Goal: Transaction & Acquisition: Purchase product/service

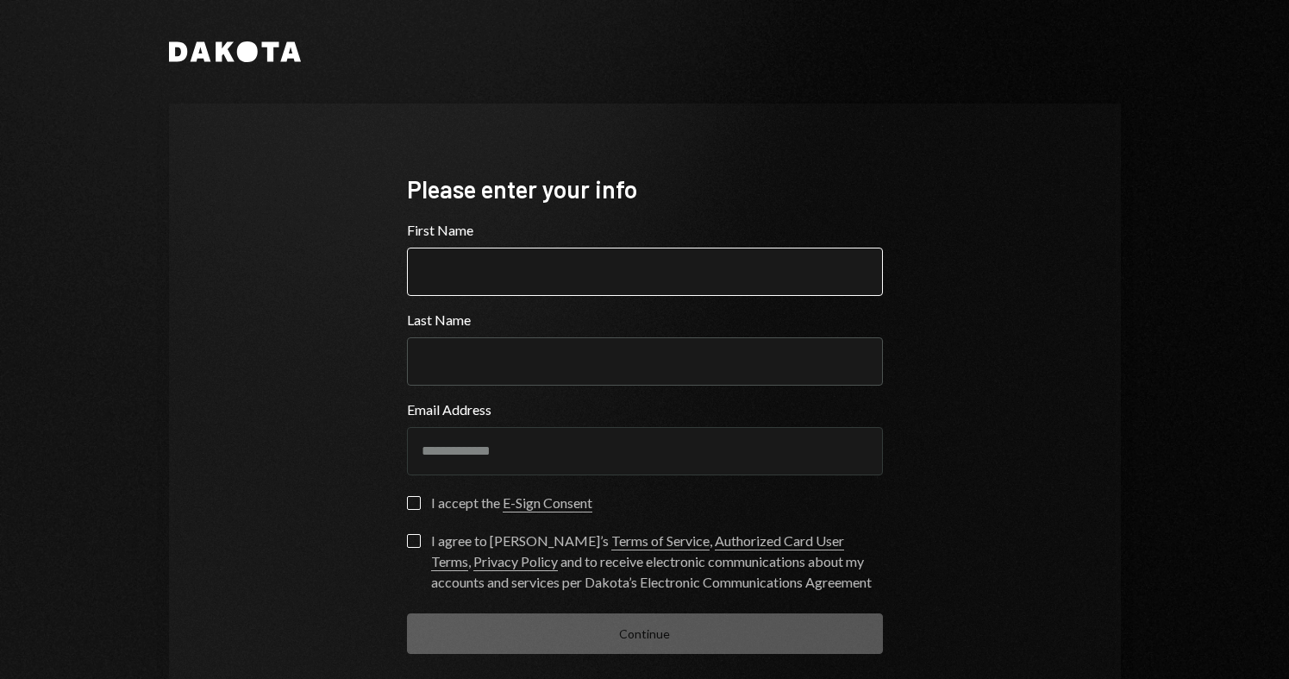
click at [457, 289] on input "First Name" at bounding box center [645, 272] width 476 height 48
type input "**********"
click at [444, 360] on input "Last Name" at bounding box center [645, 361] width 476 height 48
type input "**********"
click at [553, 274] on input "**********" at bounding box center [645, 272] width 476 height 48
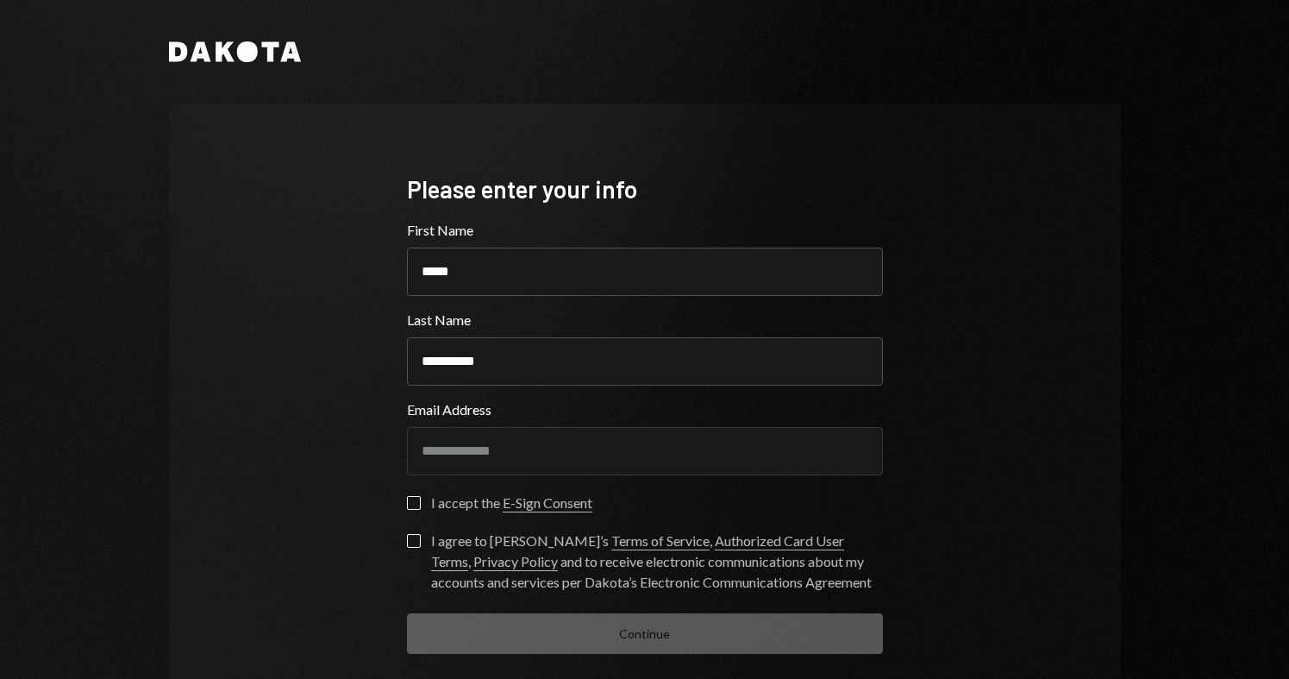
type input "*****"
click at [407, 502] on button "I accept the E-Sign Consent" at bounding box center [414, 503] width 14 height 14
click at [407, 534] on button "I agree to Dakota’s Terms of Service , Authorized Card User Terms , Privacy Pol…" at bounding box center [414, 541] width 14 height 14
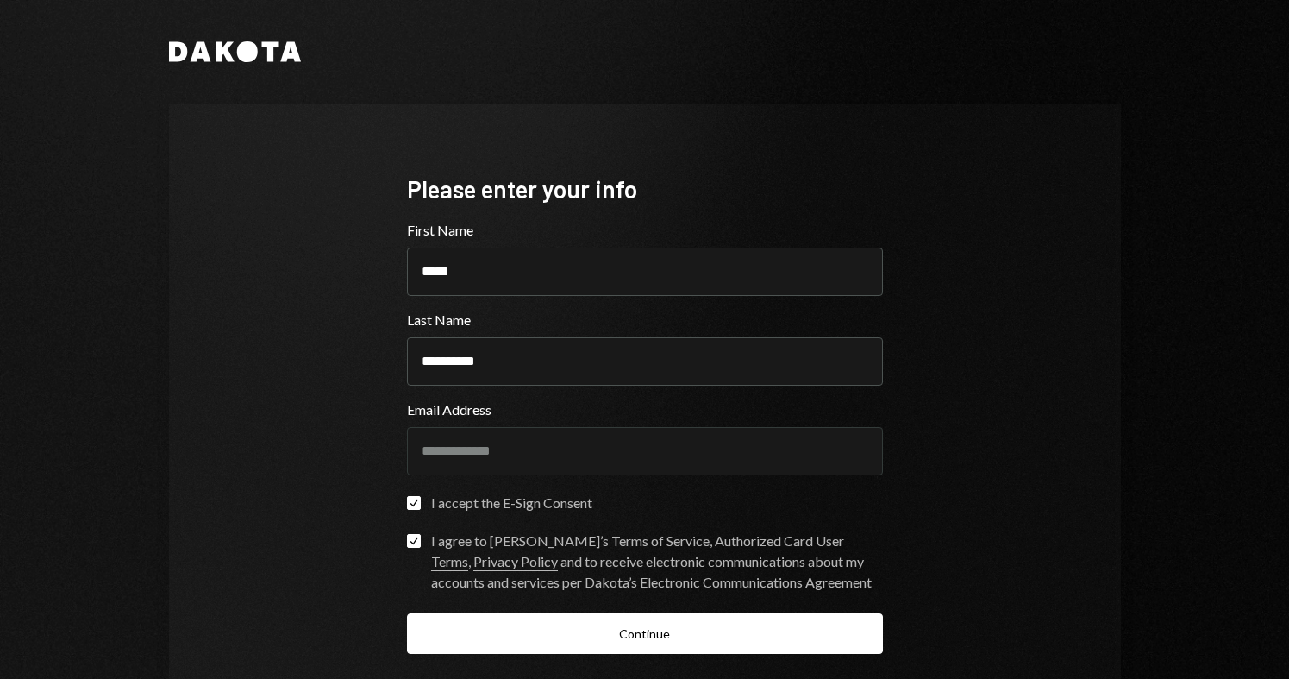
scroll to position [85, 0]
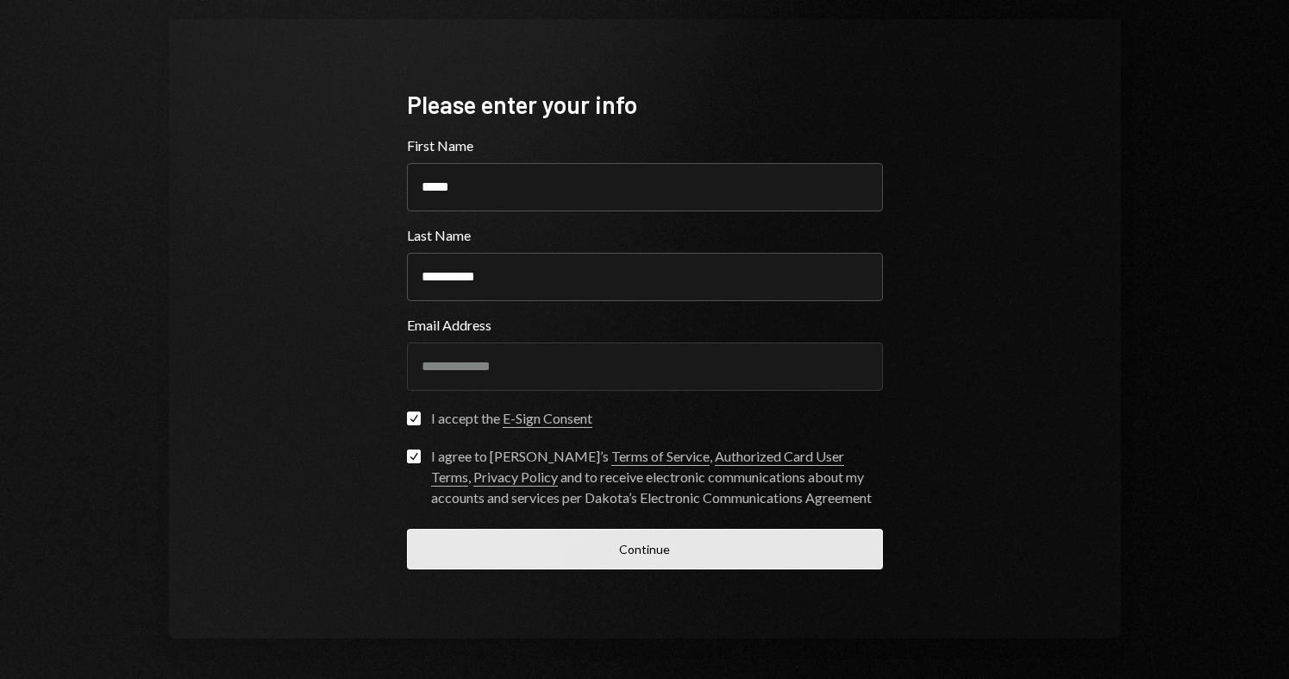
click at [429, 559] on button "Continue" at bounding box center [645, 549] width 476 height 41
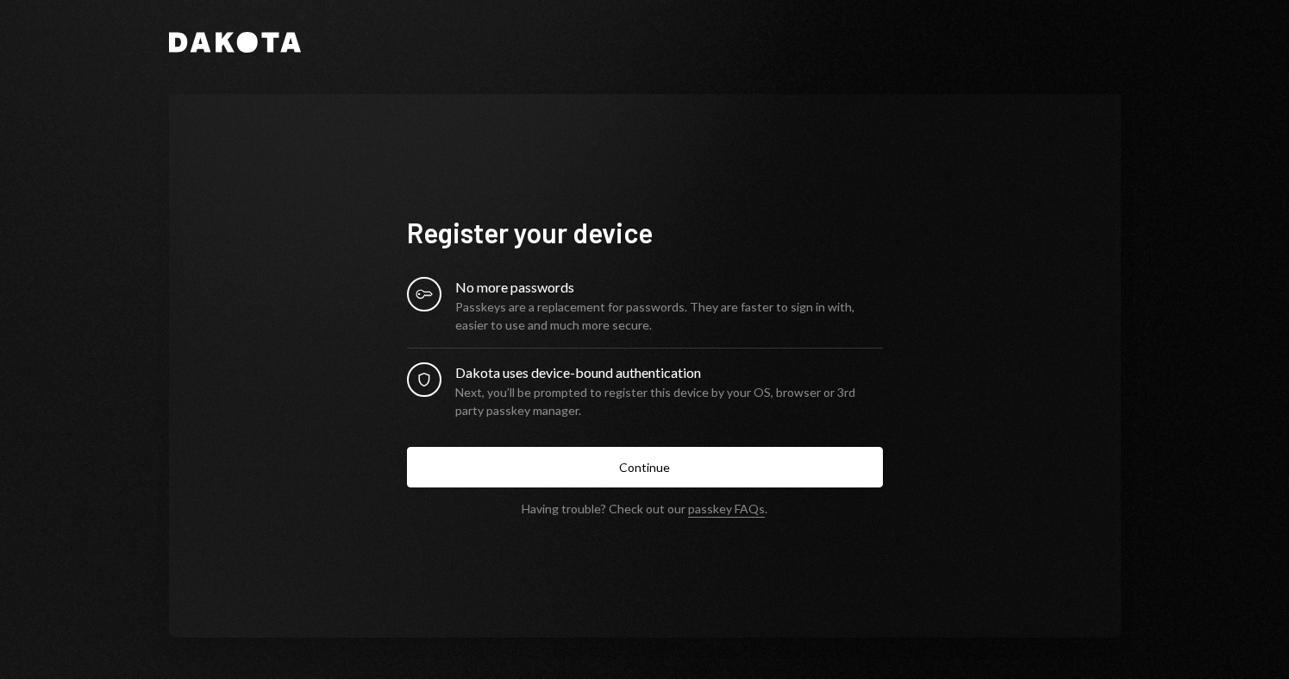
scroll to position [9, 0]
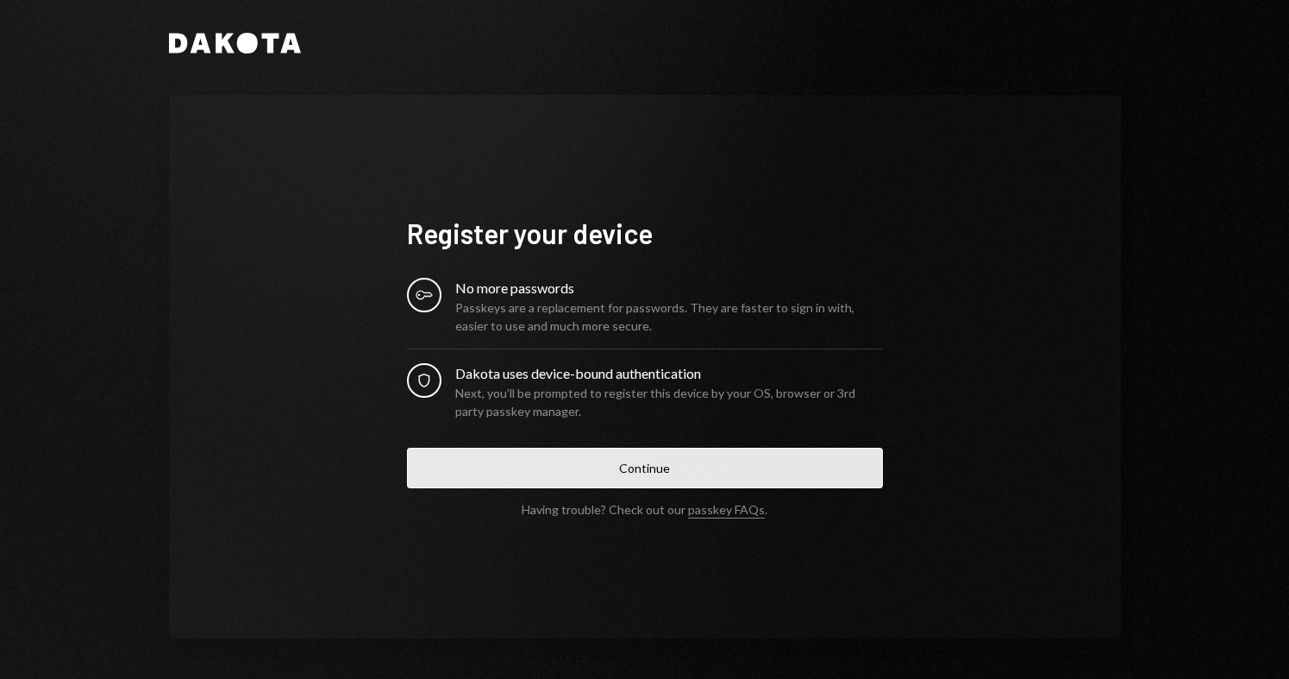
click at [505, 461] on button "Continue" at bounding box center [645, 468] width 476 height 41
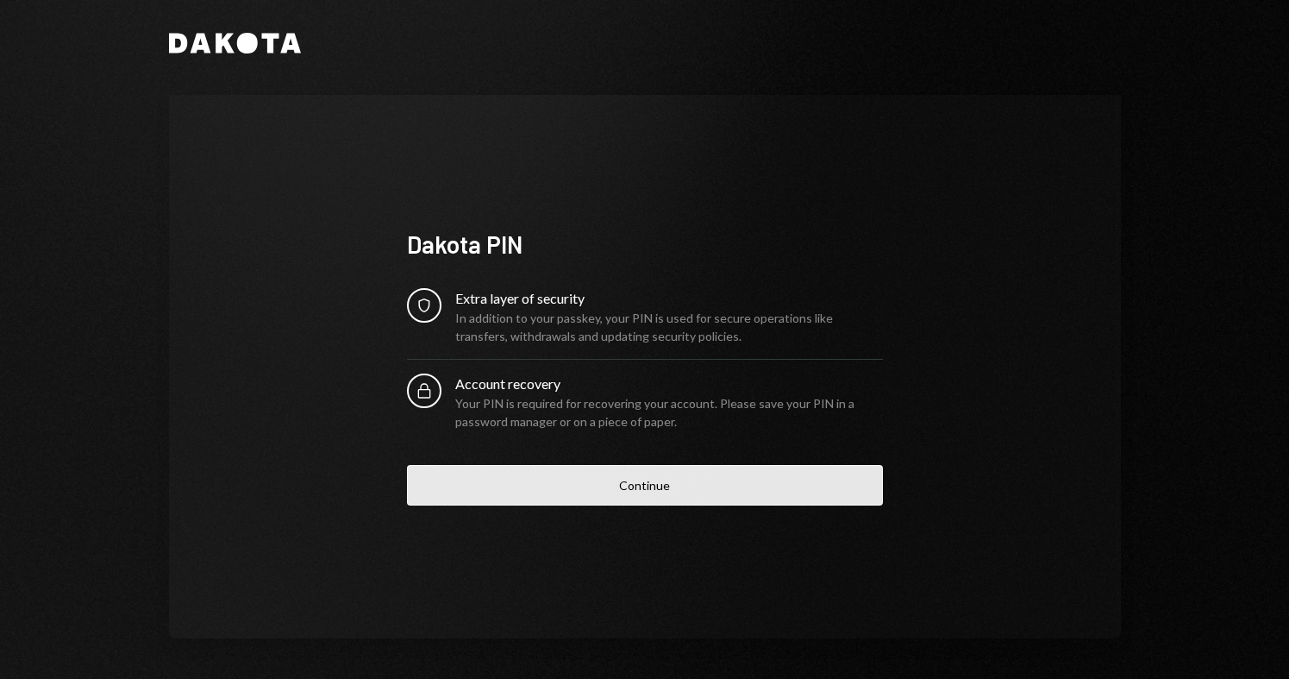
click at [589, 485] on button "Continue" at bounding box center [645, 485] width 476 height 41
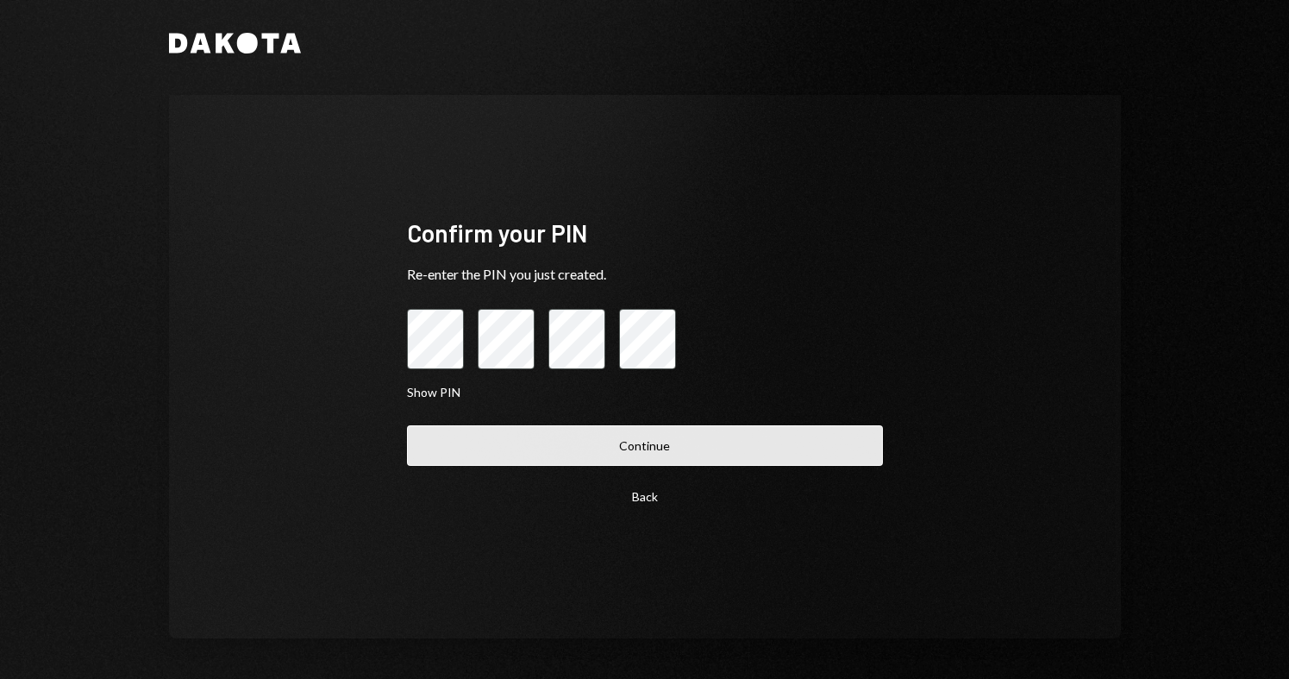
click at [585, 446] on button "Continue" at bounding box center [645, 445] width 476 height 41
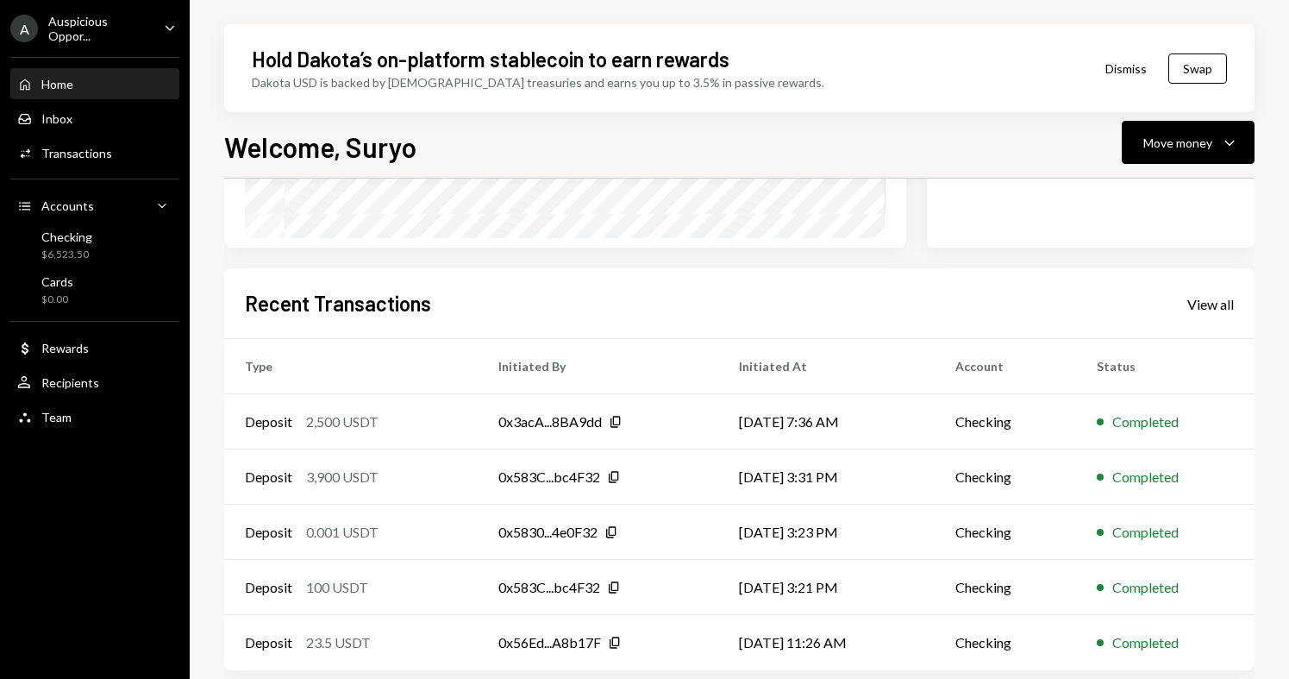
scroll to position [360, 0]
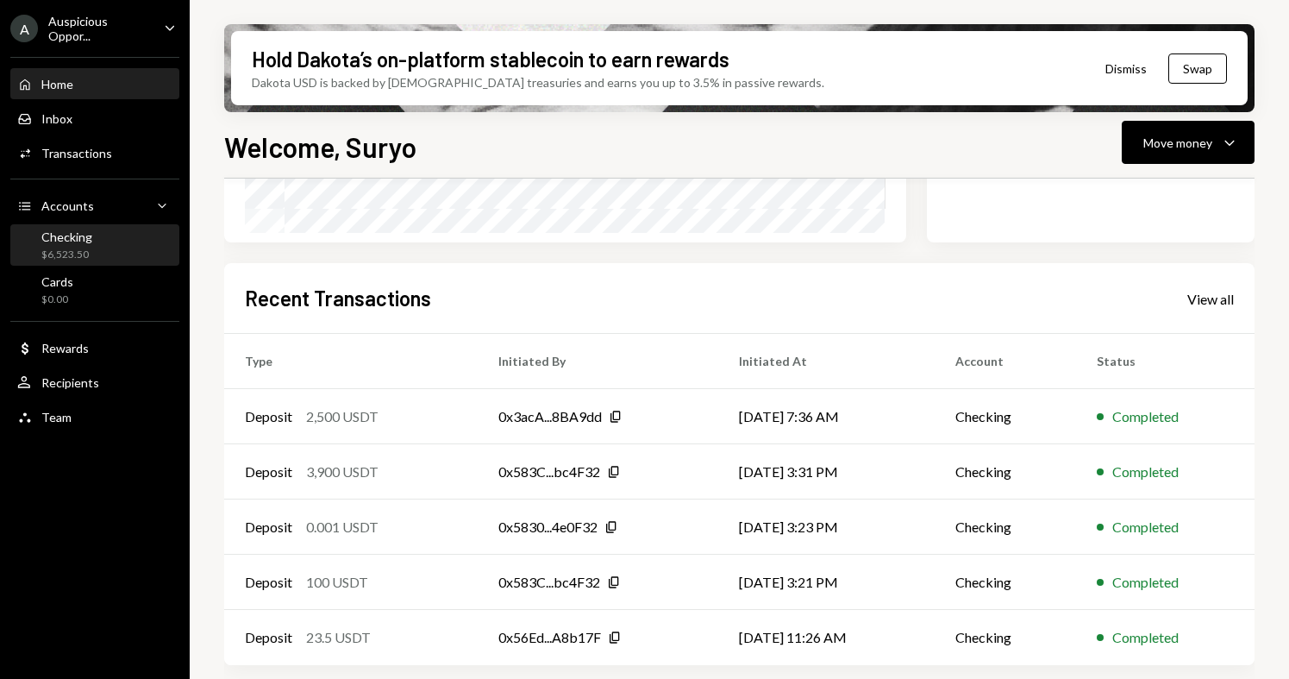
click at [91, 241] on div "Checking $6,523.50" at bounding box center [94, 245] width 155 height 33
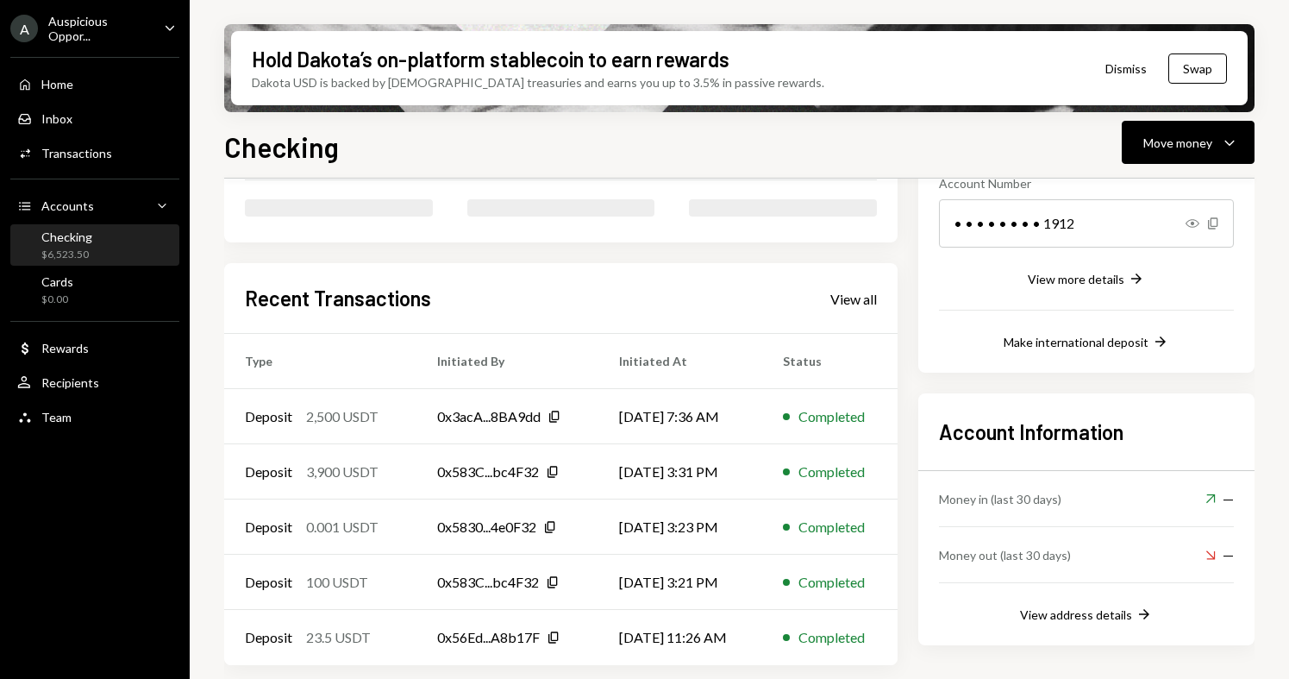
scroll to position [259, 0]
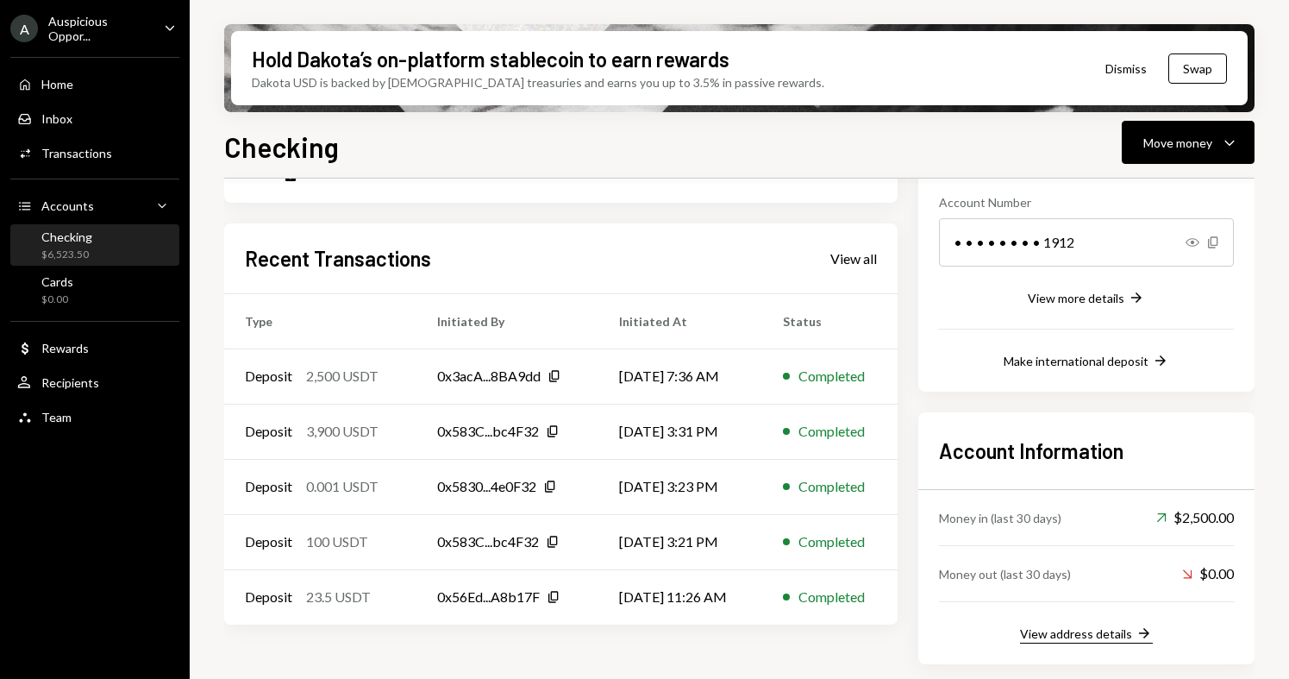
click at [1056, 628] on div "View address details" at bounding box center [1076, 633] width 112 height 15
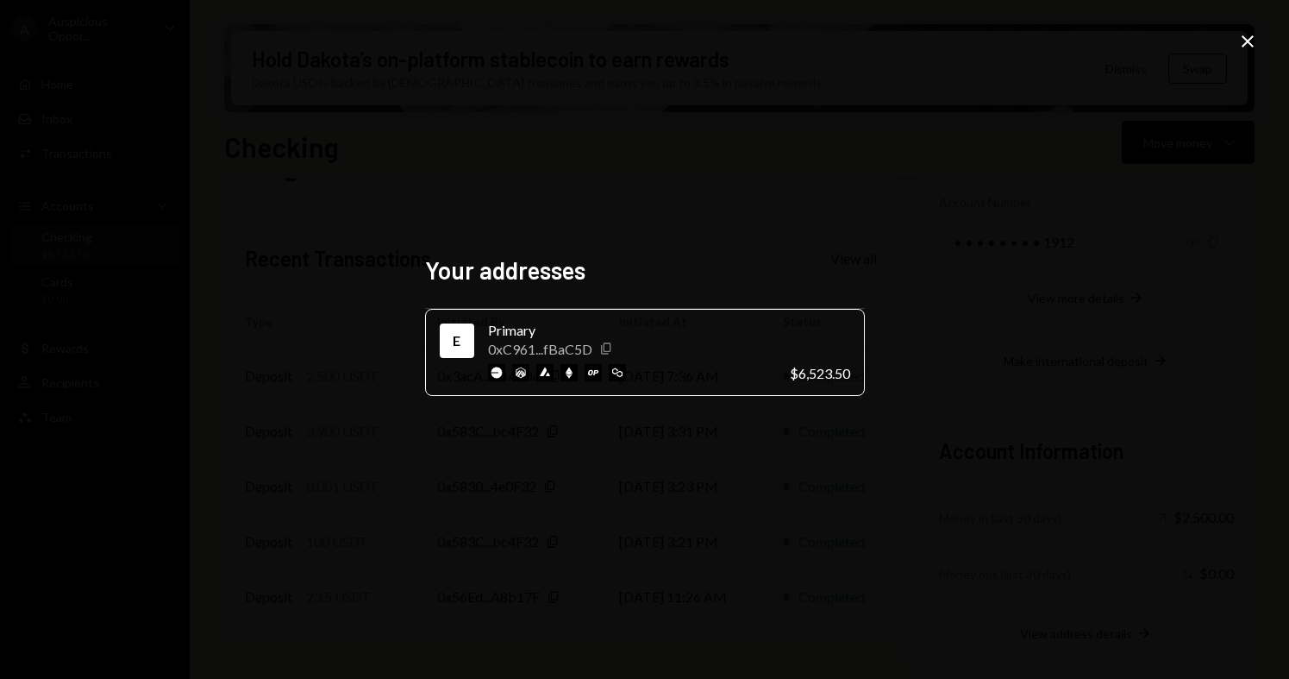
click at [611, 350] on icon "button" at bounding box center [605, 348] width 9 height 11
click at [520, 377] on img at bounding box center [520, 372] width 17 height 17
click at [538, 377] on img at bounding box center [544, 372] width 17 height 17
click at [570, 377] on img at bounding box center [569, 372] width 17 height 17
click at [594, 377] on img at bounding box center [593, 372] width 17 height 17
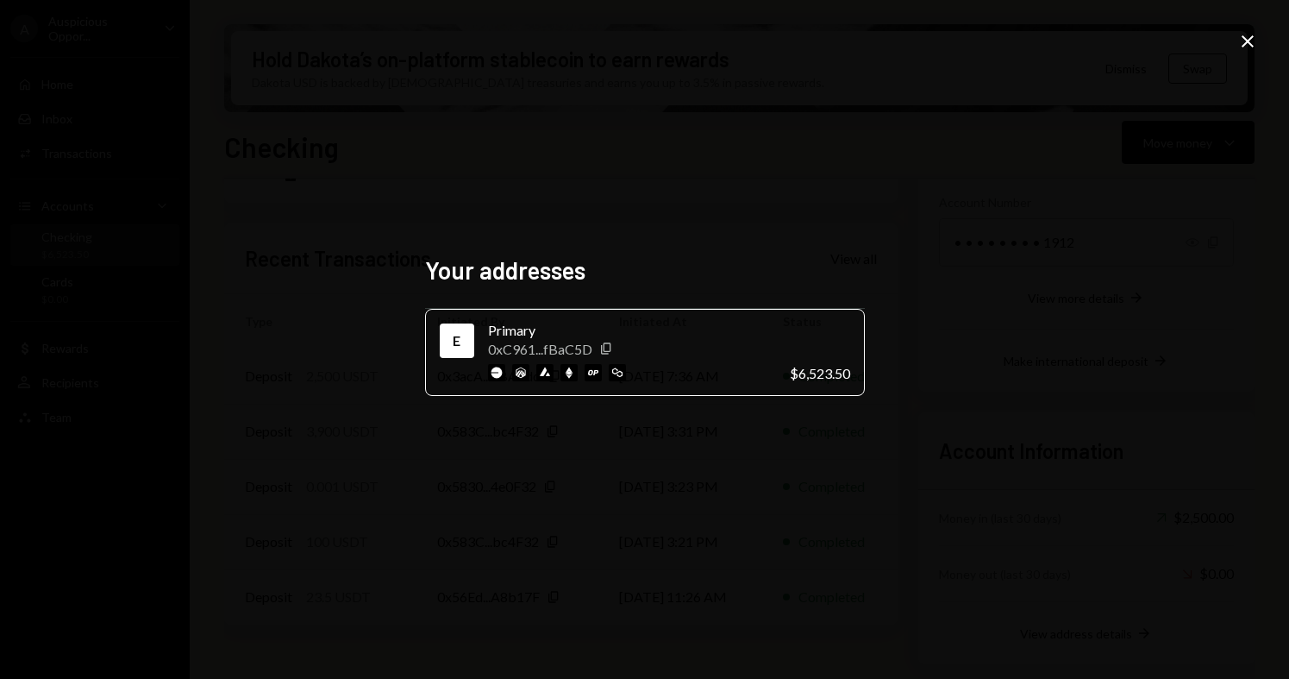
click at [623, 378] on img at bounding box center [617, 372] width 17 height 17
click at [606, 351] on icon "button" at bounding box center [605, 348] width 9 height 11
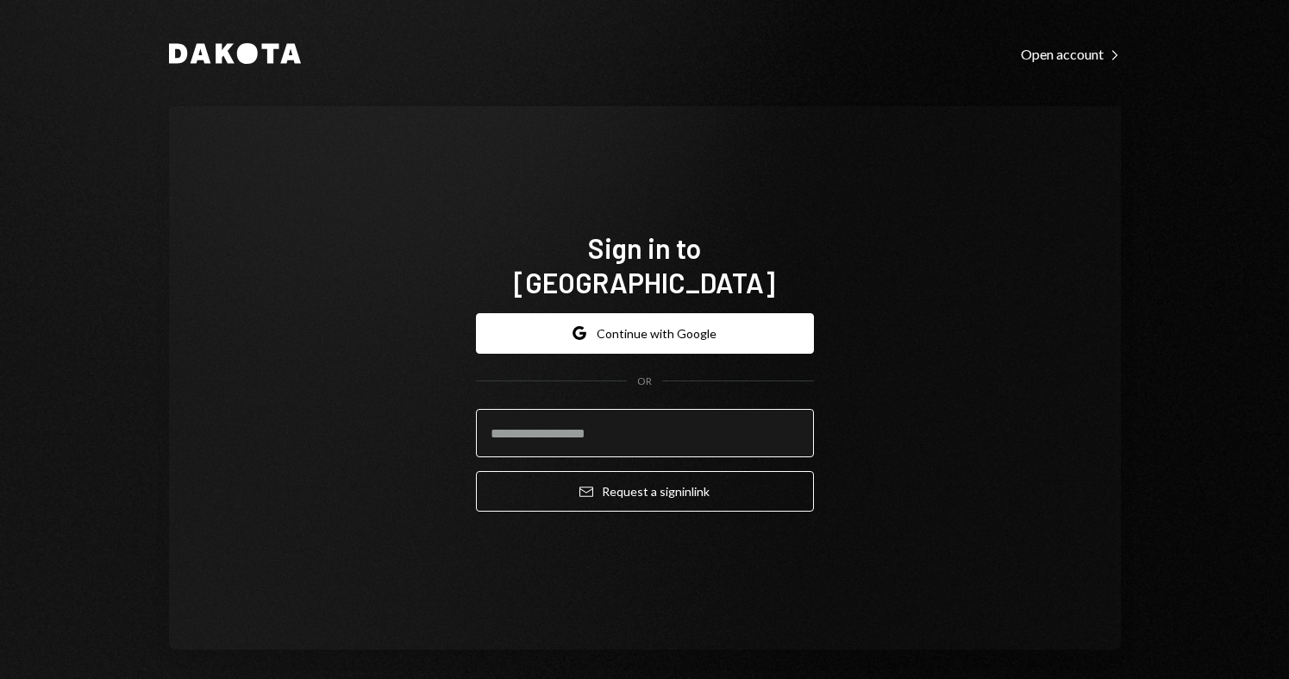
click at [591, 432] on input "email" at bounding box center [645, 433] width 338 height 48
click at [591, 409] on input "email" at bounding box center [645, 433] width 338 height 48
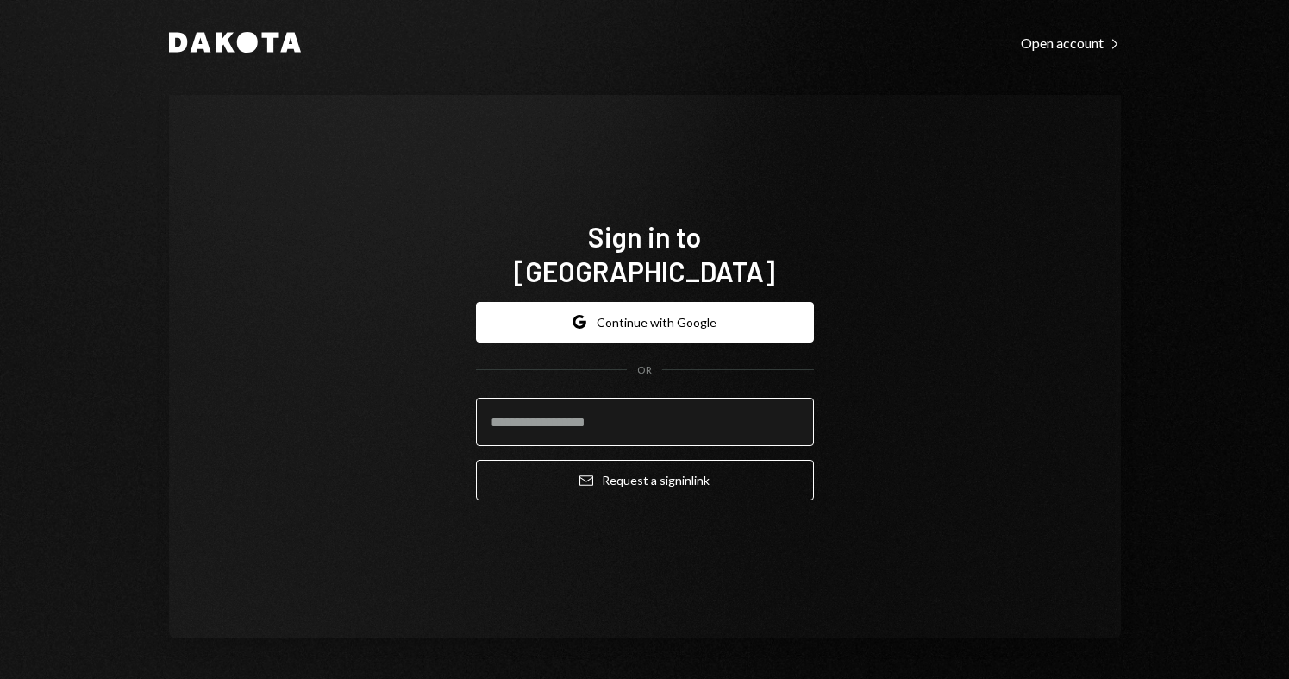
click at [641, 414] on input "email" at bounding box center [645, 422] width 338 height 48
click at [585, 411] on input "email" at bounding box center [645, 422] width 338 height 48
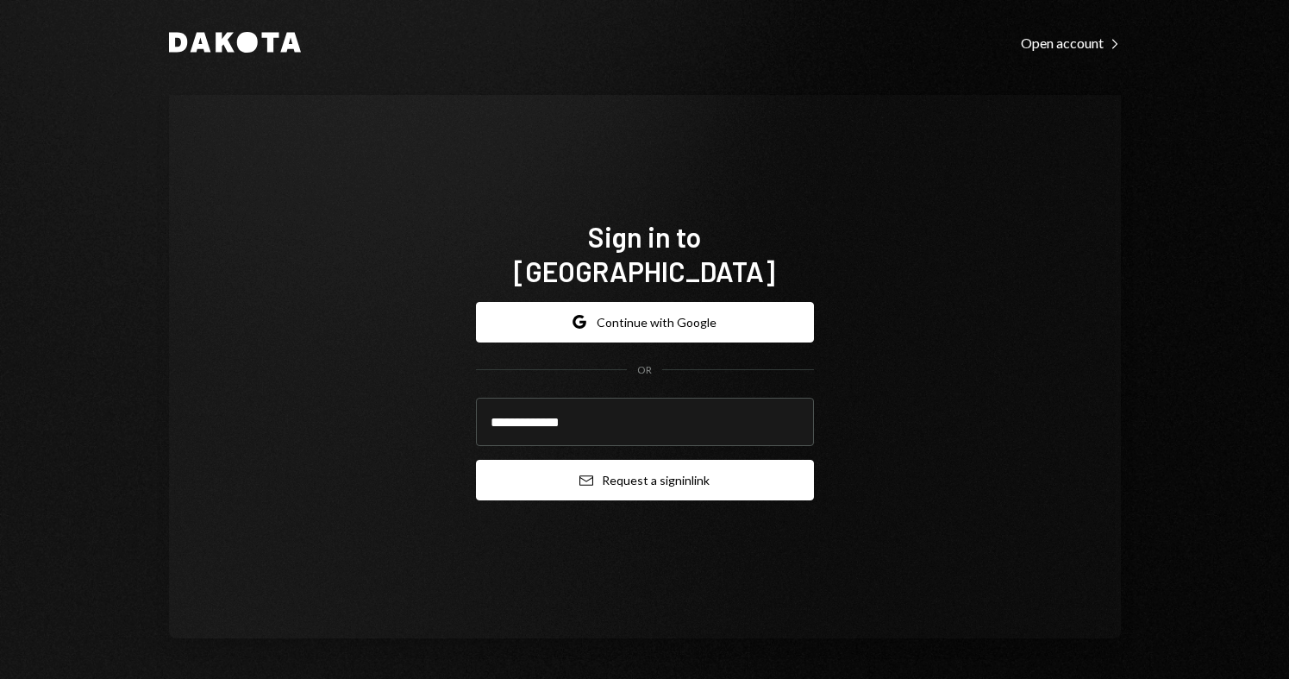
type input "**********"
click at [594, 460] on button "Email Request a sign in link" at bounding box center [645, 480] width 338 height 41
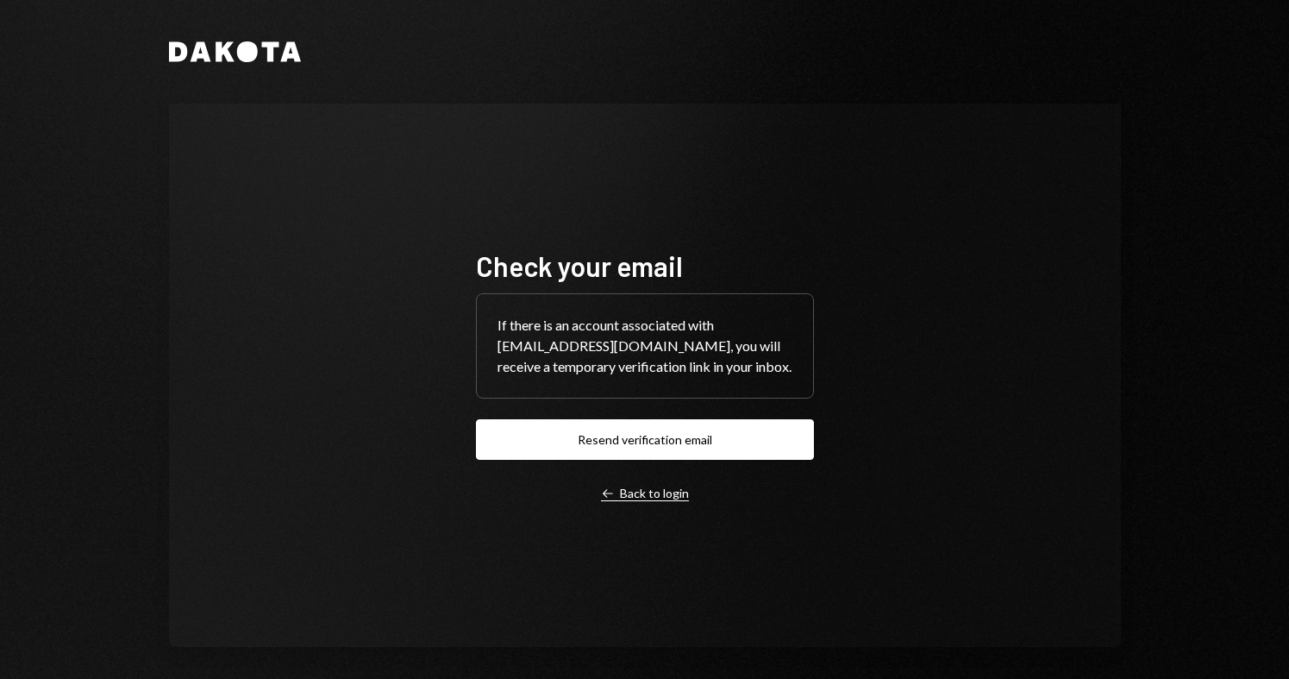
click at [636, 495] on div "Left Arrow Back to login" at bounding box center [645, 494] width 88 height 16
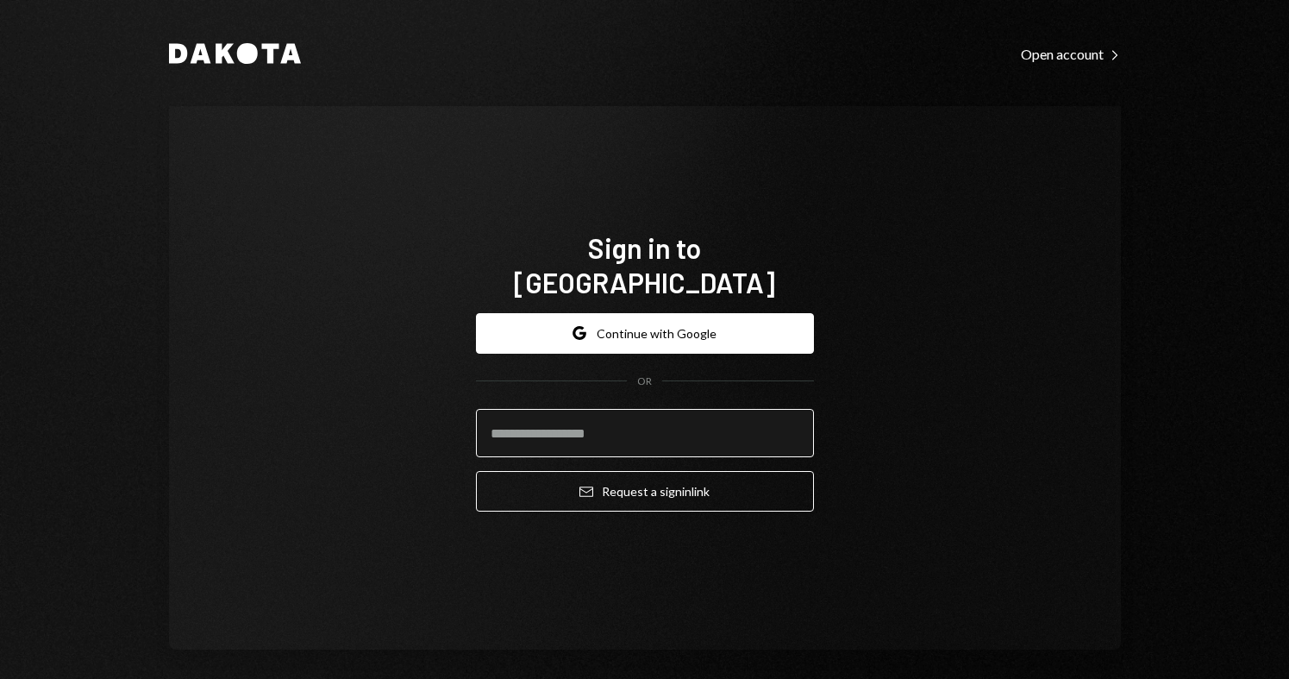
type input "**********"
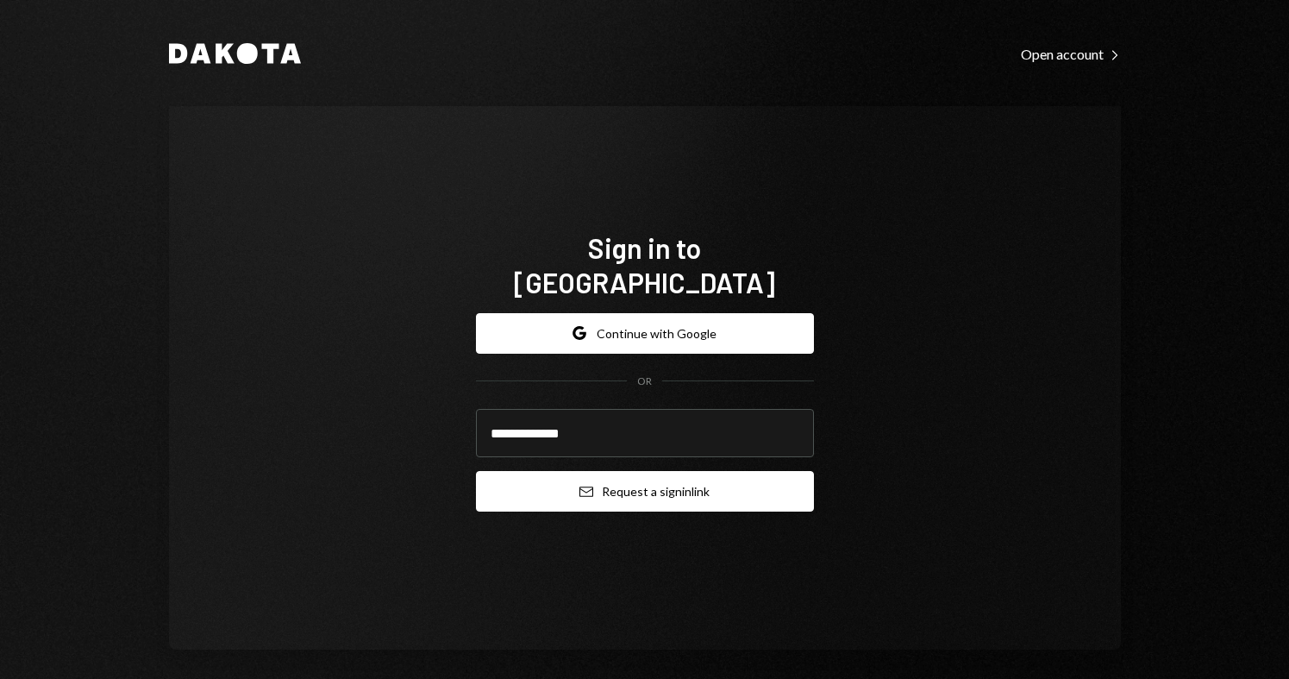
click at [585, 485] on icon "Email" at bounding box center [587, 492] width 14 height 14
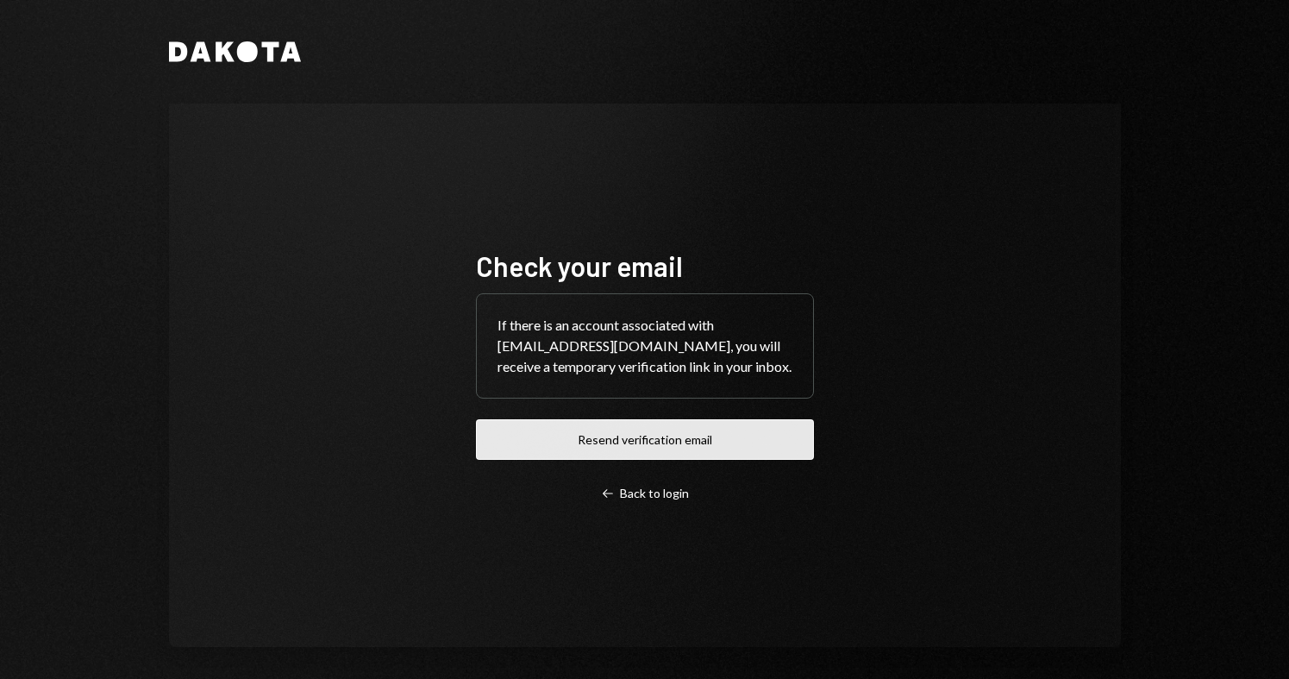
click at [611, 444] on button "Resend verification email" at bounding box center [645, 439] width 338 height 41
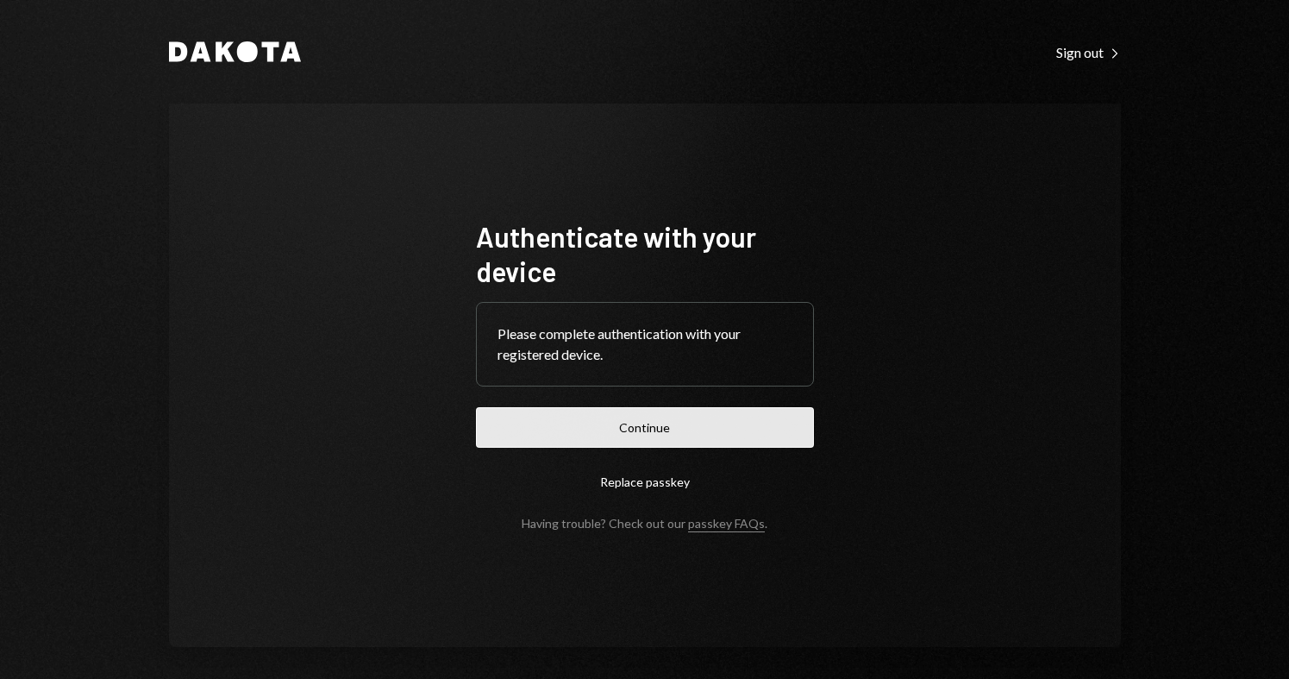
click at [705, 432] on button "Continue" at bounding box center [645, 427] width 338 height 41
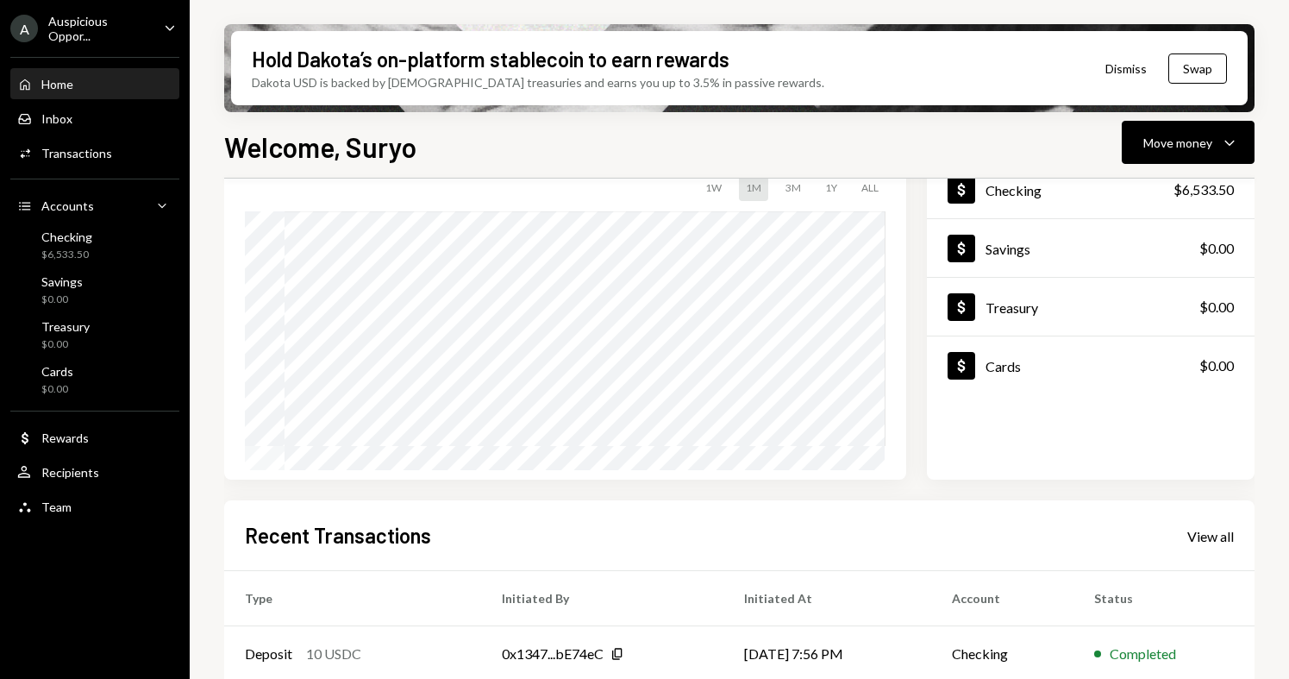
scroll to position [360, 0]
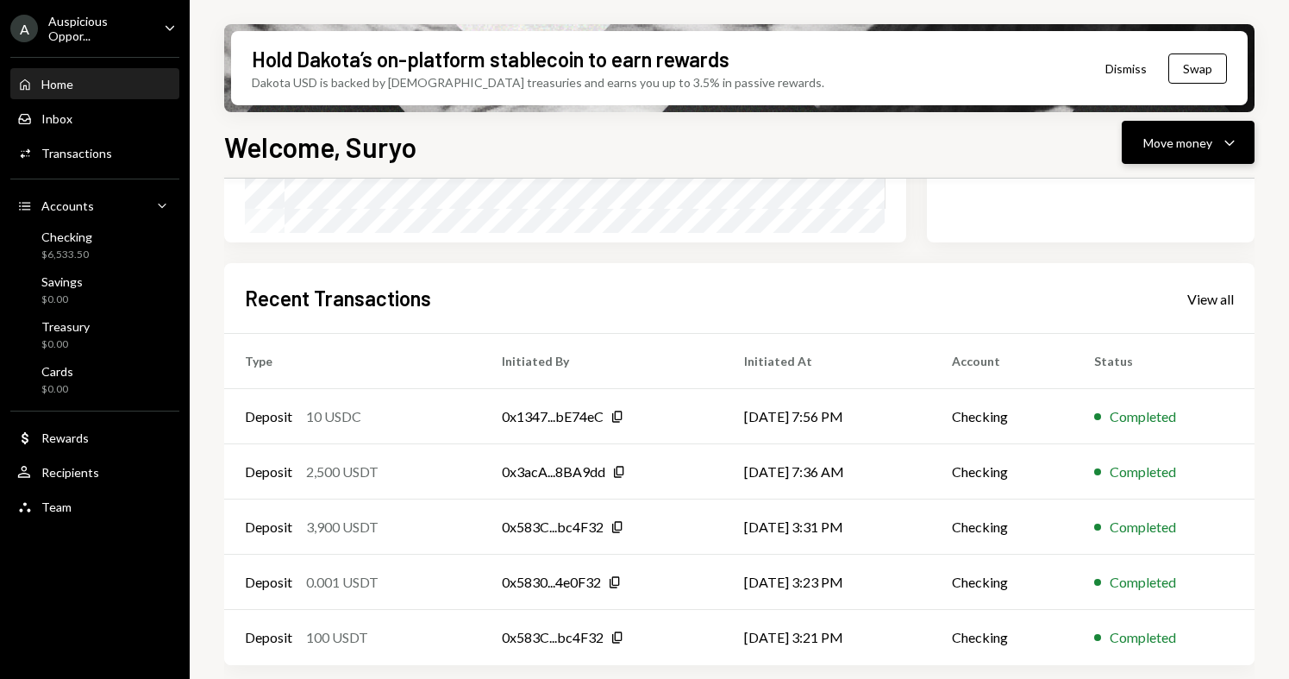
click at [1225, 146] on icon "Caret Down" at bounding box center [1229, 142] width 21 height 21
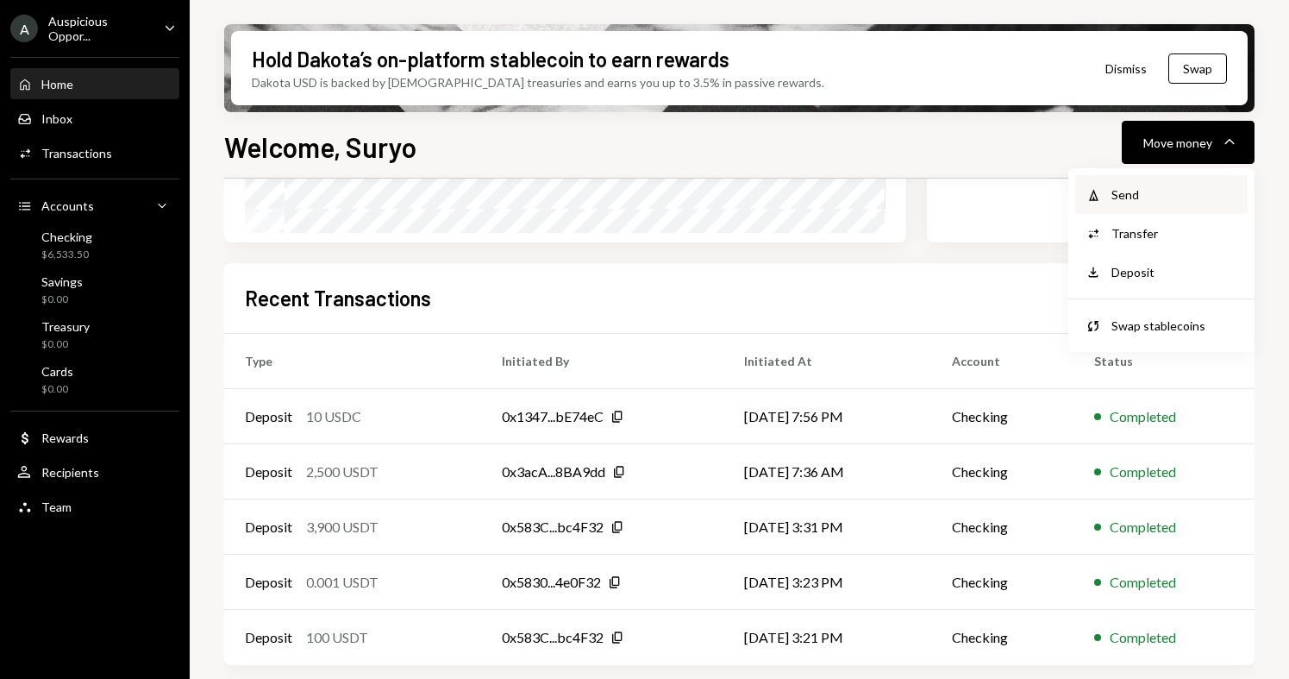
click at [1129, 197] on div "Send" at bounding box center [1175, 194] width 126 height 18
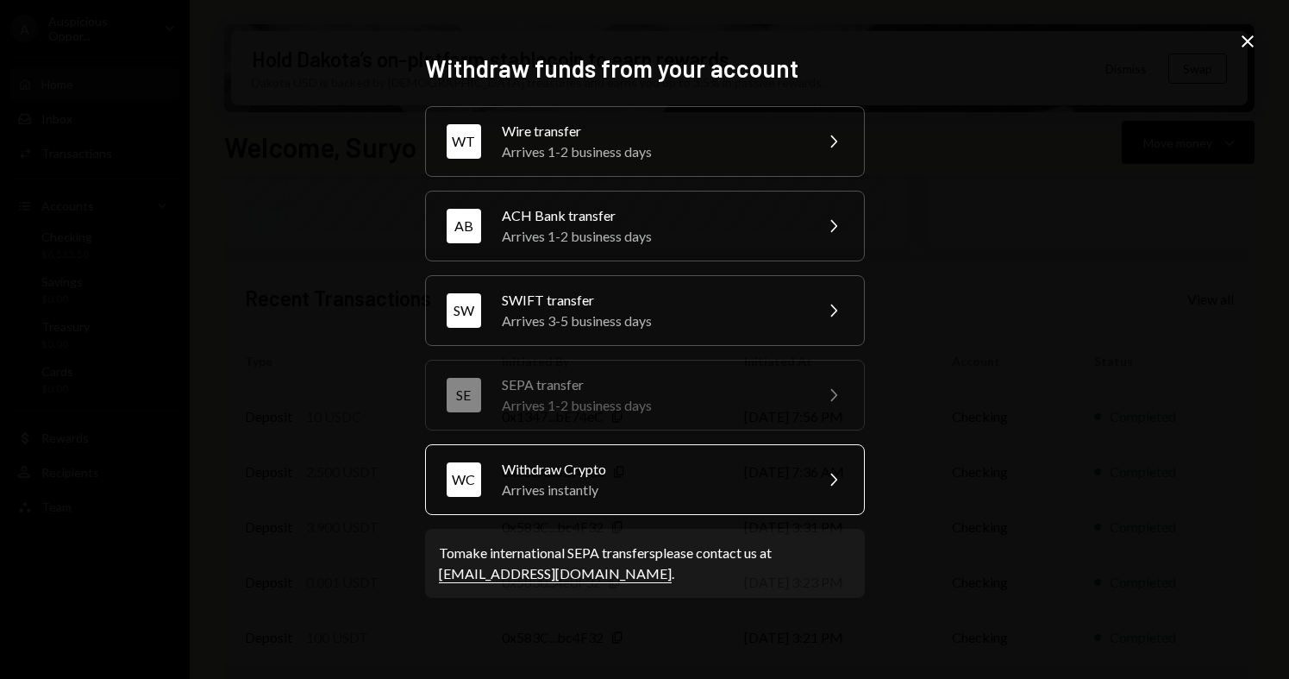
click at [583, 478] on div "Withdraw Crypto" at bounding box center [652, 469] width 300 height 21
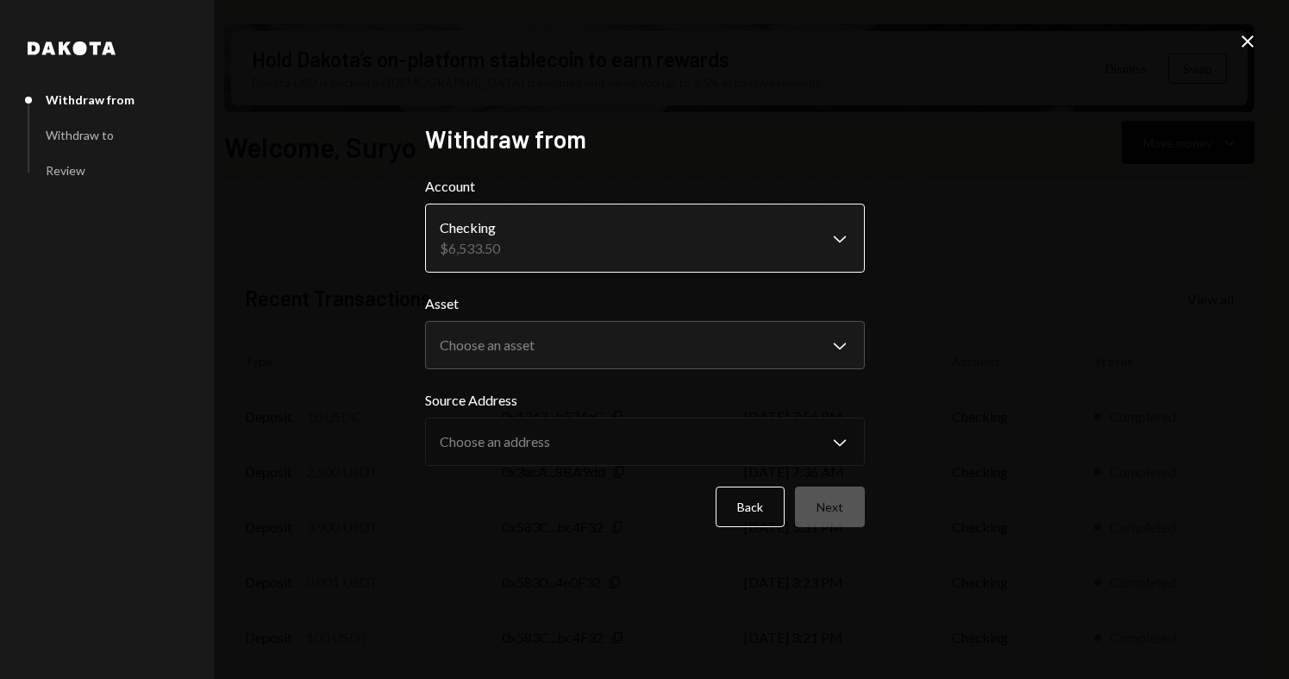
click at [696, 241] on body "A Auspicious Oppor... Caret Down Home Home Inbox Inbox Activities Transactions …" at bounding box center [644, 339] width 1289 height 679
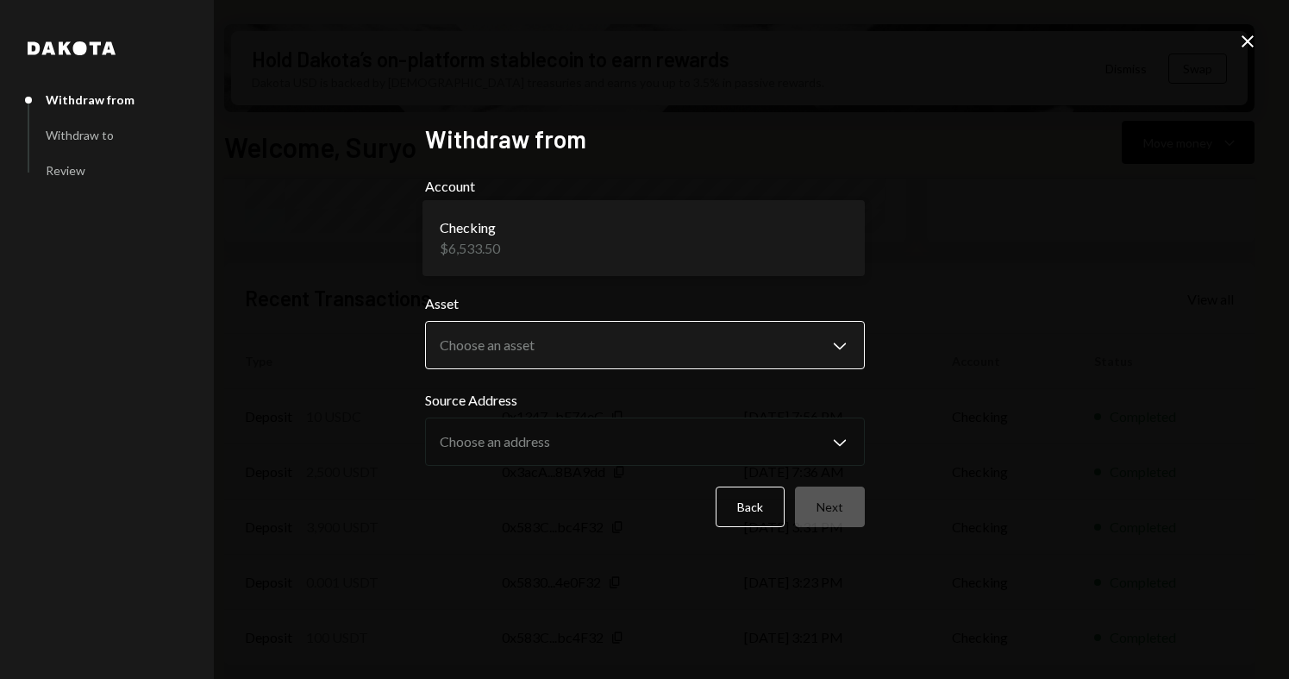
click at [540, 345] on body "A Auspicious Oppor... Caret Down Home Home Inbox Inbox Activities Transactions …" at bounding box center [644, 339] width 1289 height 679
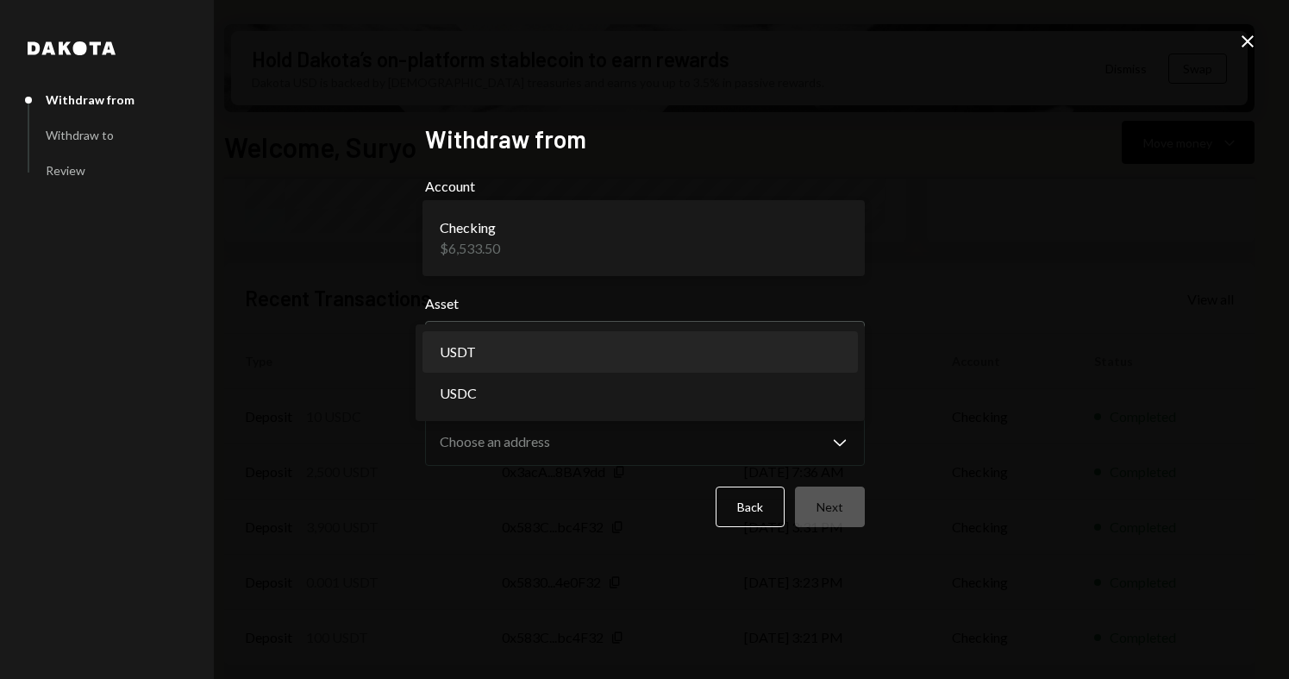
select select "****"
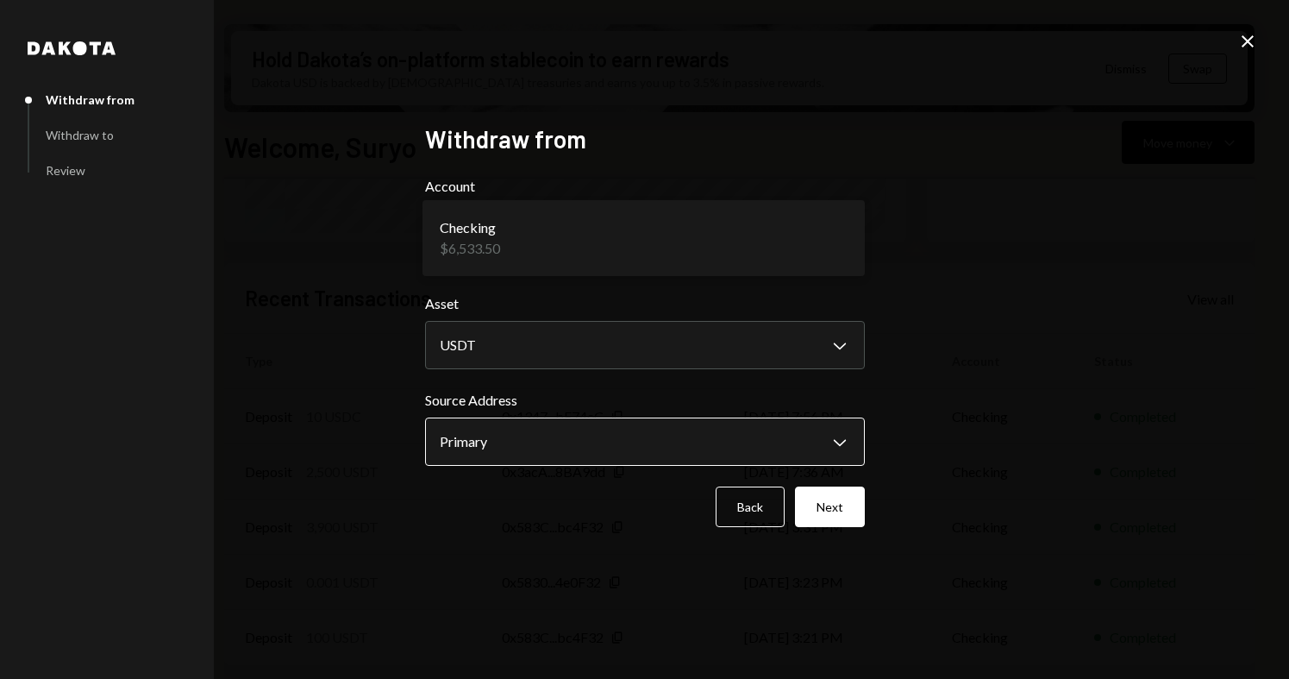
click at [528, 448] on body "A Auspicious Oppor... Caret Down Home Home Inbox Inbox Activities Transactions …" at bounding box center [644, 339] width 1289 height 679
click at [830, 506] on button "Next" at bounding box center [830, 506] width 70 height 41
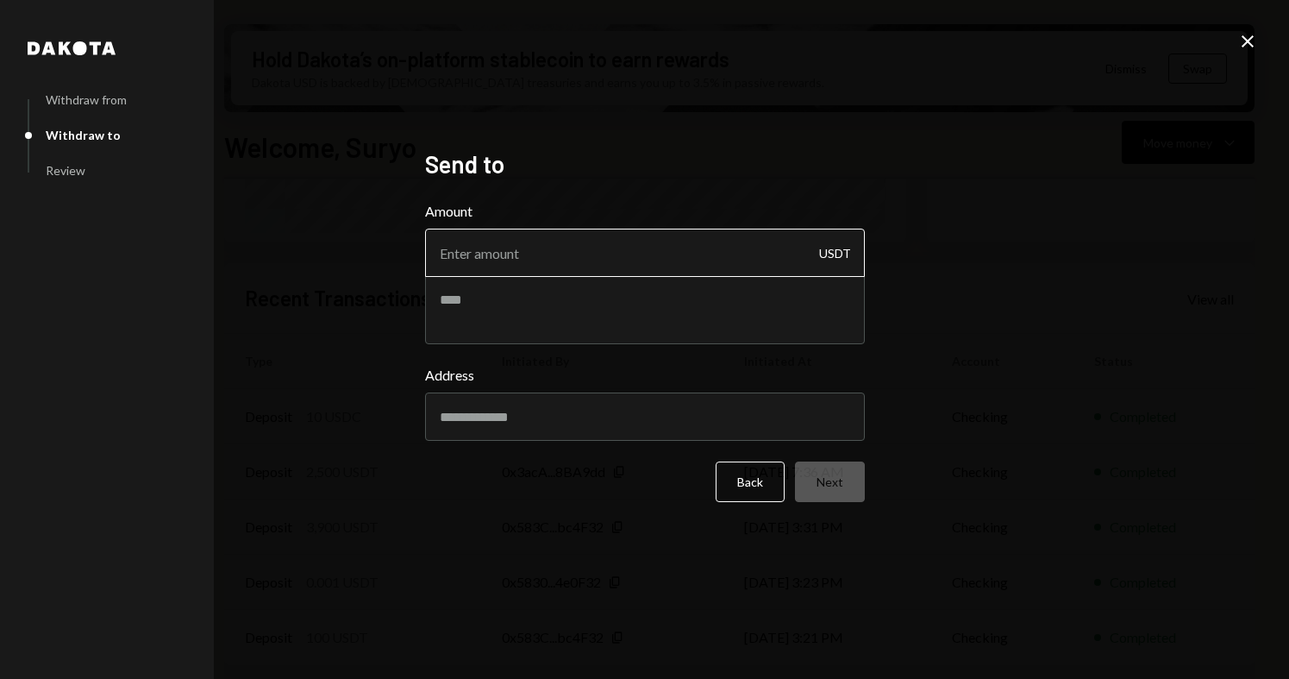
click at [547, 255] on input "Amount" at bounding box center [645, 253] width 440 height 48
type input "3"
click at [522, 323] on textarea at bounding box center [645, 309] width 440 height 69
click at [937, 324] on div "[PERSON_NAME] from Withdraw to Review Send to Amount 3 USDT Address Back Next C…" at bounding box center [644, 339] width 1289 height 679
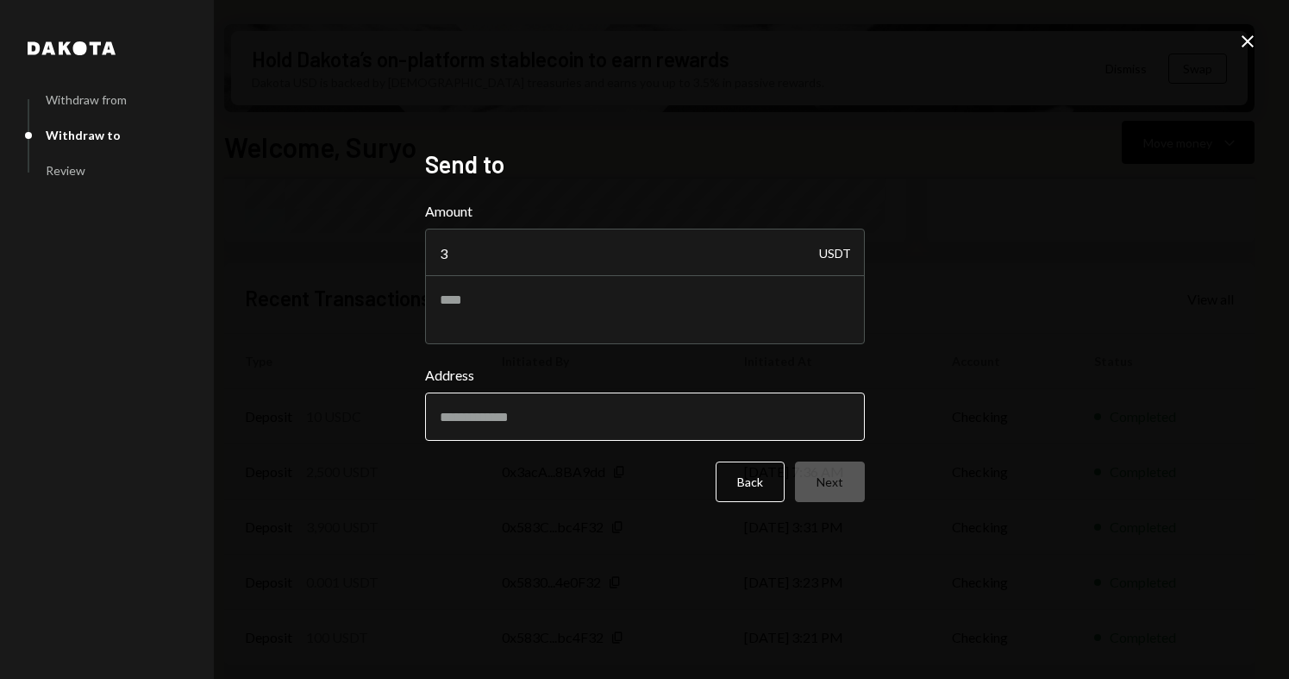
click at [619, 425] on input "Address" at bounding box center [645, 416] width 440 height 48
click at [589, 420] on input "Address" at bounding box center [645, 416] width 440 height 48
paste input "**********"
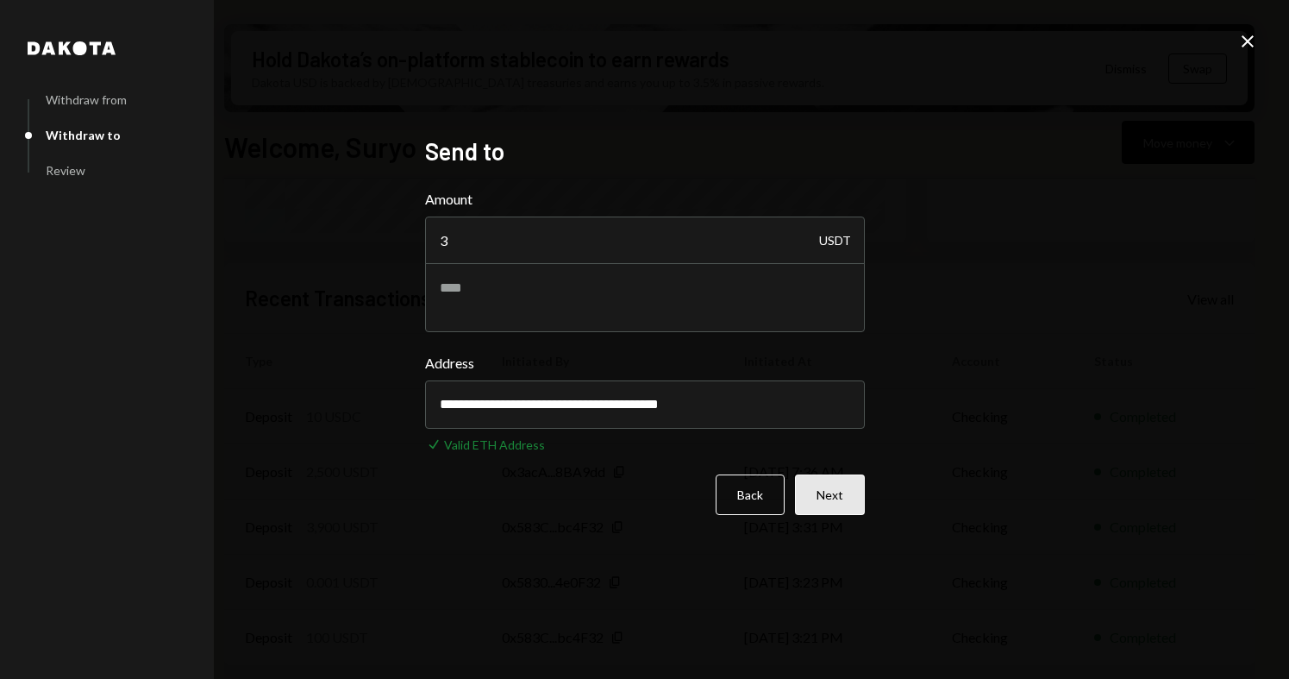
type input "**********"
drag, startPoint x: 793, startPoint y: 414, endPoint x: 281, endPoint y: 346, distance: 516.8
click at [281, 346] on div "**********" at bounding box center [644, 339] width 1289 height 679
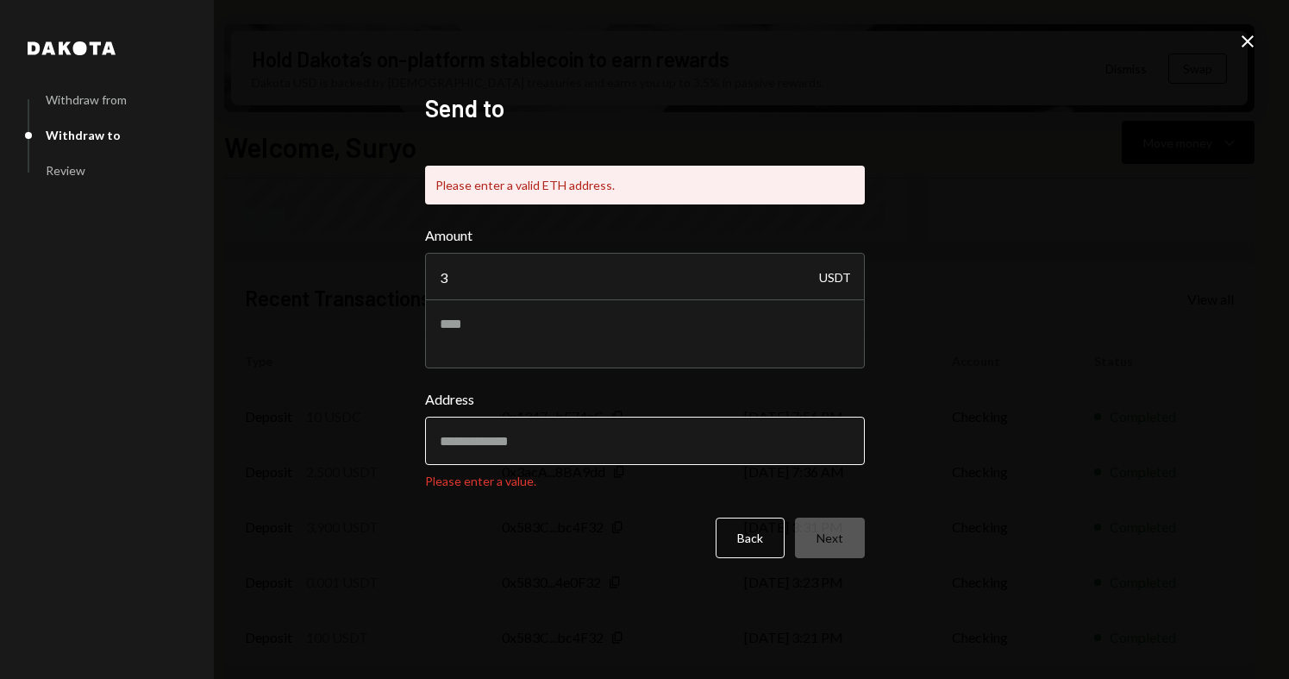
paste input "**********"
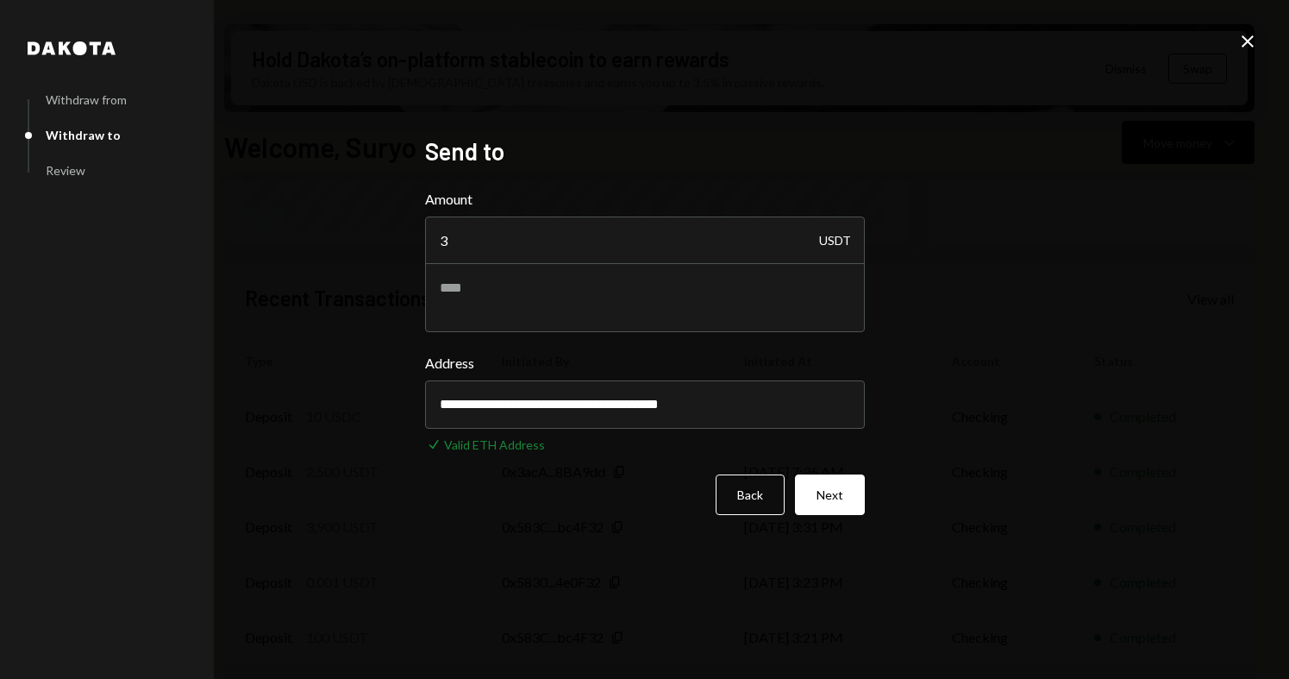
type input "**********"
click at [530, 244] on input "3" at bounding box center [645, 240] width 440 height 48
type input "1"
click at [832, 494] on button "Next" at bounding box center [830, 494] width 70 height 41
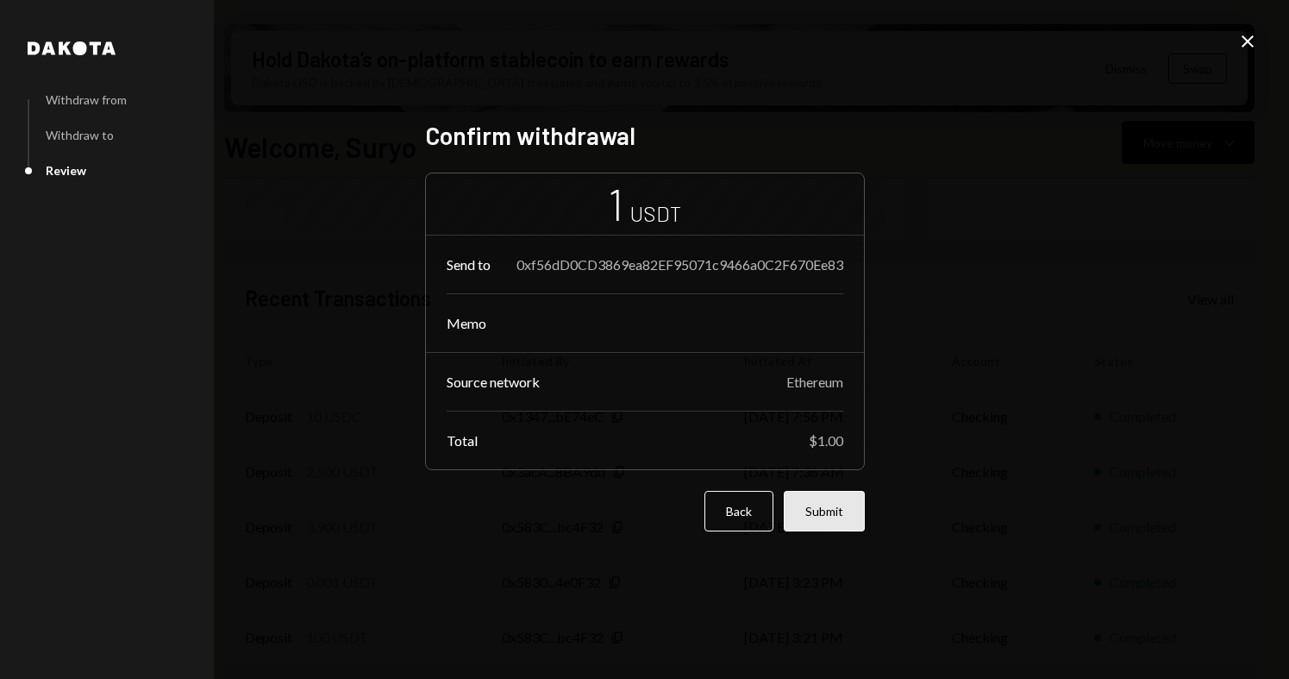
click at [837, 522] on button "Submit" at bounding box center [824, 511] width 81 height 41
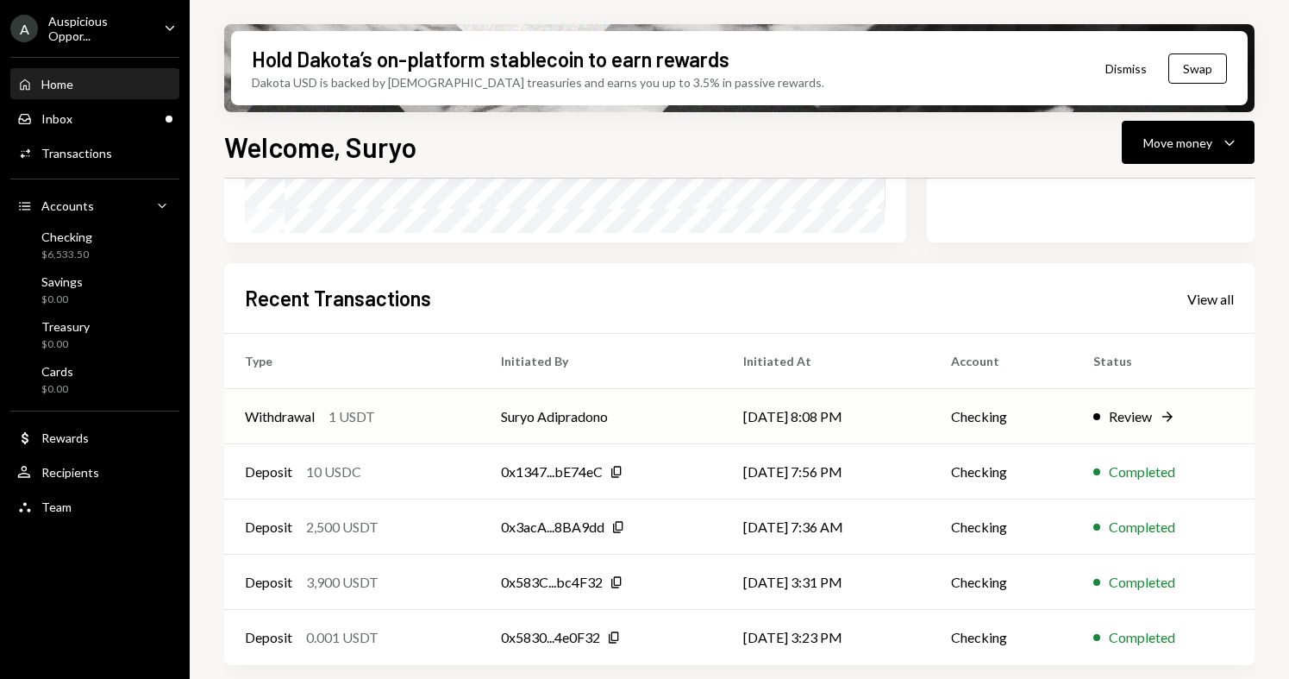
click at [1136, 415] on div "Review" at bounding box center [1130, 416] width 43 height 21
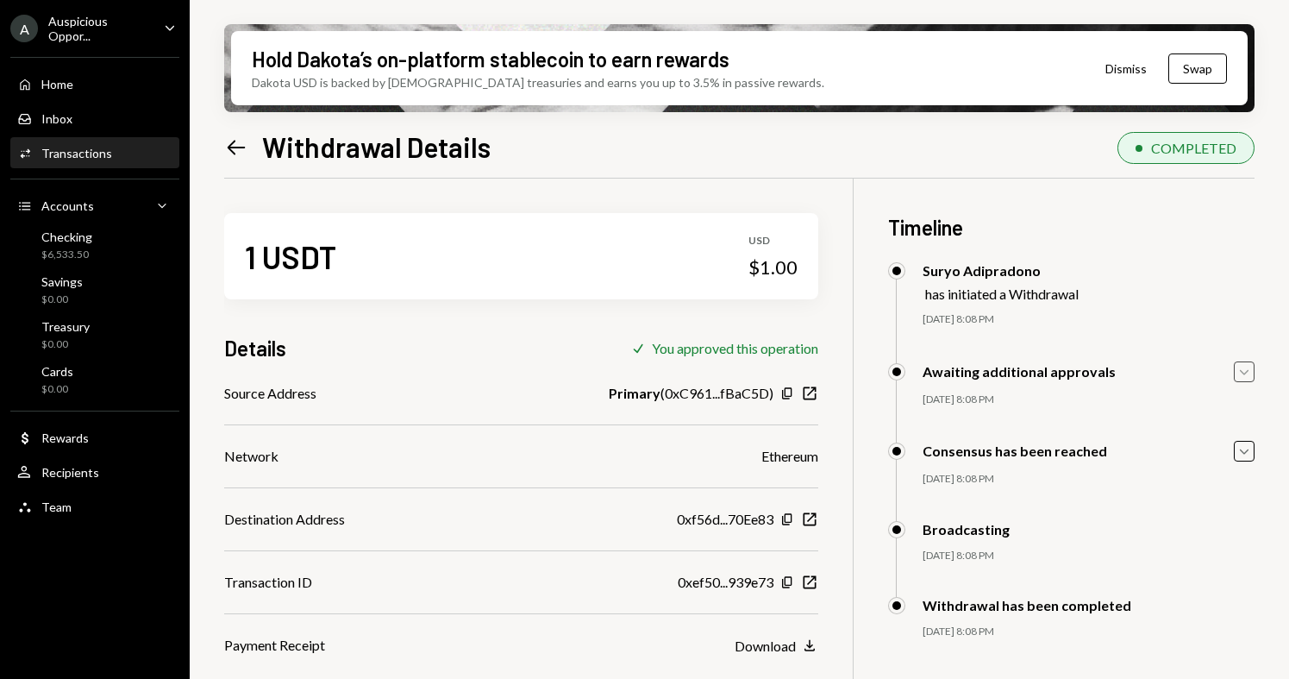
click at [1238, 372] on icon "Caret Down" at bounding box center [1244, 371] width 19 height 19
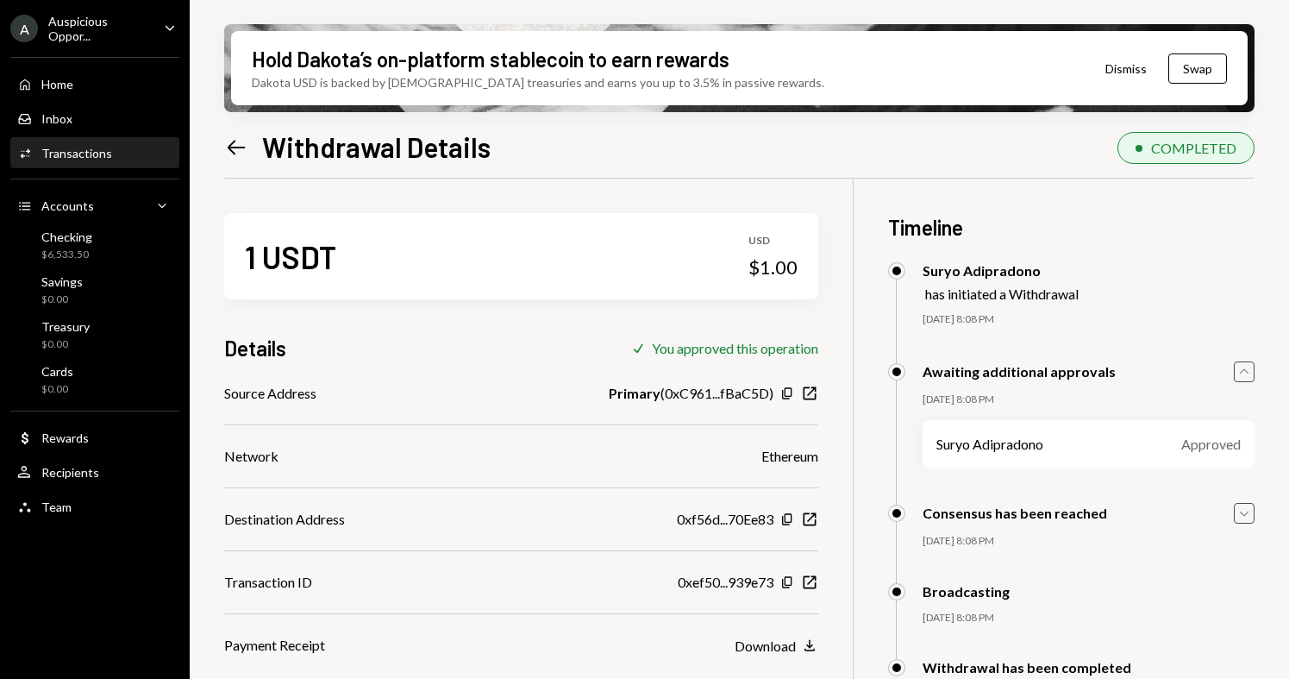
click at [1245, 511] on icon "Caret Down" at bounding box center [1244, 513] width 19 height 19
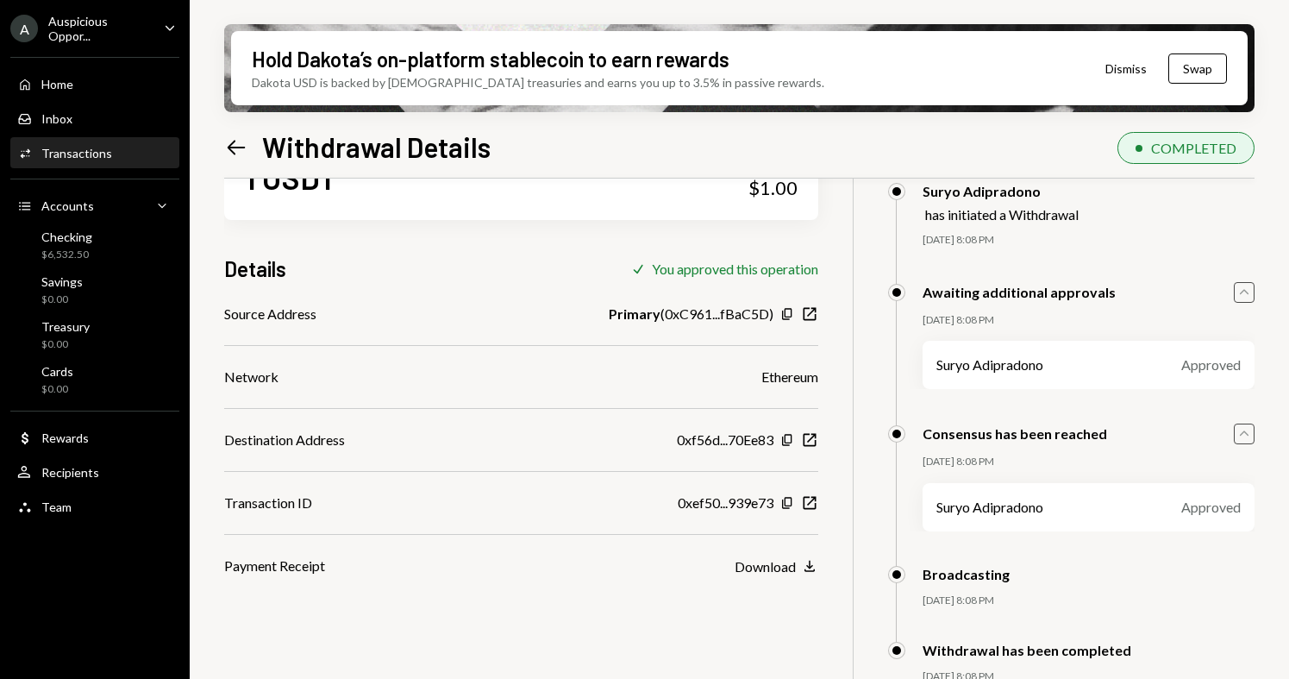
scroll to position [87, 0]
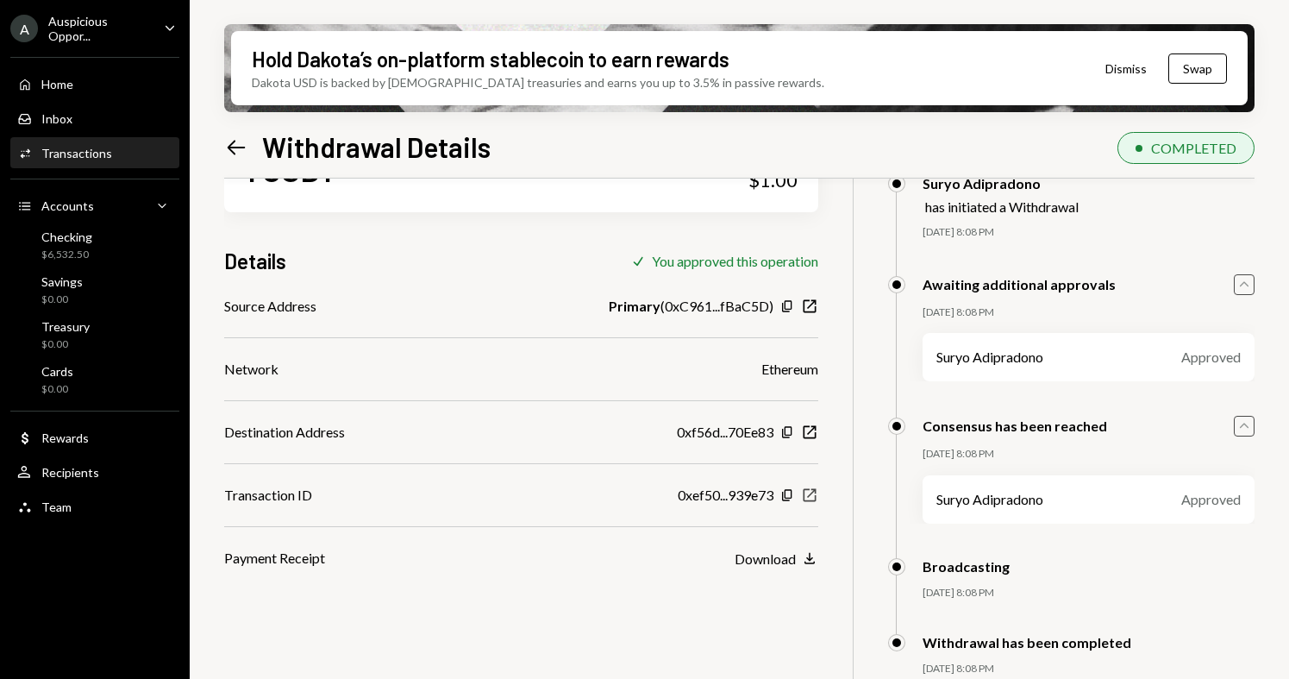
click at [809, 497] on icon "New Window" at bounding box center [809, 494] width 17 height 17
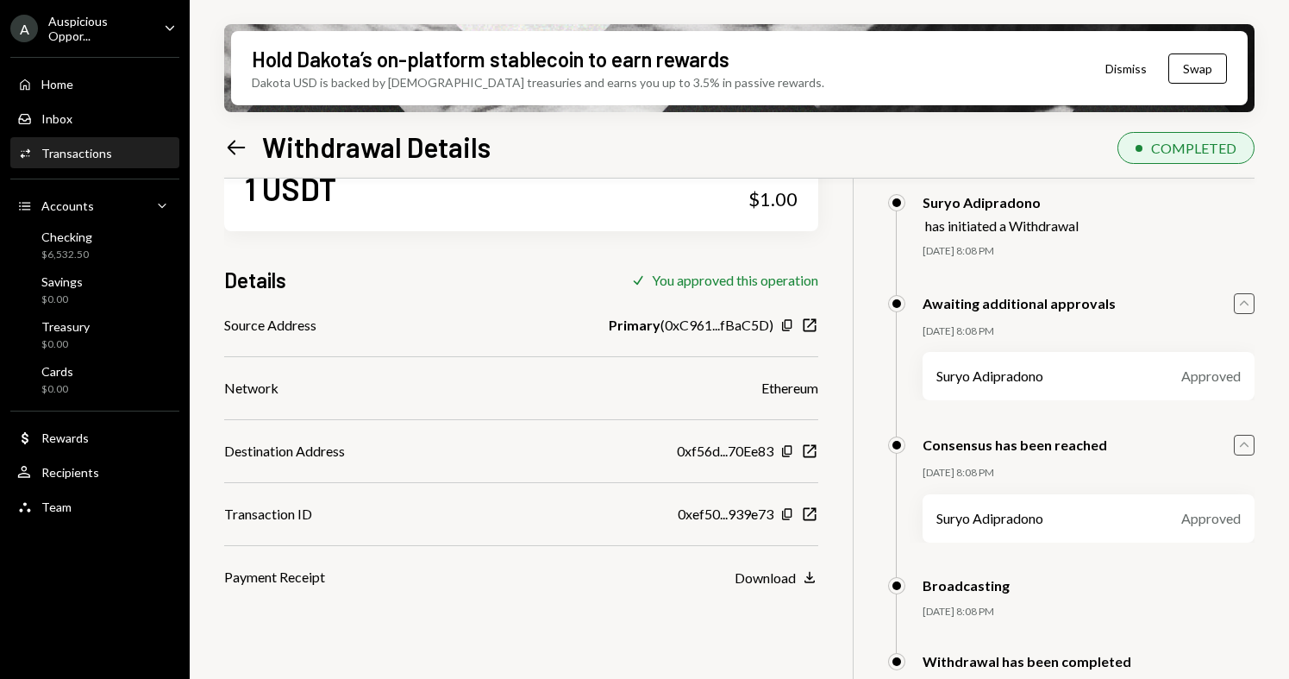
scroll to position [76, 0]
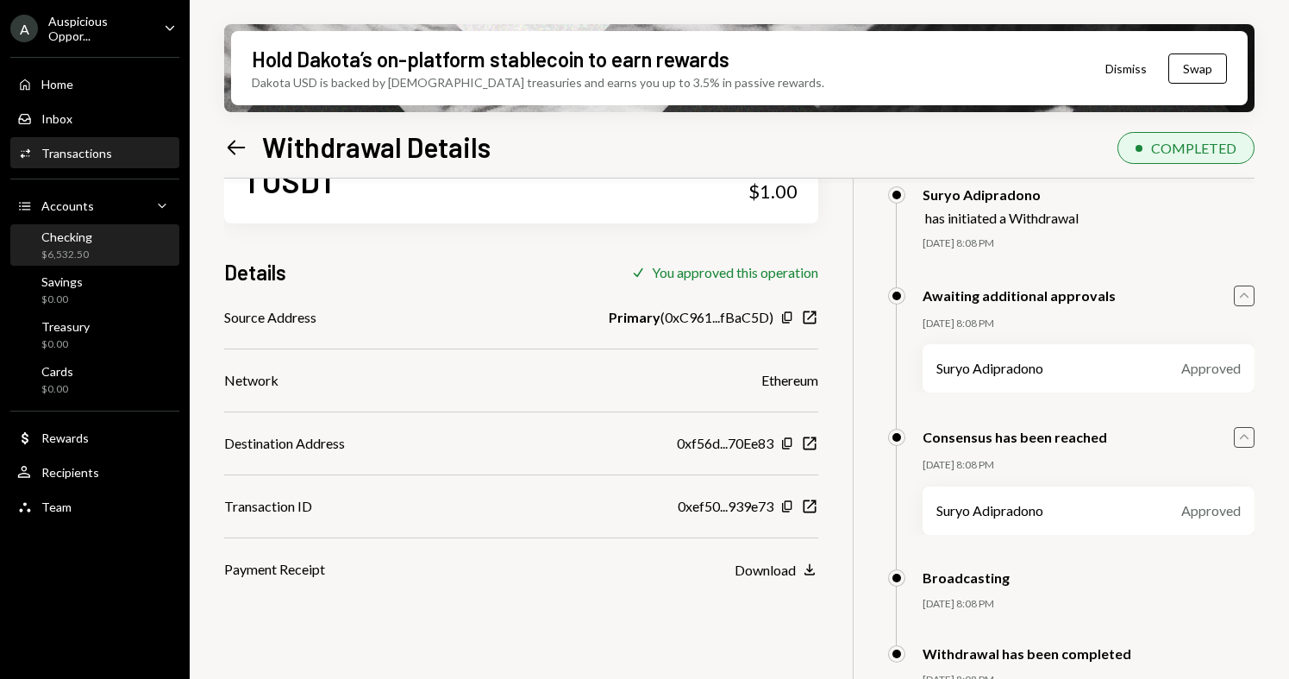
click at [77, 257] on div "$6,532.50" at bounding box center [66, 255] width 51 height 15
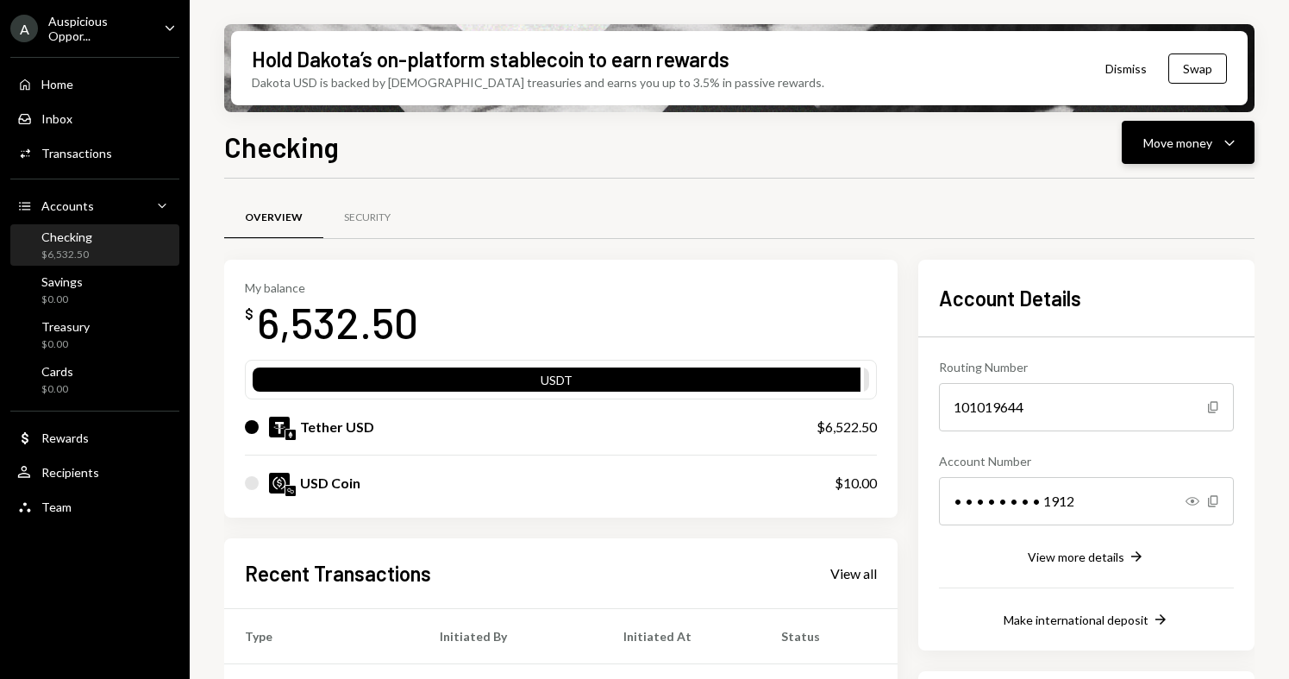
click at [1234, 151] on icon "Caret Down" at bounding box center [1229, 142] width 21 height 21
click at [1125, 200] on div "Send" at bounding box center [1175, 194] width 126 height 18
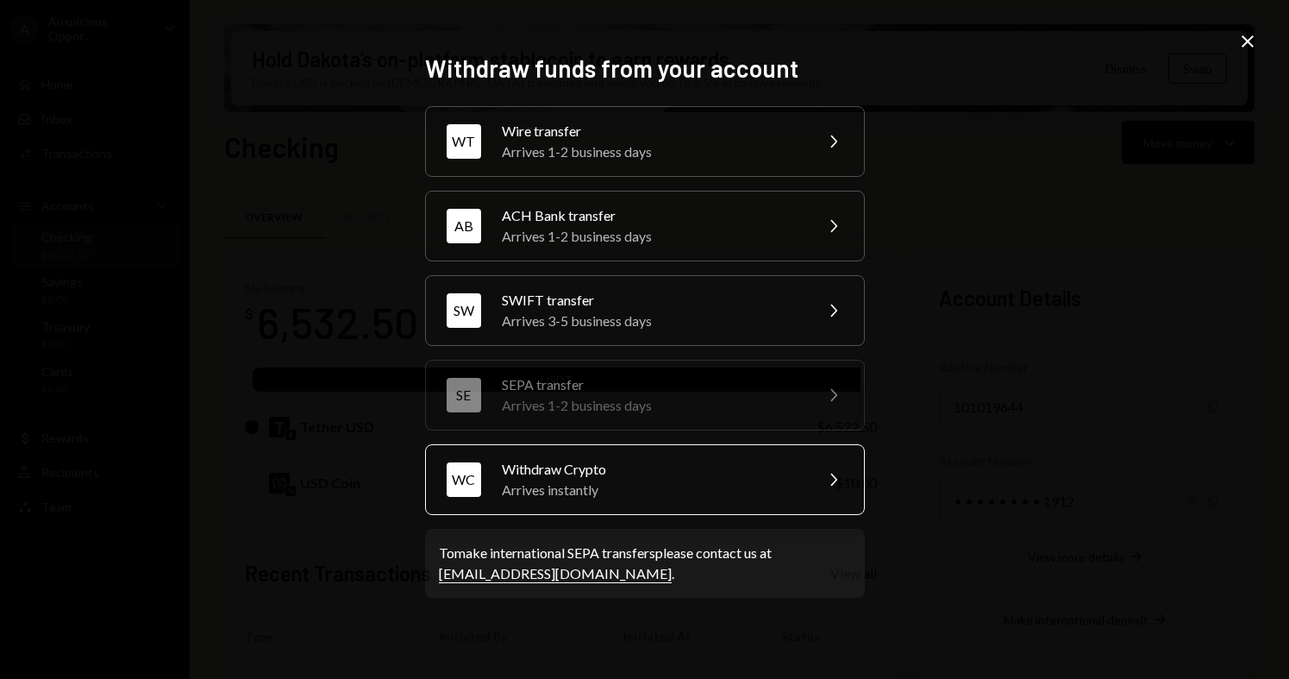
click at [703, 470] on div "Withdraw Crypto" at bounding box center [652, 469] width 300 height 21
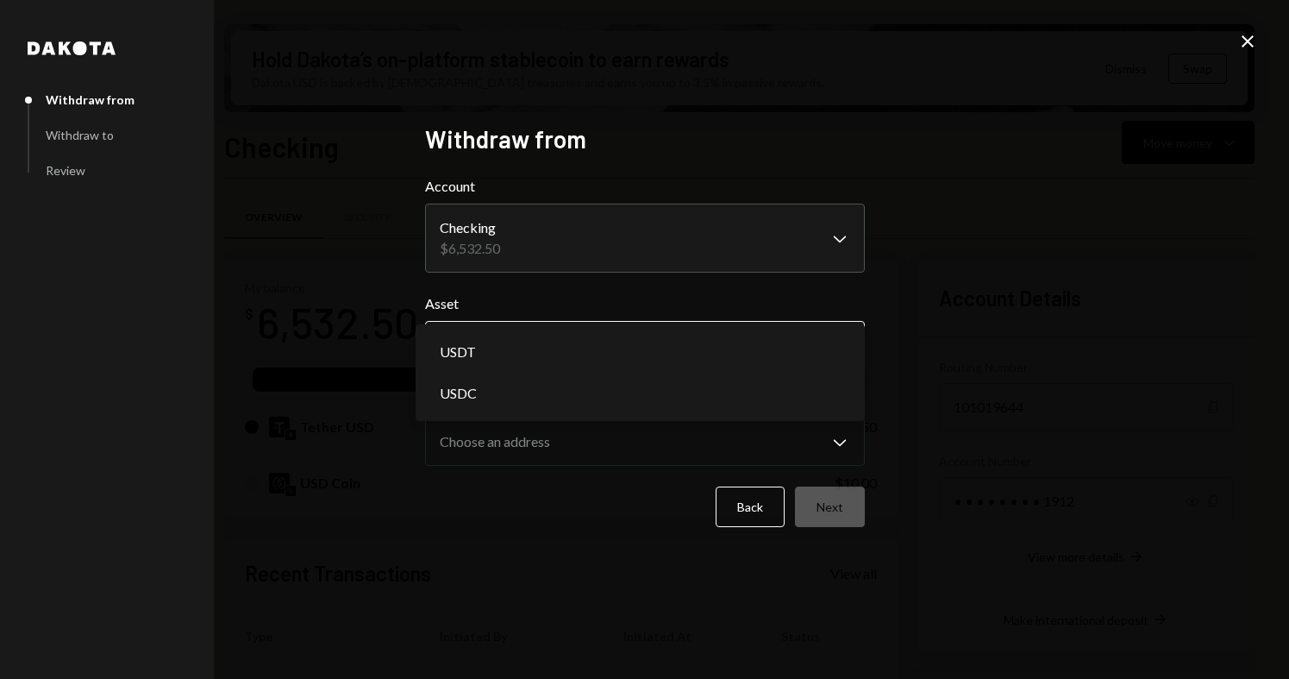
click at [611, 336] on body "A Auspicious Oppor... Caret Down Home Home Inbox Inbox Activities Transactions …" at bounding box center [644, 339] width 1289 height 679
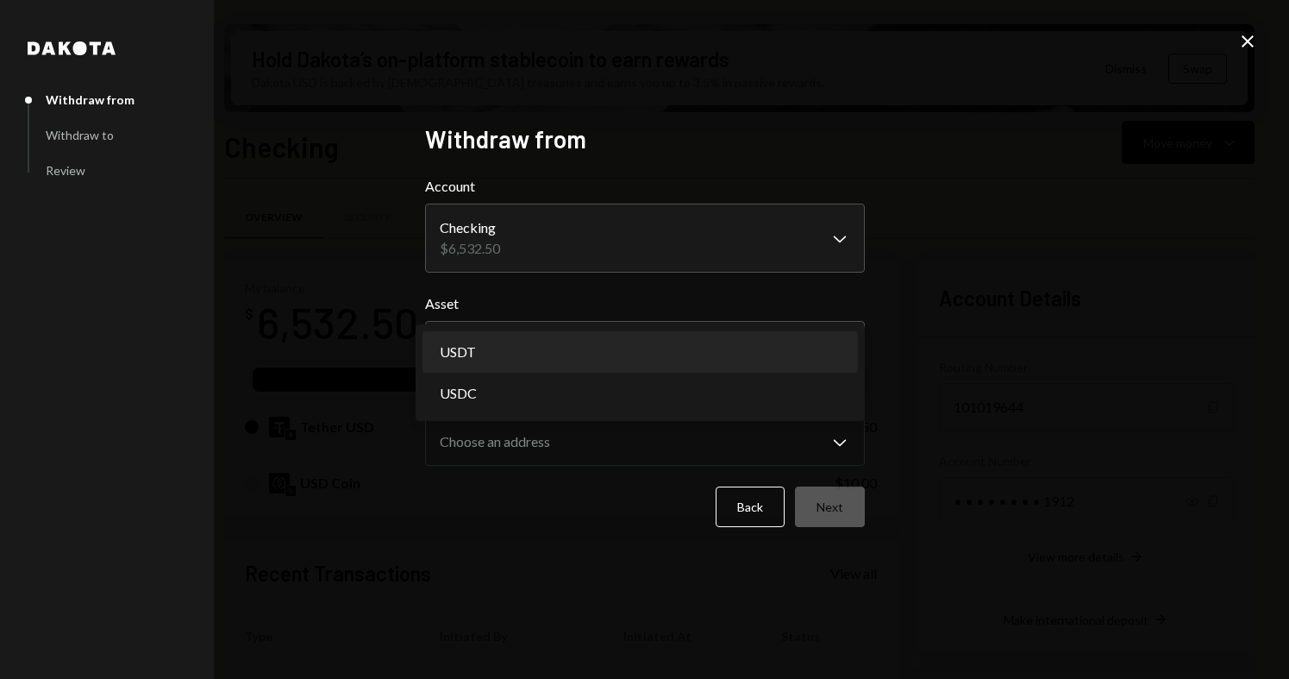
select select "****"
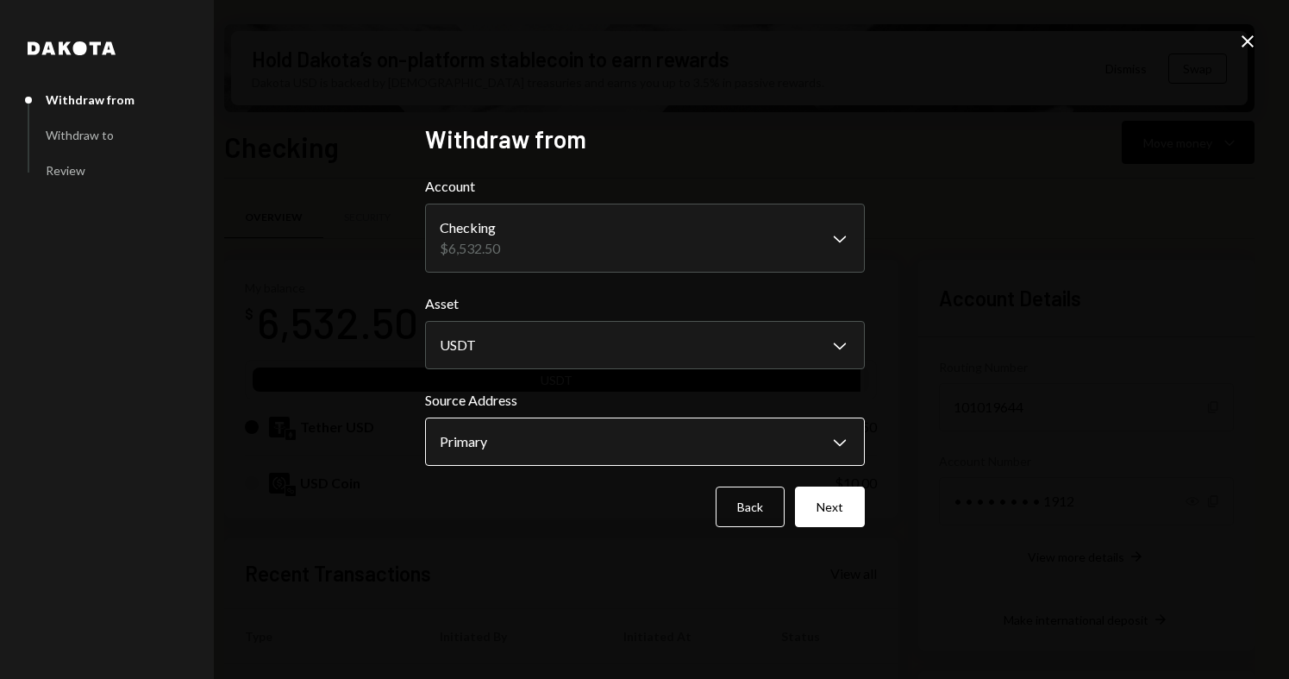
click at [568, 436] on body "A Auspicious Oppor... Caret Down Home Home Inbox Inbox Activities Transactions …" at bounding box center [644, 339] width 1289 height 679
click at [926, 400] on div "**********" at bounding box center [644, 339] width 1289 height 679
click at [837, 501] on button "Next" at bounding box center [830, 506] width 70 height 41
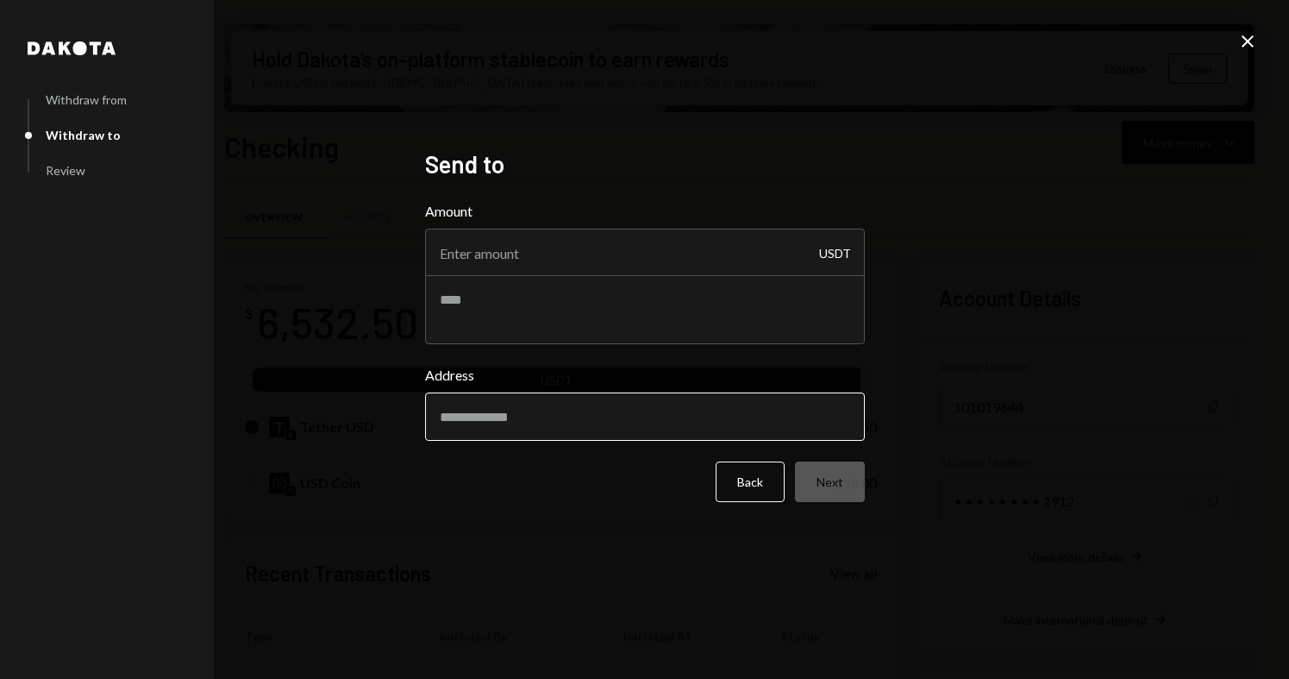
click at [652, 417] on input "Address" at bounding box center [645, 416] width 440 height 48
click at [1073, 398] on div "[PERSON_NAME] from Withdraw to Review Send to Amount USDT Address Back Next Clo…" at bounding box center [644, 339] width 1289 height 679
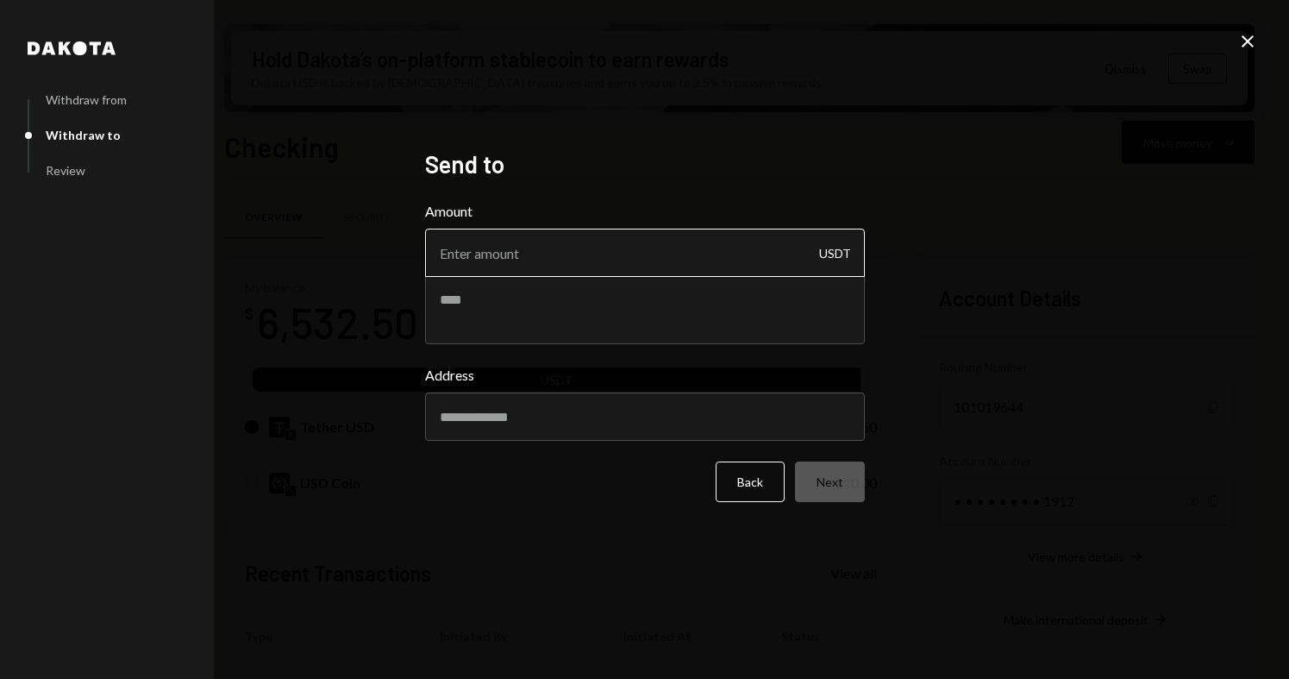
click at [488, 265] on input "Amount" at bounding box center [645, 253] width 440 height 48
drag, startPoint x: 646, startPoint y: 262, endPoint x: 348, endPoint y: 250, distance: 297.8
click at [348, 250] on div "[PERSON_NAME] from Withdraw to Review Send to Amount USDT Address Back Next Clo…" at bounding box center [644, 339] width 1289 height 679
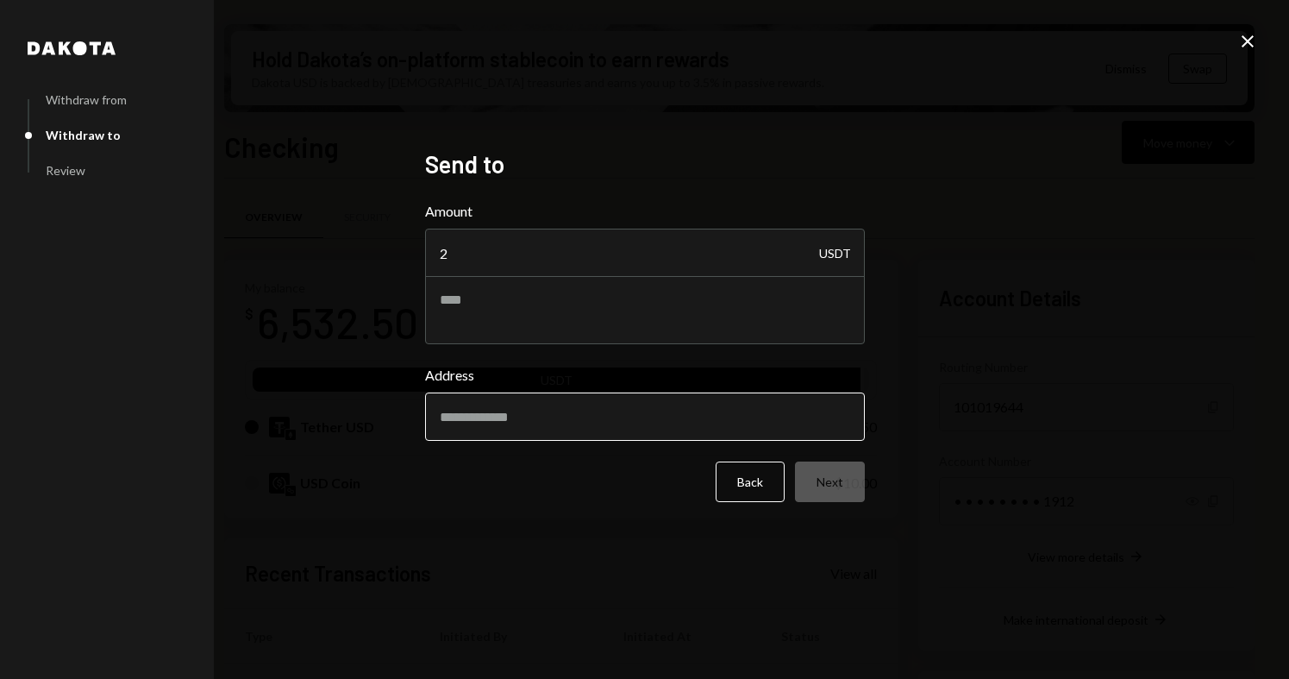
type input "2"
click at [492, 418] on input "Address" at bounding box center [645, 416] width 440 height 48
paste input "**********"
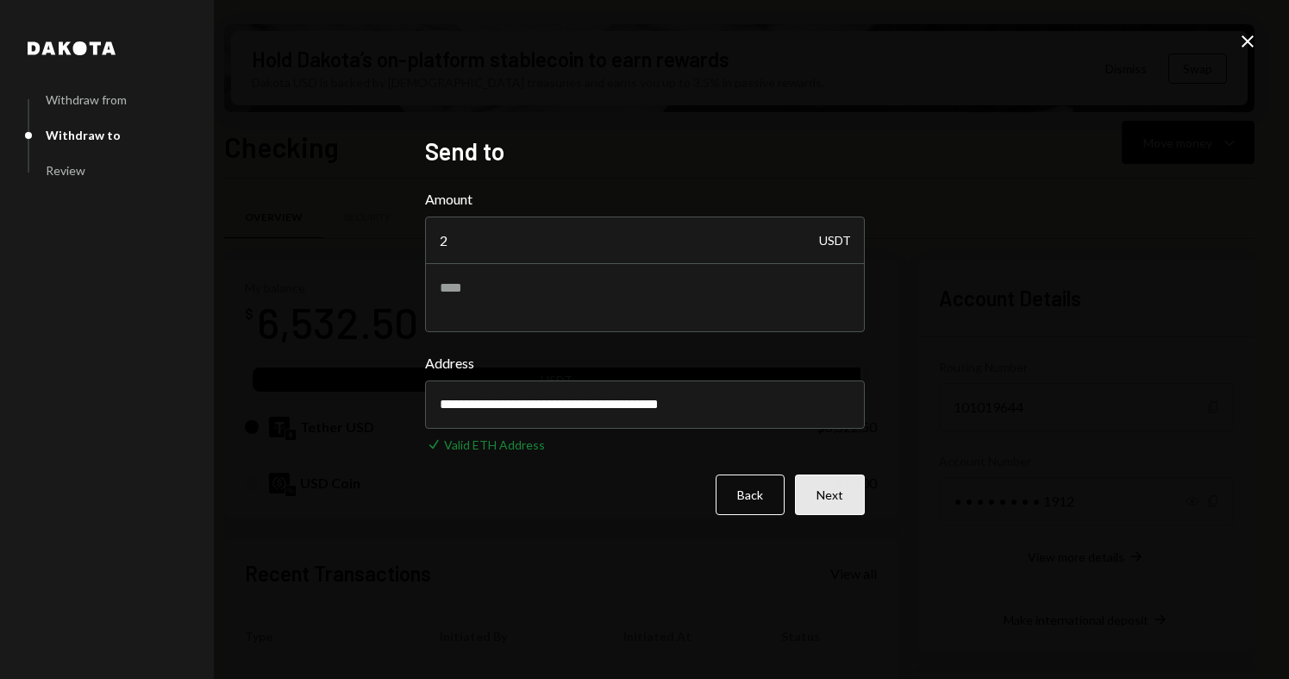
type input "**********"
drag, startPoint x: 833, startPoint y: 496, endPoint x: 988, endPoint y: 385, distance: 191.0
click at [987, 387] on div "**********" at bounding box center [644, 339] width 1289 height 679
click at [454, 248] on input "2" at bounding box center [645, 240] width 440 height 48
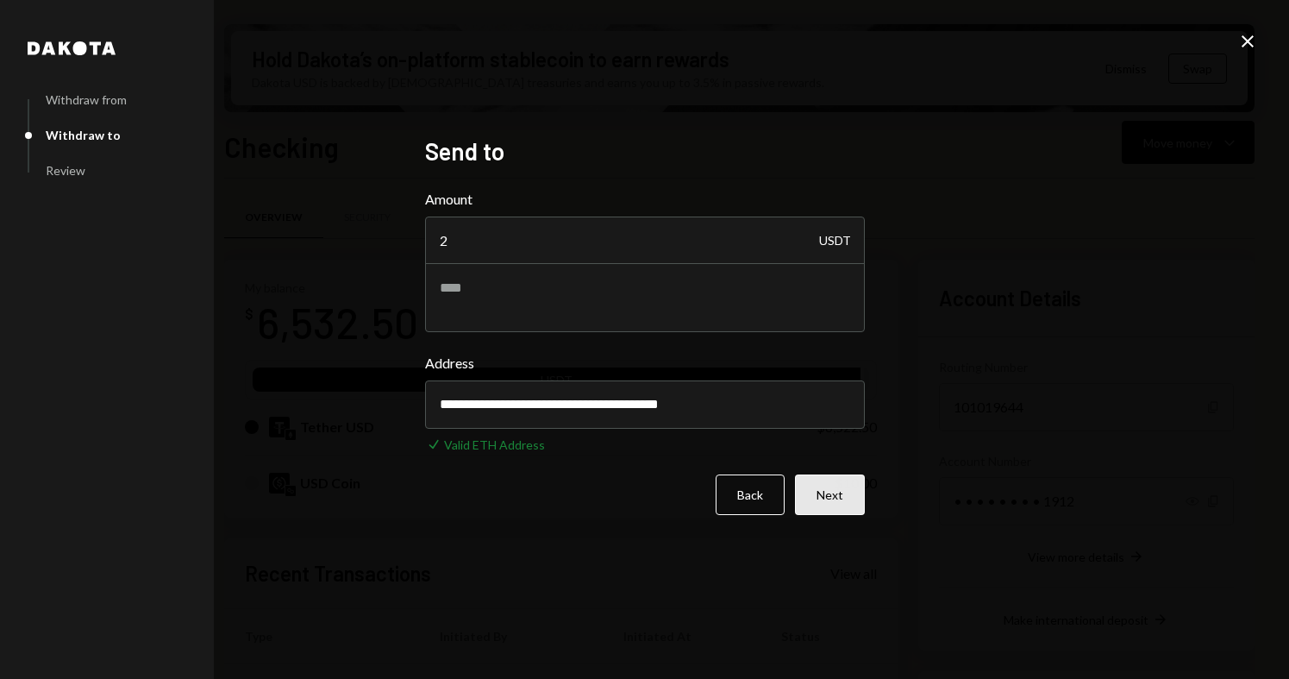
click at [827, 483] on button "Next" at bounding box center [830, 494] width 70 height 41
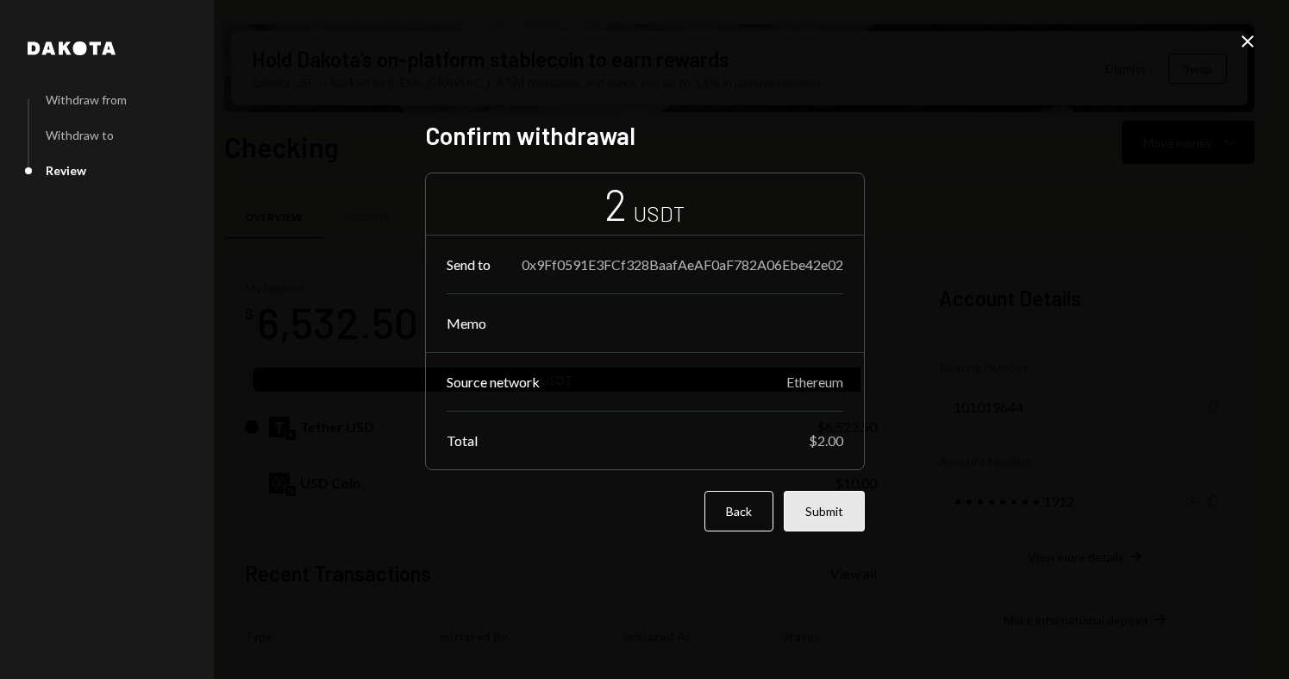
click at [821, 511] on button "Submit" at bounding box center [824, 511] width 81 height 41
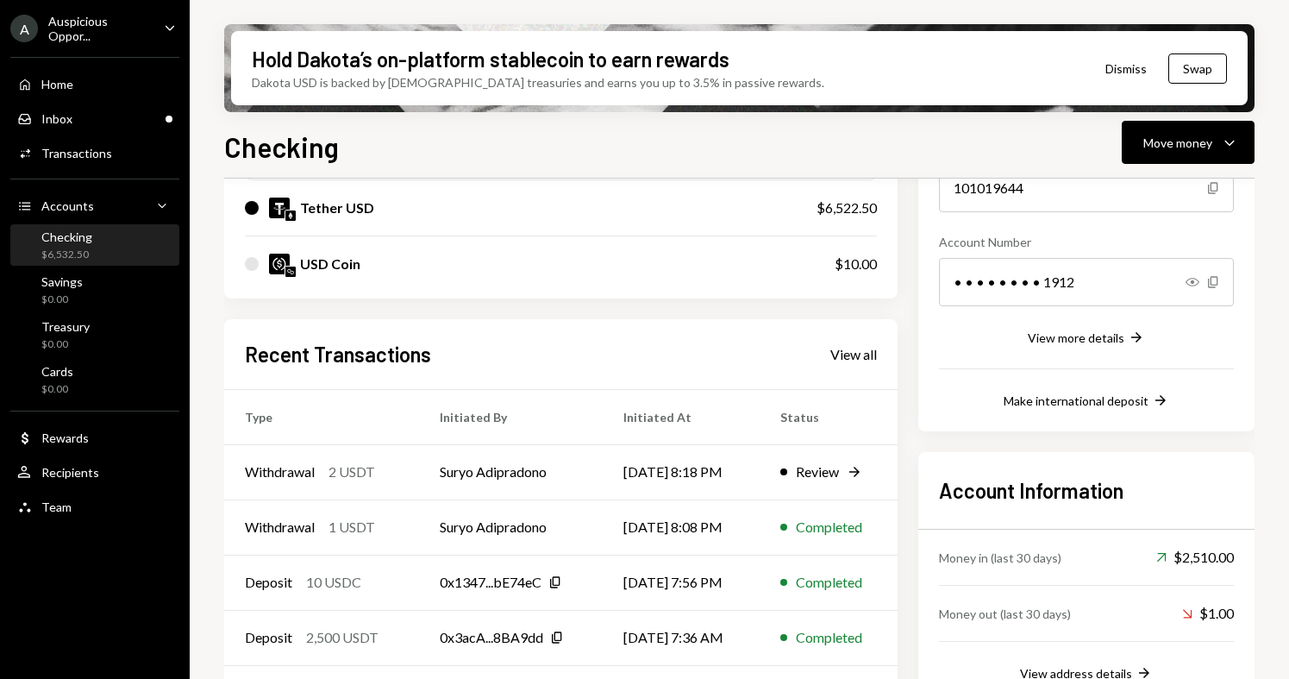
scroll to position [275, 0]
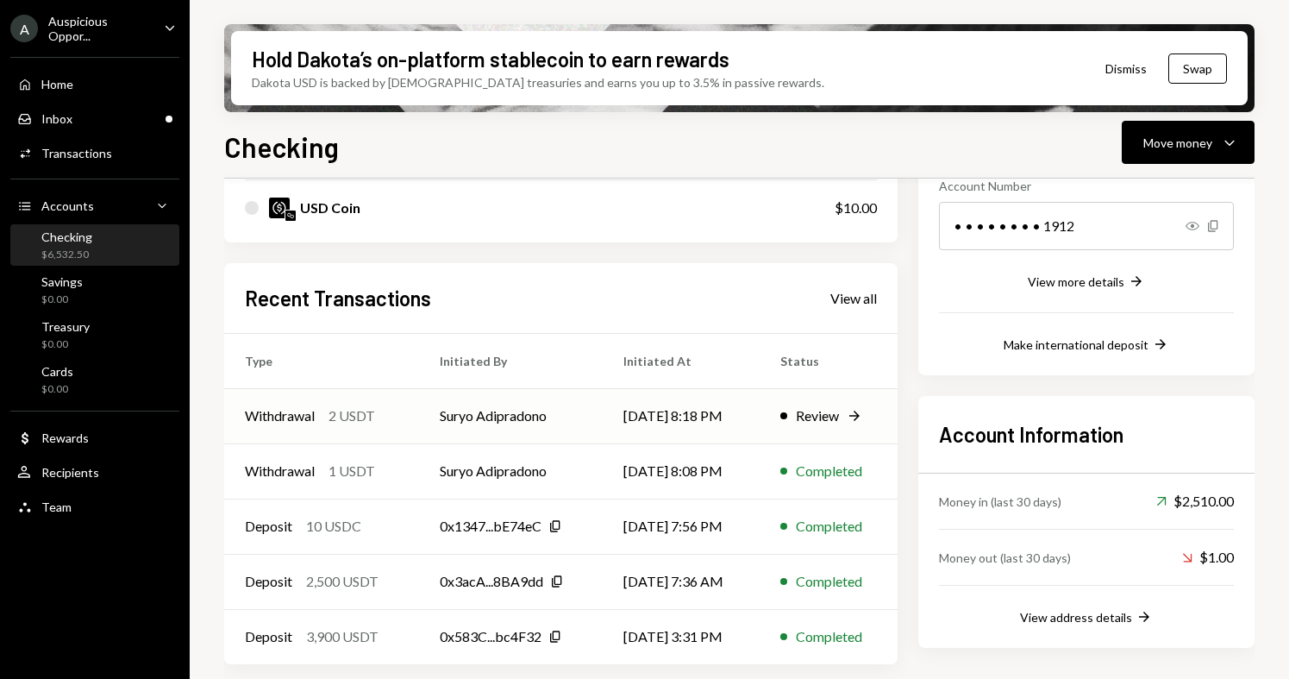
click at [815, 411] on div "Review" at bounding box center [817, 415] width 43 height 21
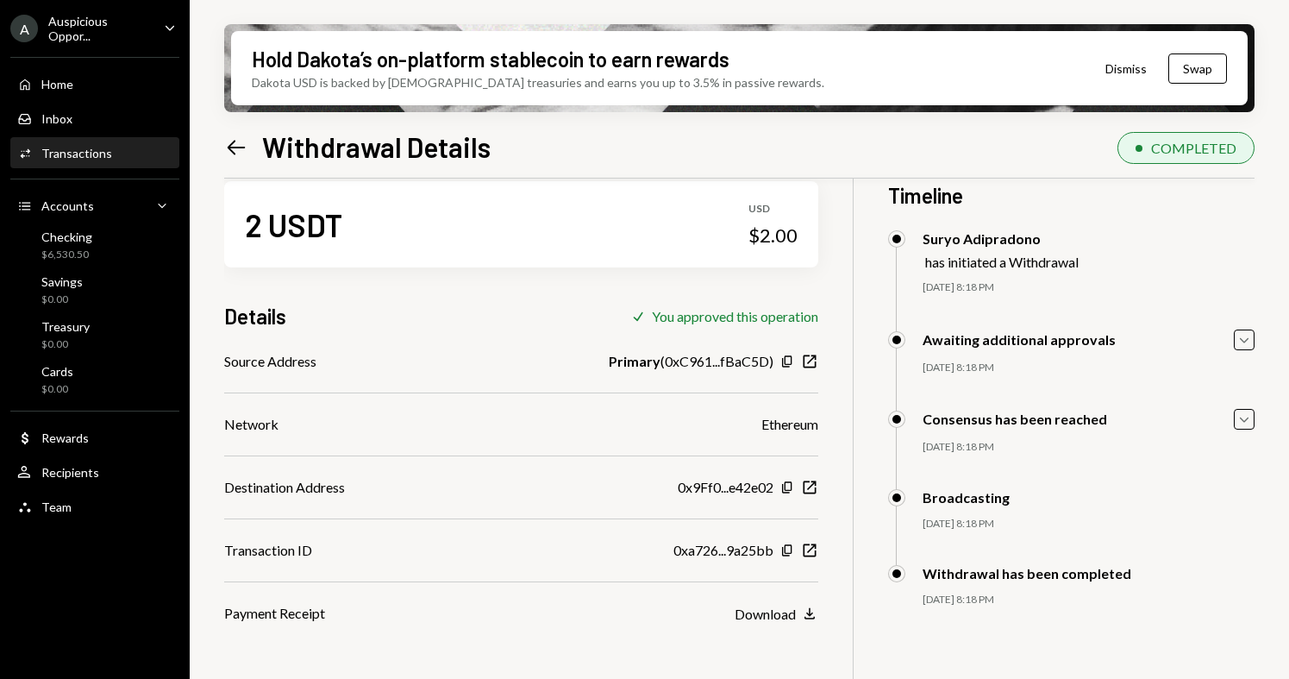
scroll to position [16, 0]
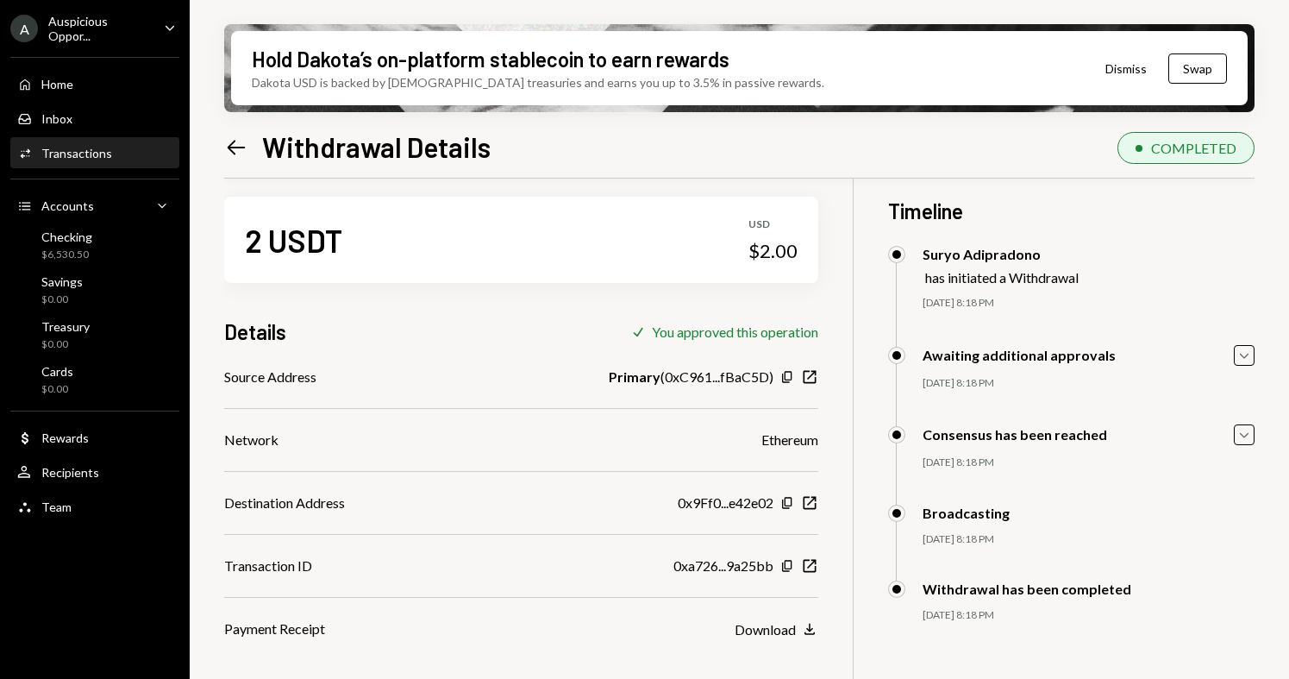
click at [234, 140] on icon at bounding box center [237, 147] width 18 height 15
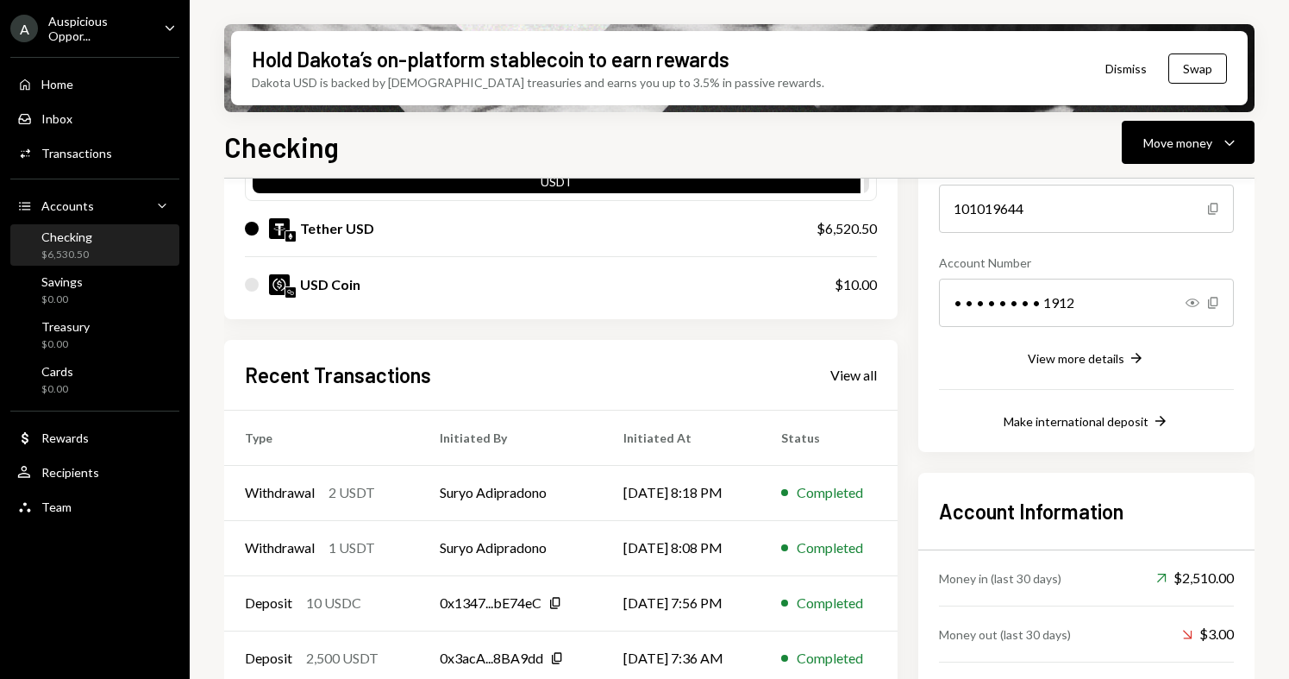
scroll to position [275, 0]
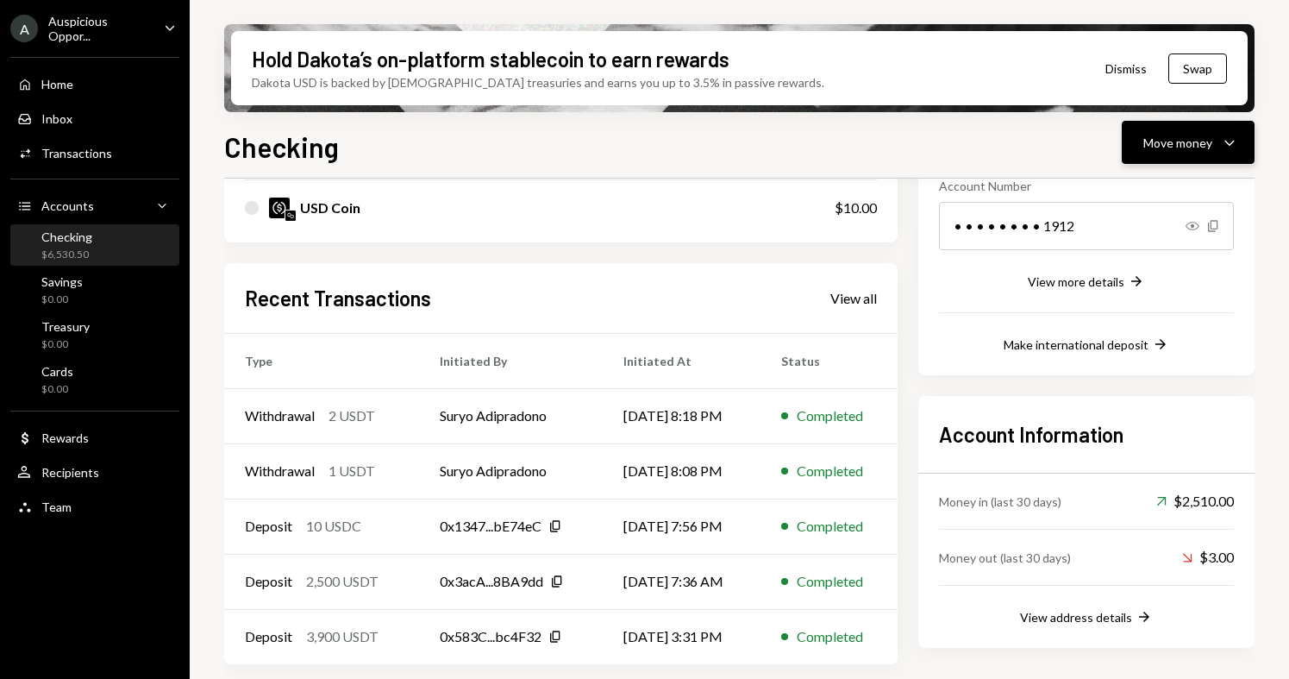
click at [1156, 152] on div "Move money Caret Down" at bounding box center [1189, 142] width 90 height 21
click at [1139, 194] on div "Send" at bounding box center [1175, 194] width 126 height 18
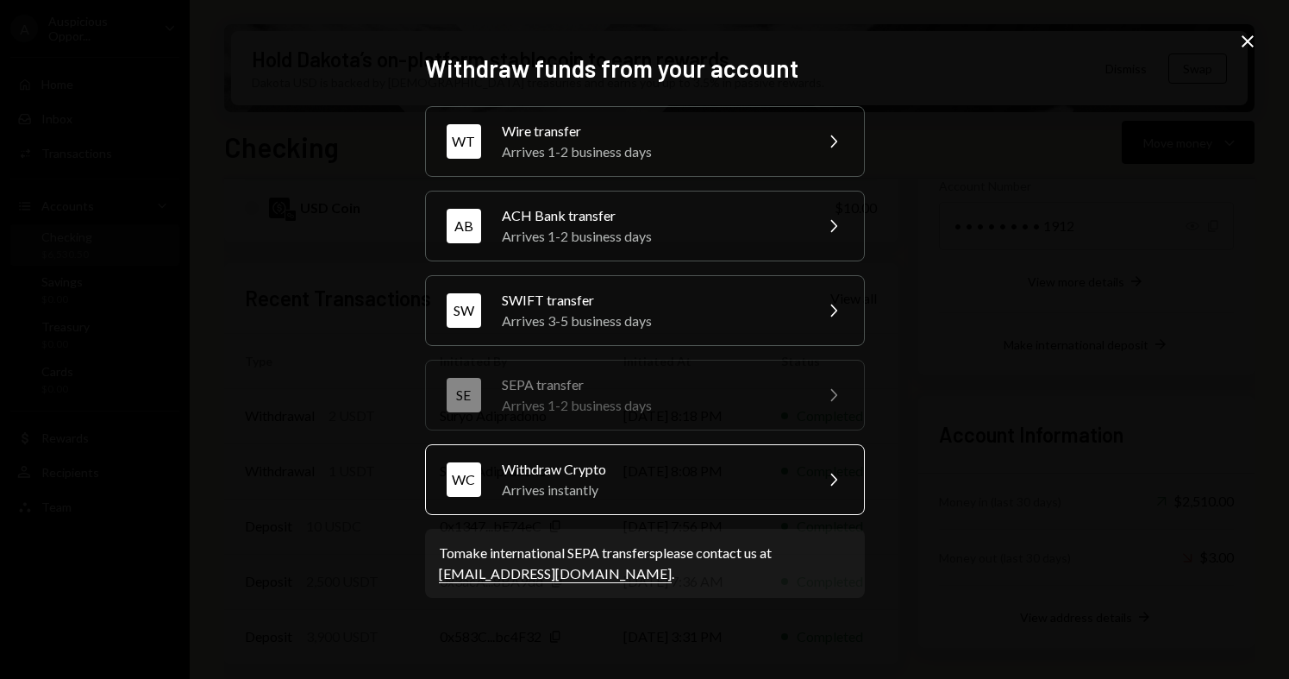
click at [641, 479] on div "Withdraw Crypto" at bounding box center [652, 469] width 300 height 21
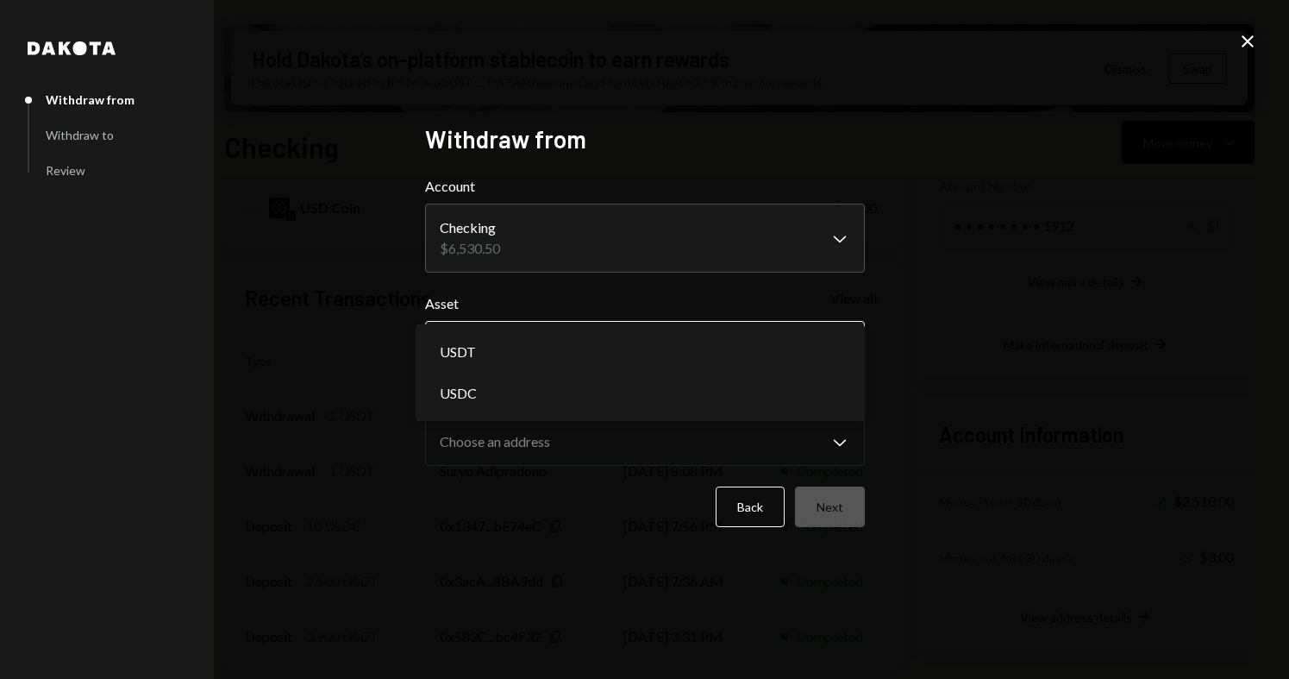
click at [627, 342] on body "A Auspicious Oppor... Caret Down Home Home Inbox Inbox Activities Transactions …" at bounding box center [644, 339] width 1289 height 679
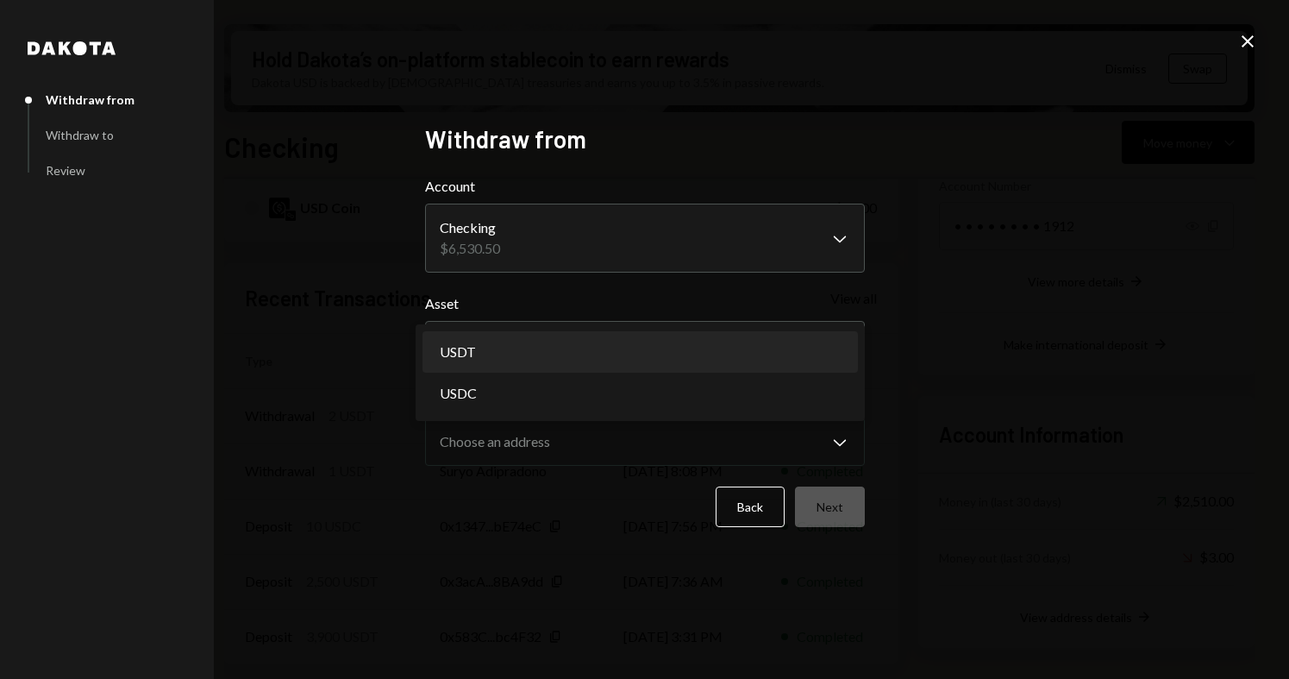
select select "****"
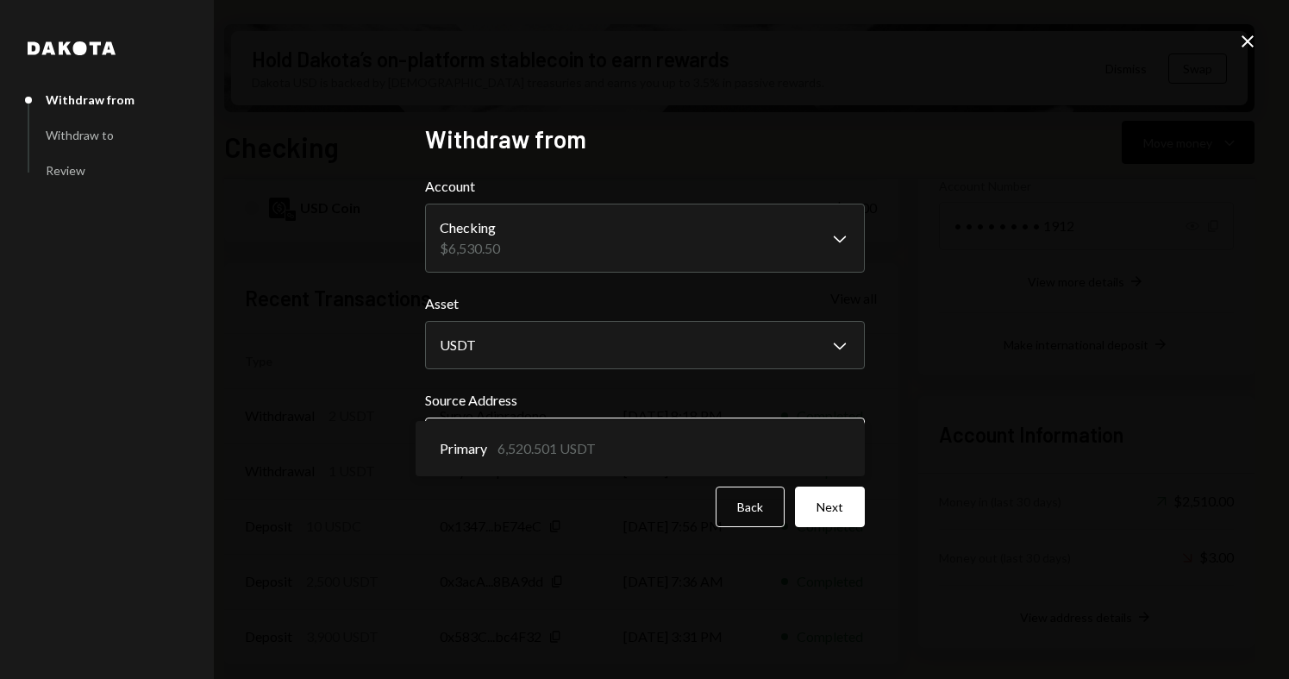
click at [545, 433] on body "A Auspicious Oppor... Caret Down Home Home Inbox Inbox Activities Transactions …" at bounding box center [644, 339] width 1289 height 679
drag, startPoint x: 988, startPoint y: 475, endPoint x: 956, endPoint y: 475, distance: 31.9
click at [958, 475] on div "**********" at bounding box center [644, 339] width 1289 height 679
click at [838, 501] on button "Next" at bounding box center [830, 506] width 70 height 41
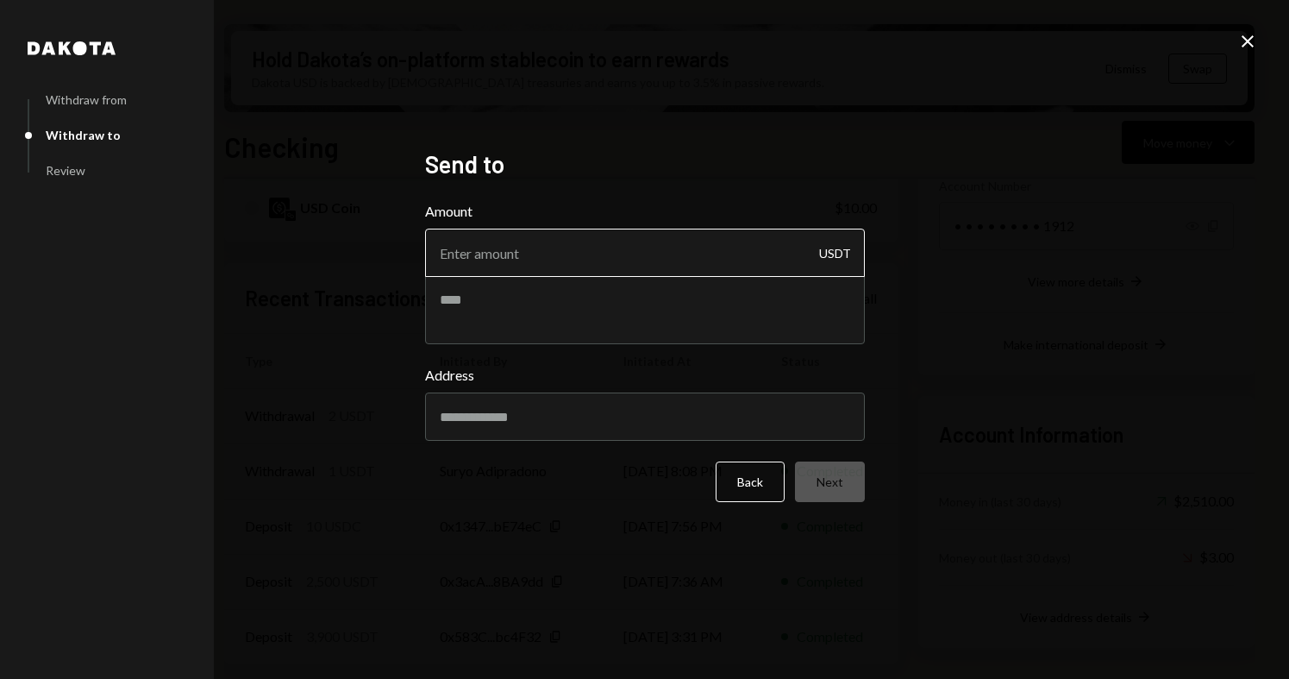
click at [804, 247] on input "Amount" at bounding box center [645, 253] width 440 height 48
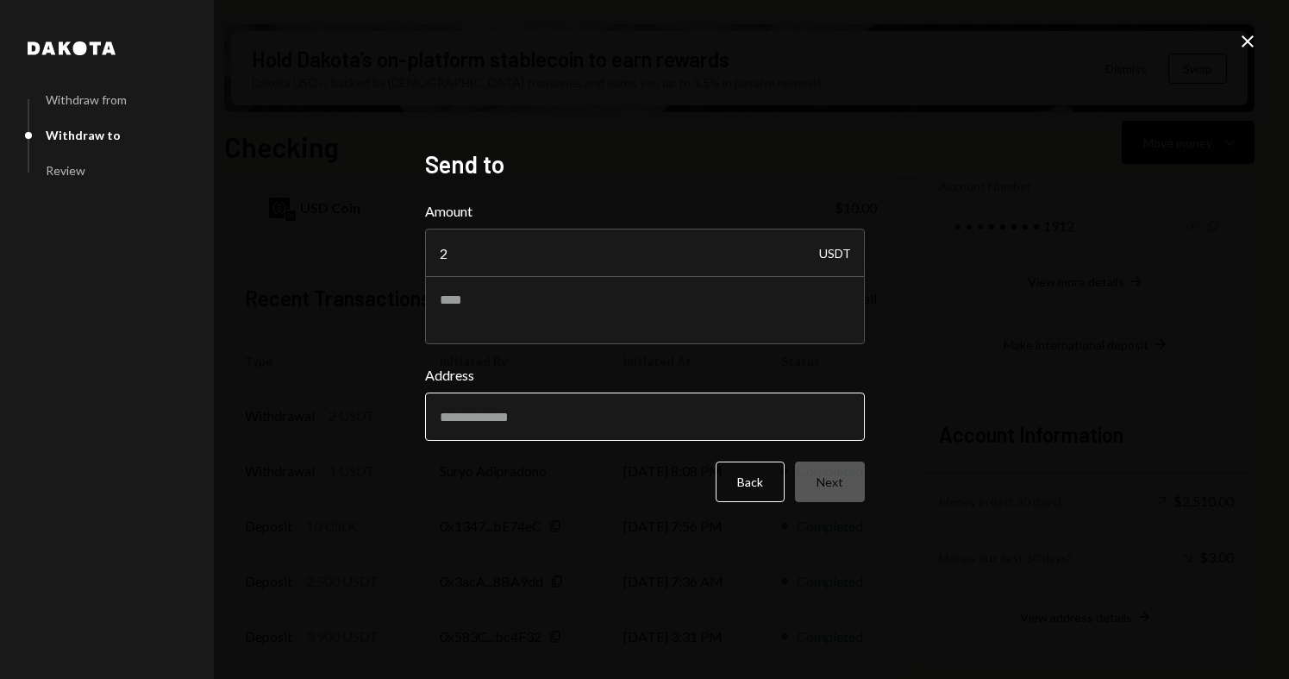
type input "2"
click at [672, 428] on input "Address" at bounding box center [645, 416] width 440 height 48
click at [280, 332] on div "[PERSON_NAME] from Withdraw to Review Send to Amount 2 USDT Address Back Next C…" at bounding box center [644, 339] width 1289 height 679
click at [141, 168] on div "Withdraw from Withdraw to Review" at bounding box center [107, 135] width 159 height 73
click at [73, 185] on div "[PERSON_NAME] from Withdraw to Review" at bounding box center [107, 339] width 214 height 679
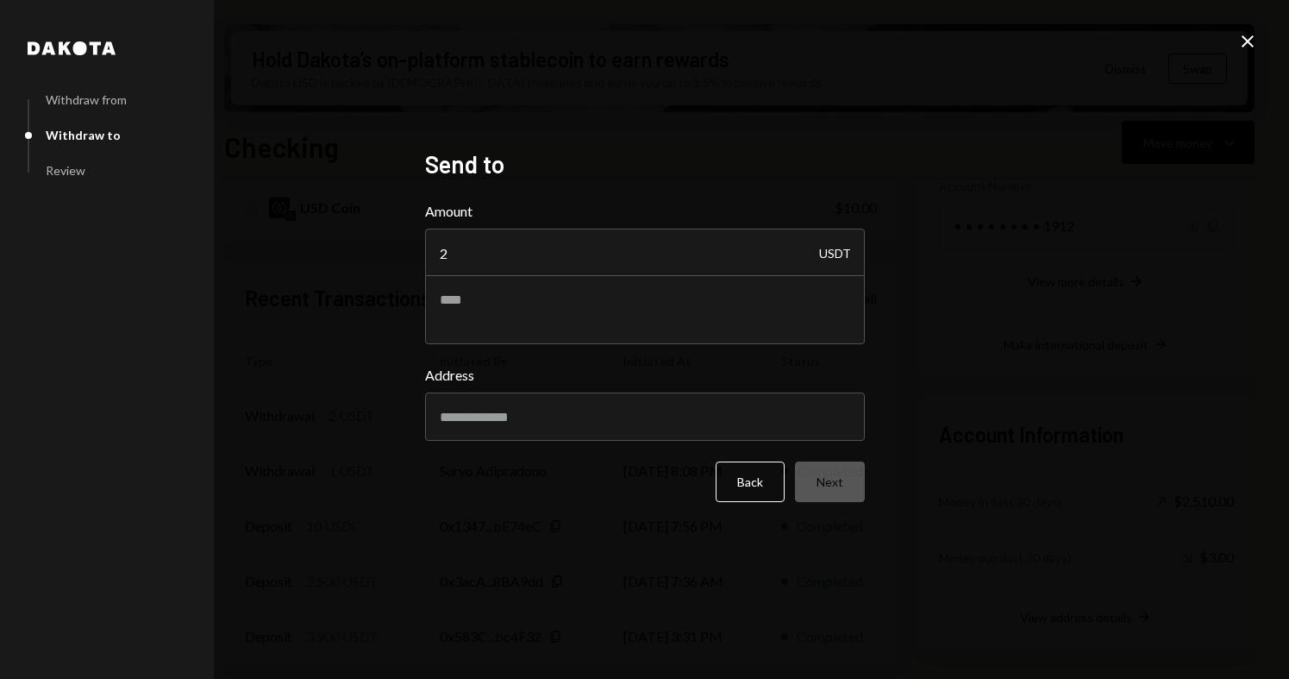
click at [78, 168] on div "Review" at bounding box center [66, 170] width 40 height 15
click at [1259, 44] on div "[PERSON_NAME] from Withdraw to Review Send to Amount 2 USDT Address Back Next C…" at bounding box center [644, 339] width 1289 height 679
click at [1252, 44] on icon "Close" at bounding box center [1248, 41] width 21 height 21
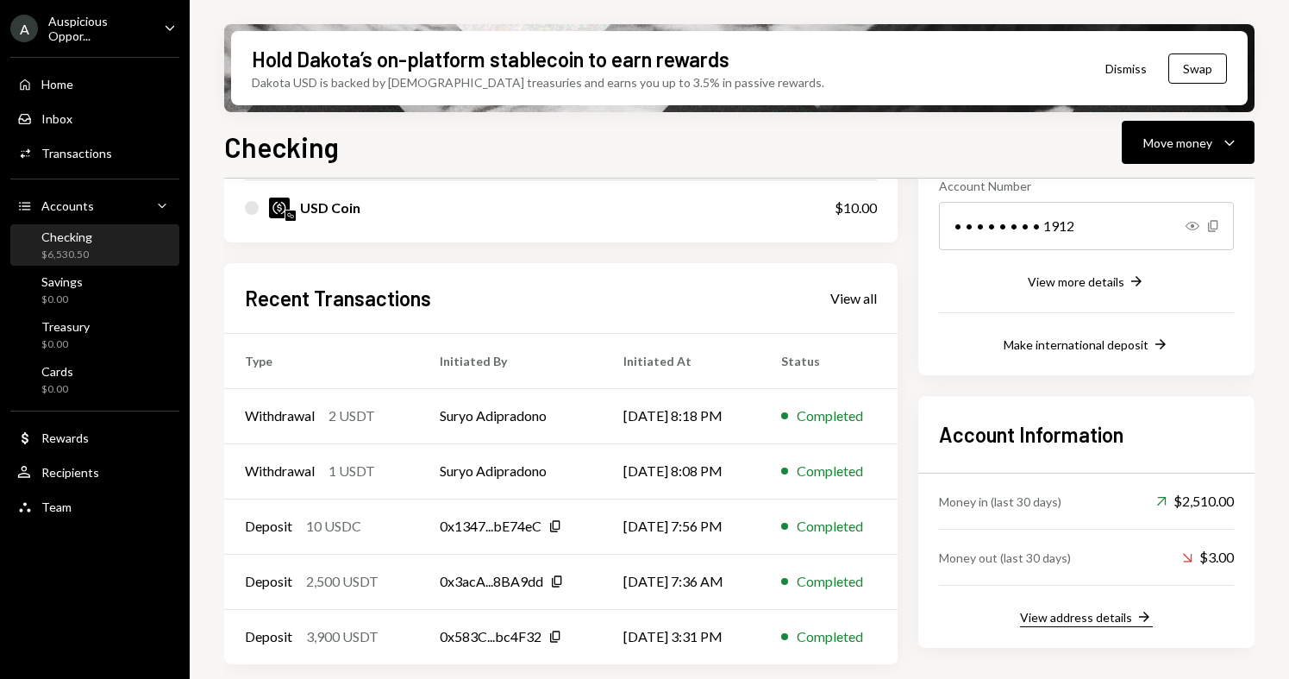
click at [1042, 619] on div "View address details" at bounding box center [1076, 617] width 112 height 15
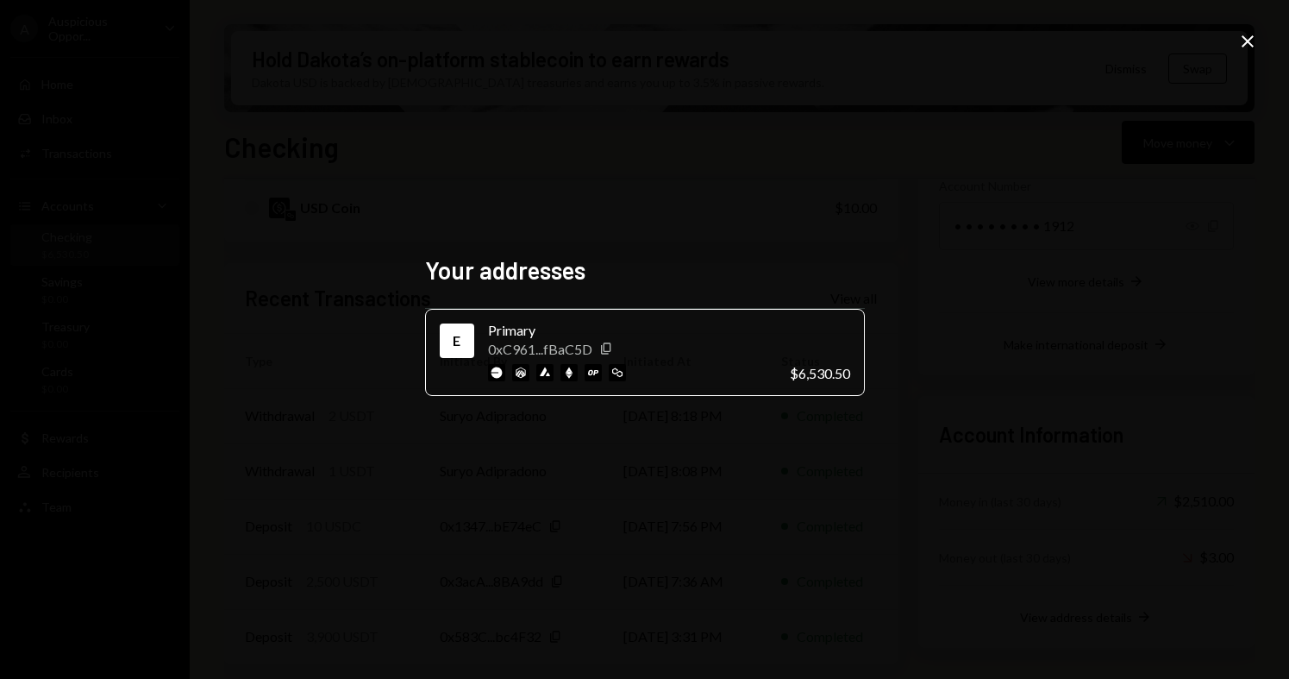
click at [969, 269] on div "Your addresses E Primary 0xC961...fBaC5D Copy $6,530.50 Close" at bounding box center [644, 339] width 1289 height 679
click at [498, 373] on img at bounding box center [496, 372] width 17 height 17
click at [1257, 47] on icon "Close" at bounding box center [1248, 41] width 21 height 21
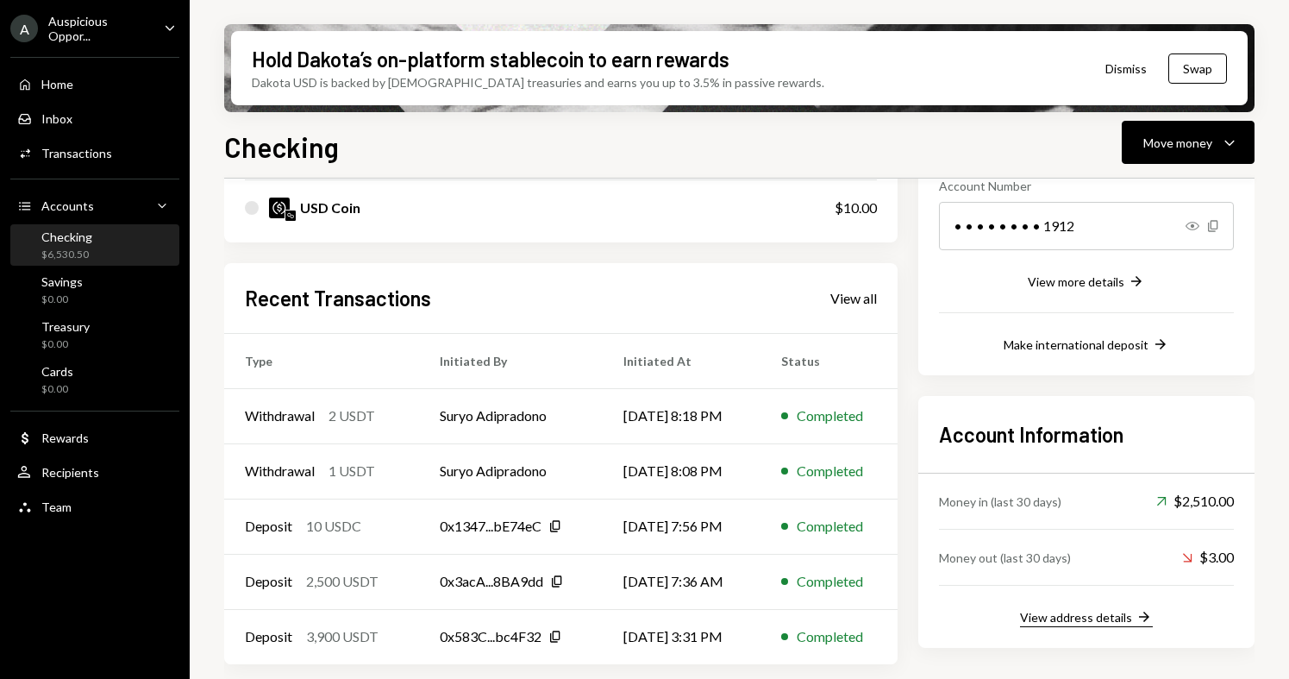
click at [1055, 624] on div "View address details" at bounding box center [1076, 617] width 112 height 15
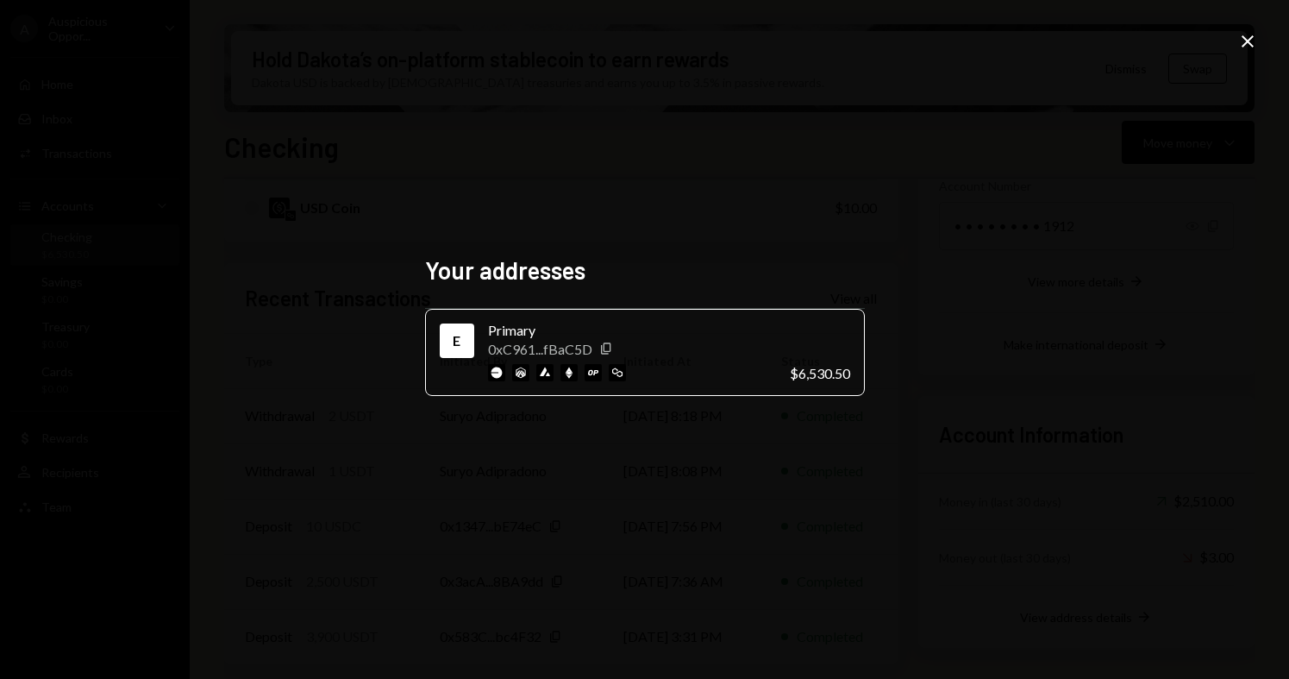
click at [1245, 41] on icon "Close" at bounding box center [1248, 41] width 21 height 21
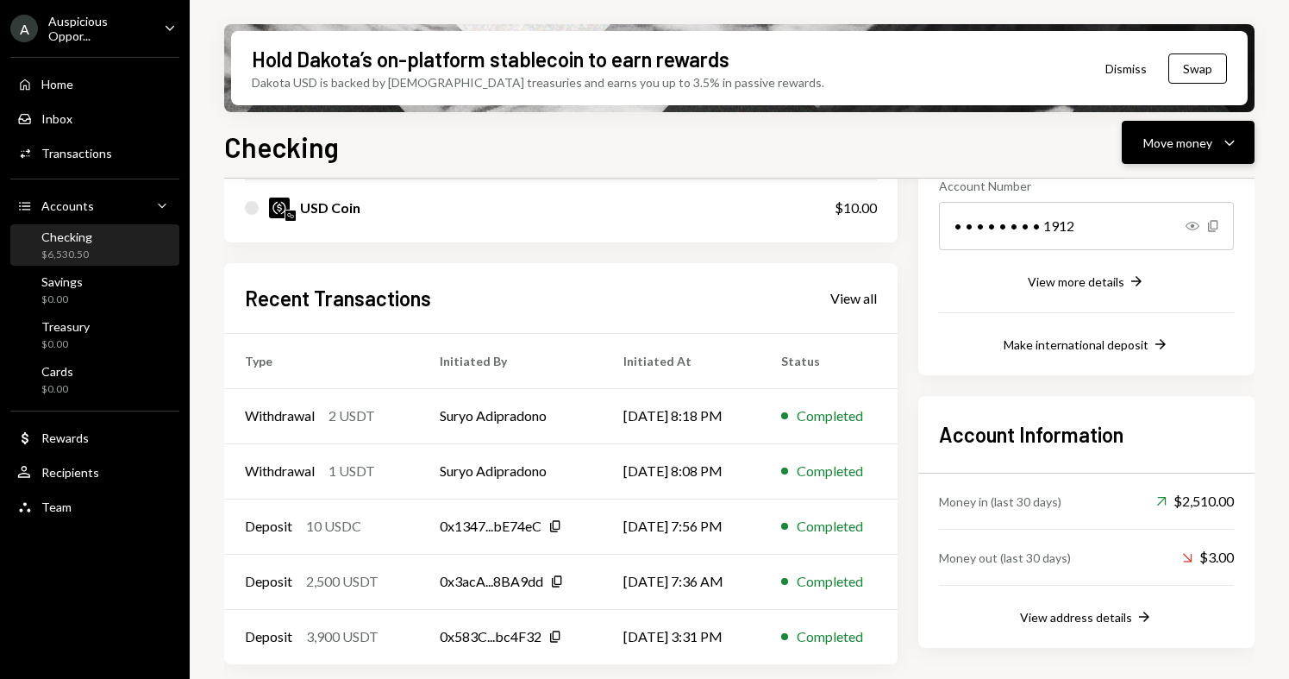
click at [1225, 150] on icon "Caret Down" at bounding box center [1229, 142] width 21 height 21
click at [1122, 192] on div "Send" at bounding box center [1175, 194] width 126 height 18
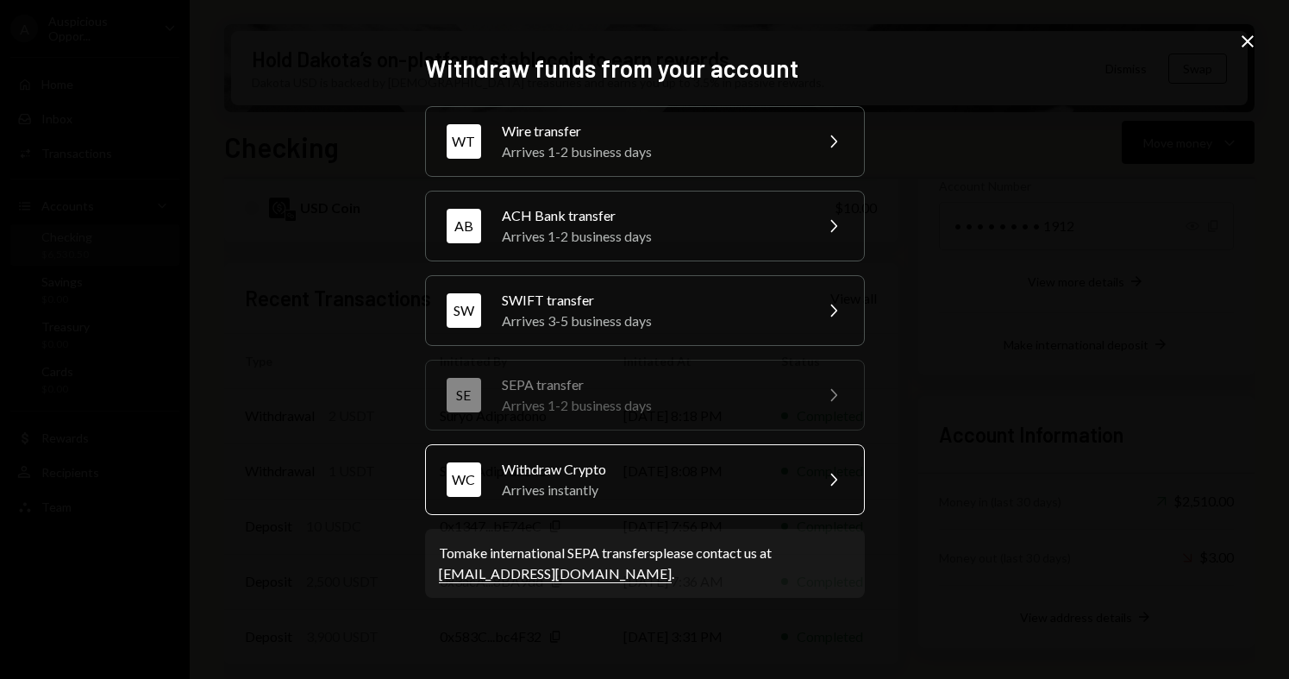
click at [662, 498] on div "Arrives instantly" at bounding box center [652, 490] width 300 height 21
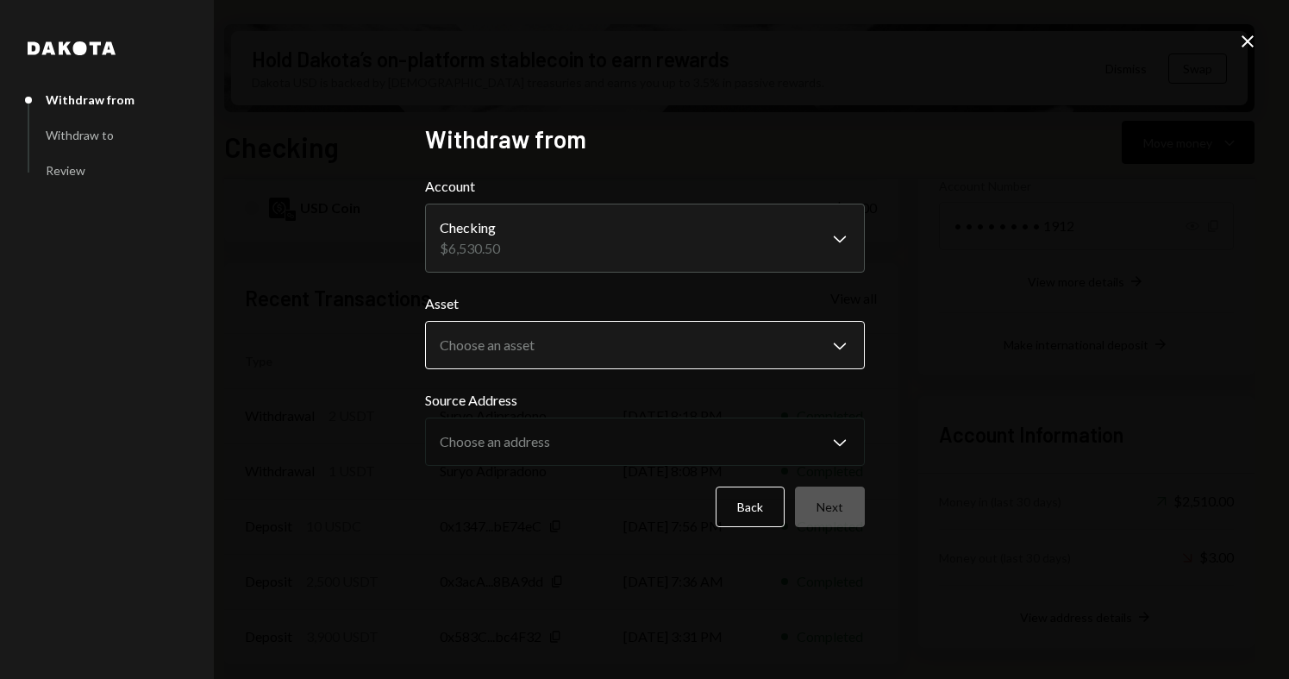
click at [513, 343] on body "A Auspicious Oppor... Caret Down Home Home Inbox Inbox Activities Transactions …" at bounding box center [644, 339] width 1289 height 679
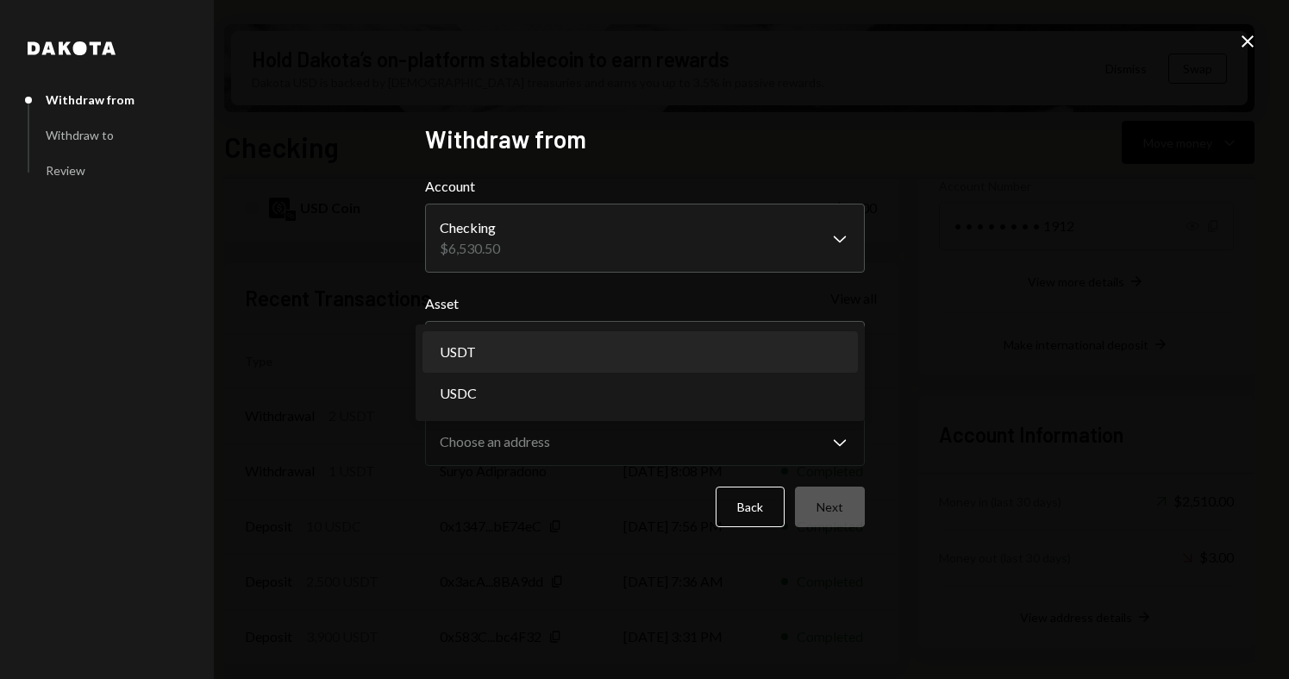
select select "****"
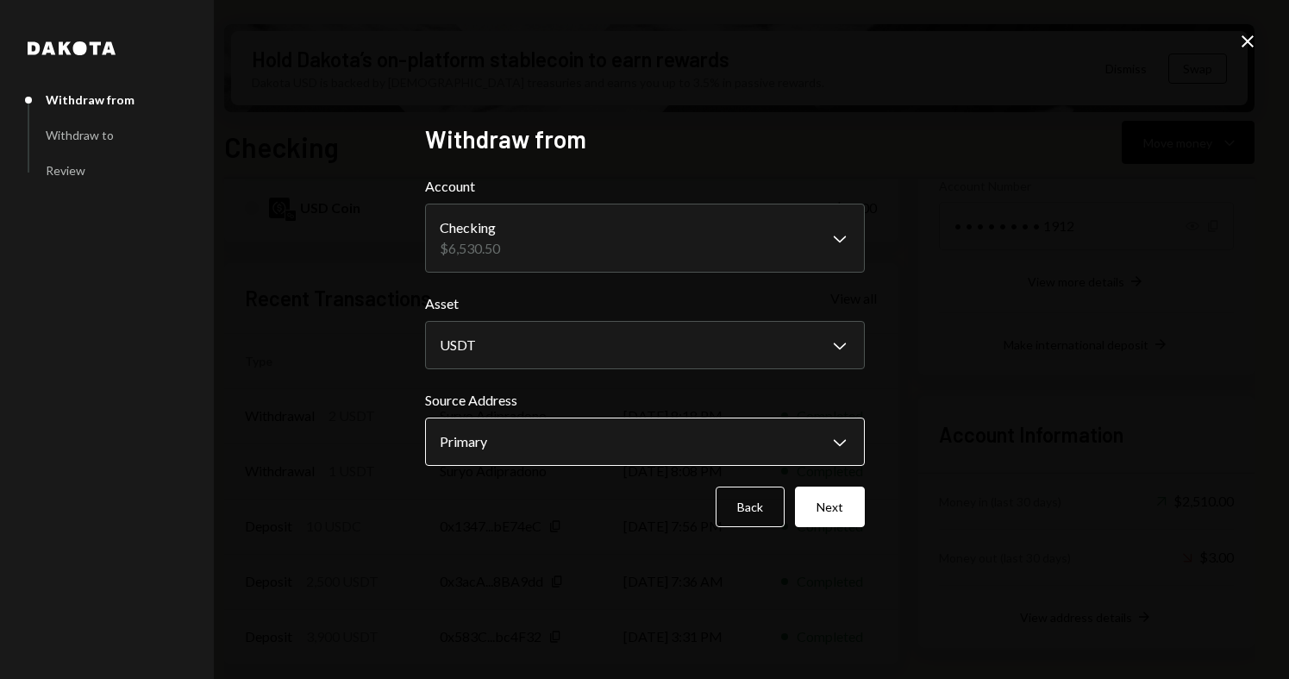
click at [498, 448] on body "A Auspicious Oppor... Caret Down Home Home Inbox Inbox Activities Transactions …" at bounding box center [644, 339] width 1289 height 679
click at [819, 504] on button "Next" at bounding box center [830, 506] width 70 height 41
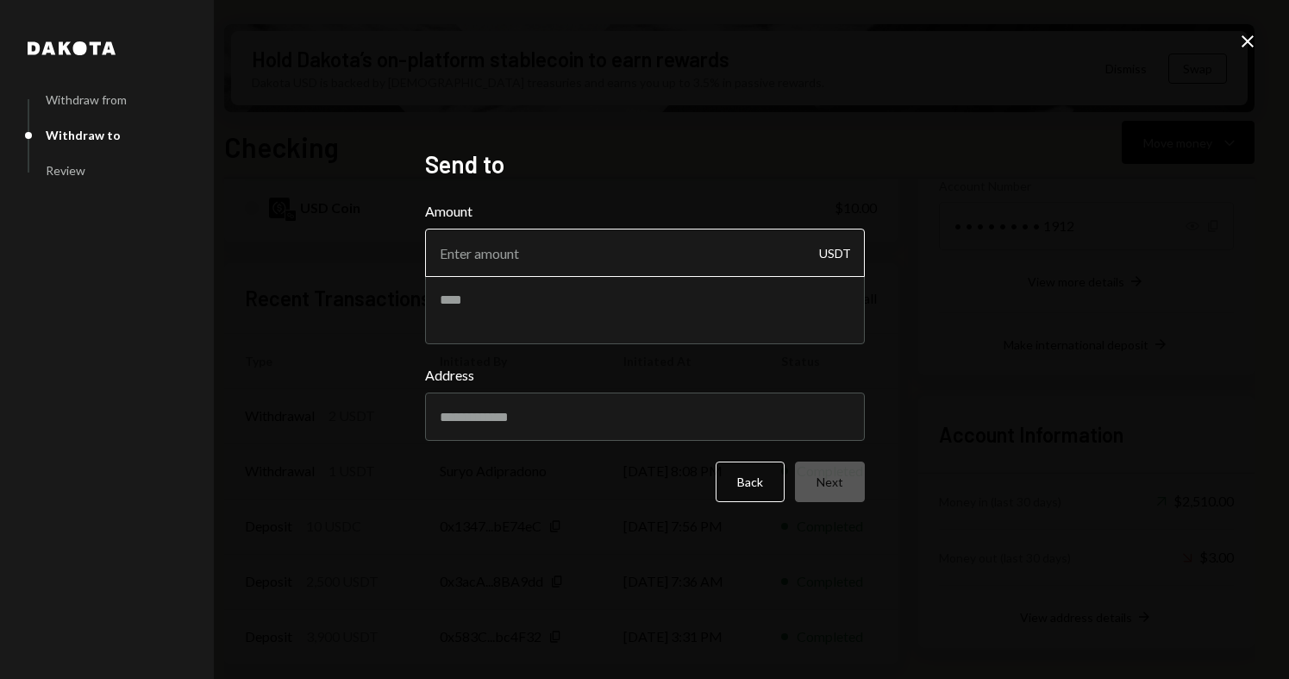
click at [581, 270] on input "Amount" at bounding box center [645, 253] width 440 height 48
type input "2"
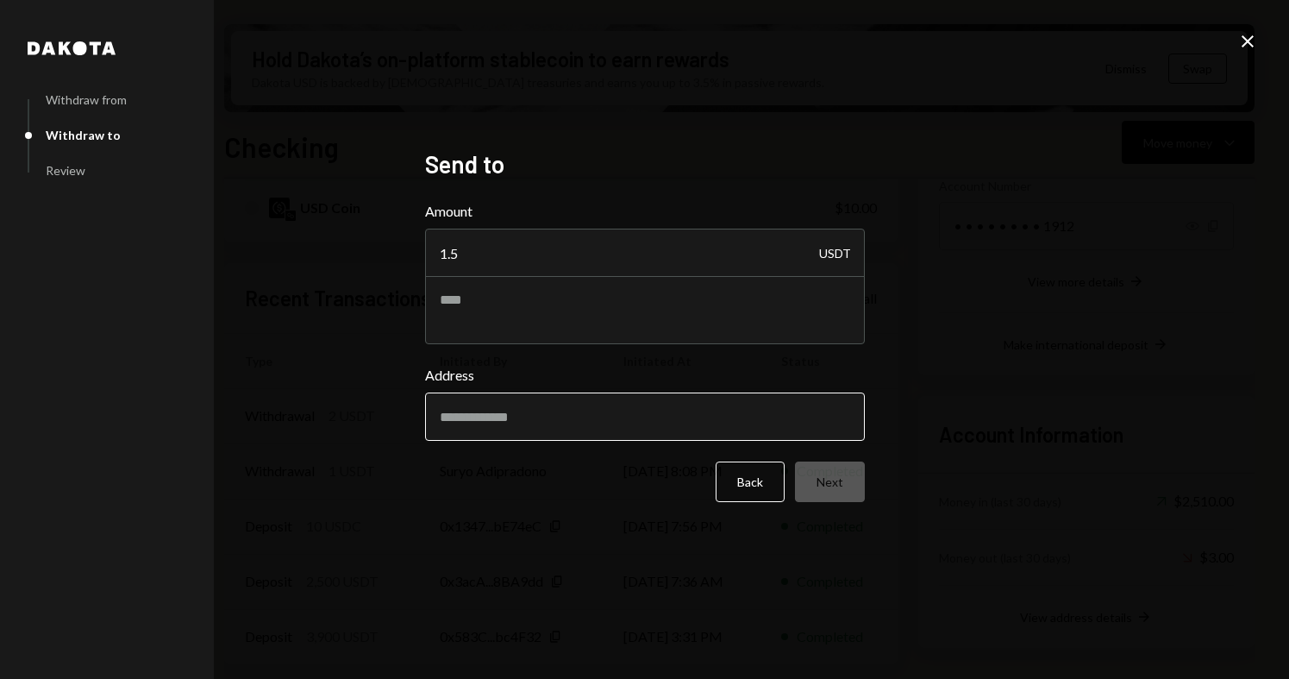
type input "1.5"
click at [523, 429] on input "Address" at bounding box center [645, 416] width 440 height 48
paste input "**********"
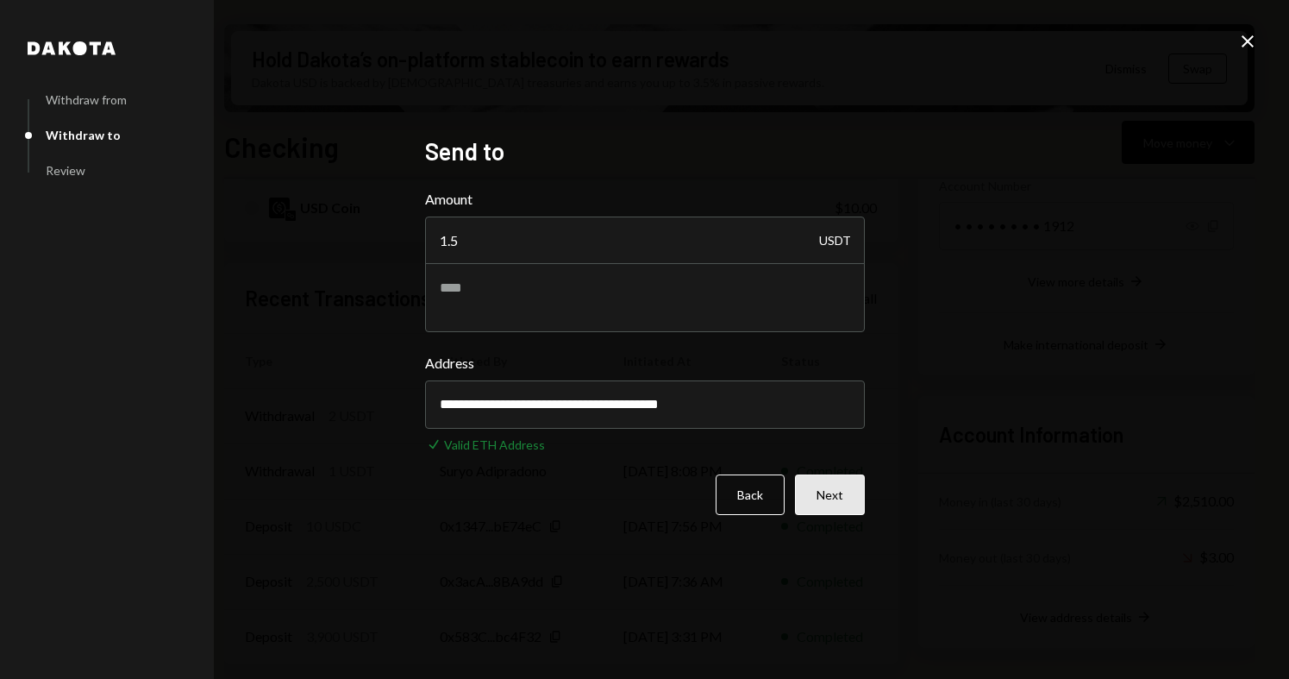
type input "**********"
click at [834, 492] on button "Next" at bounding box center [830, 494] width 70 height 41
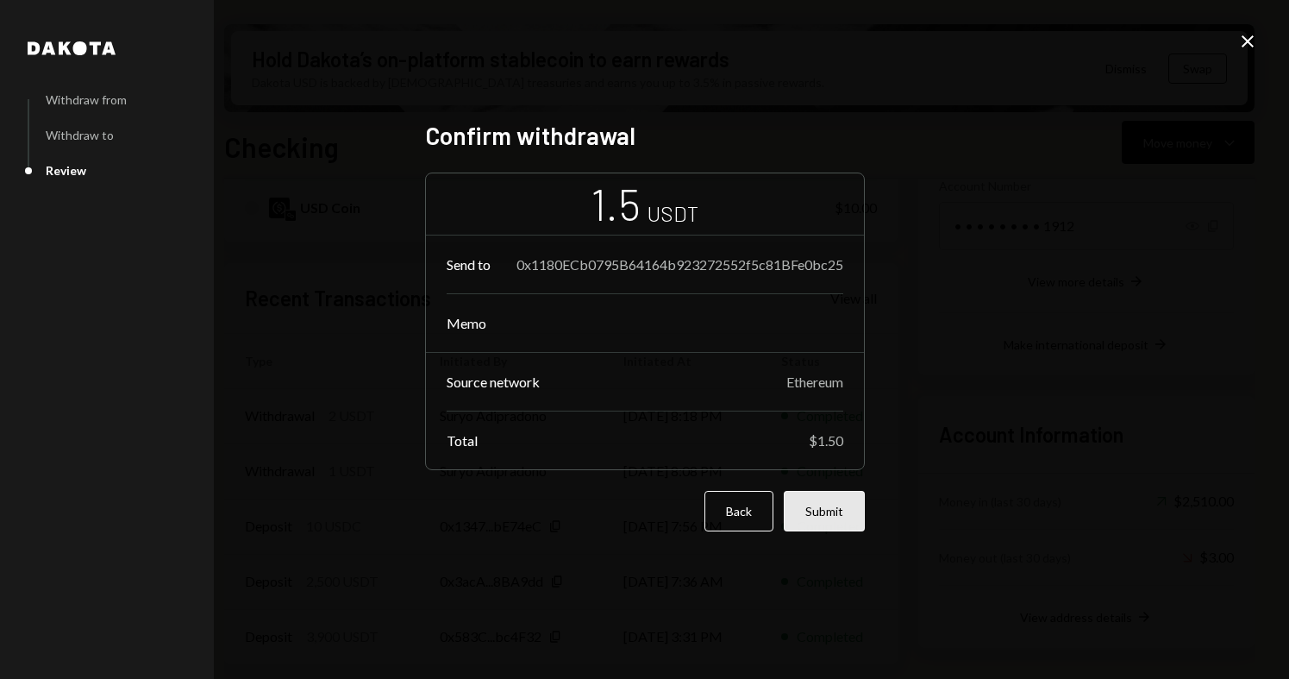
click at [835, 510] on button "Submit" at bounding box center [824, 511] width 81 height 41
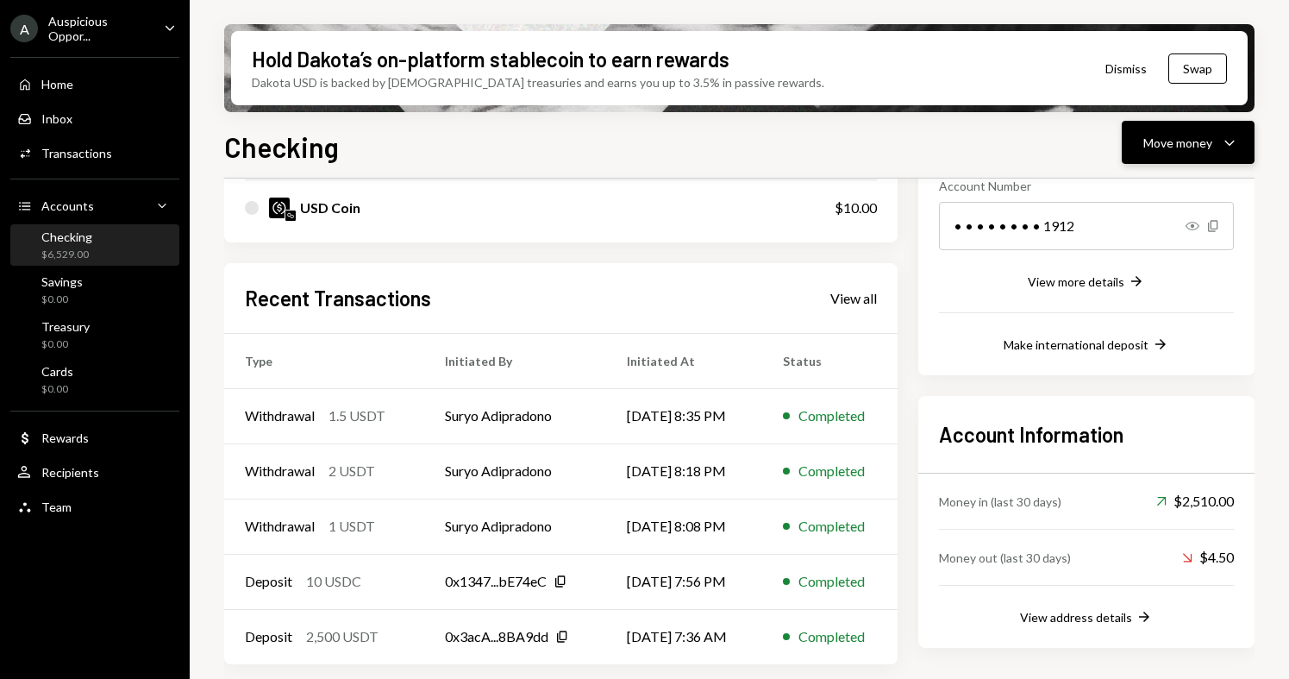
click at [1234, 144] on icon "Caret Down" at bounding box center [1229, 142] width 21 height 21
click at [1143, 223] on div "Convert Transfer" at bounding box center [1161, 233] width 172 height 39
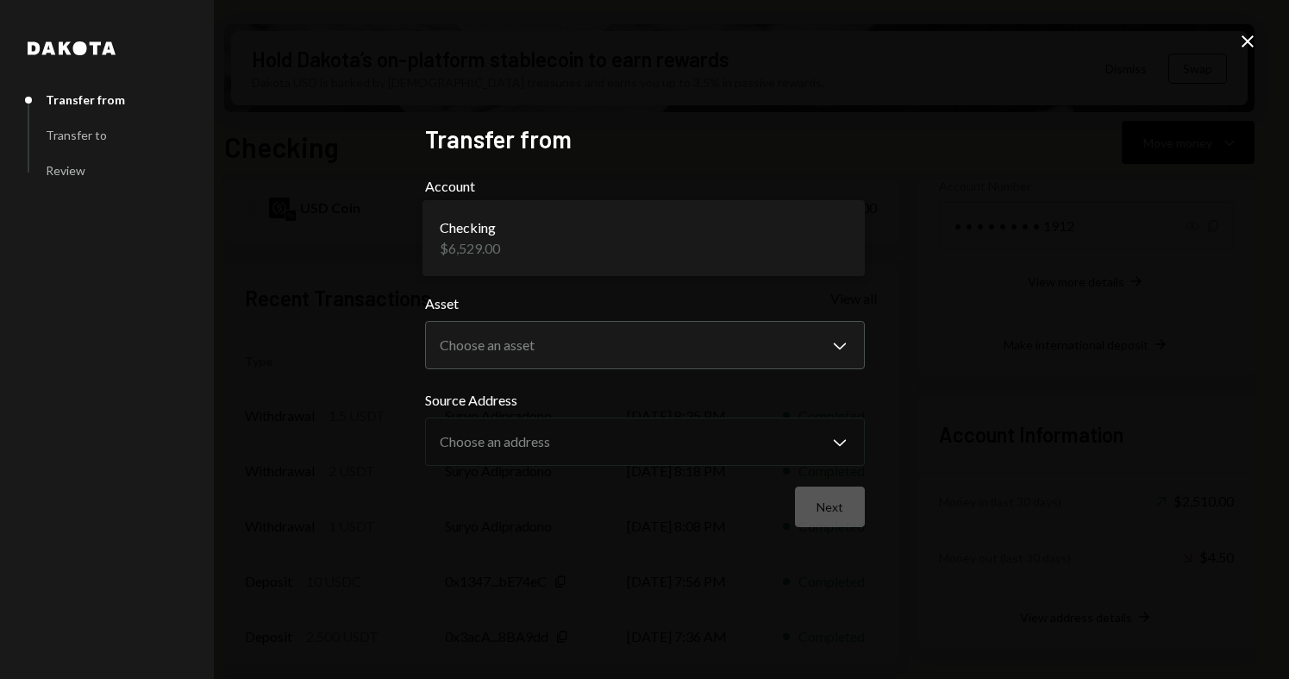
click at [573, 245] on body "A Auspicious Oppor... Caret Down Home Home Inbox Inbox Activities Transactions …" at bounding box center [644, 339] width 1289 height 679
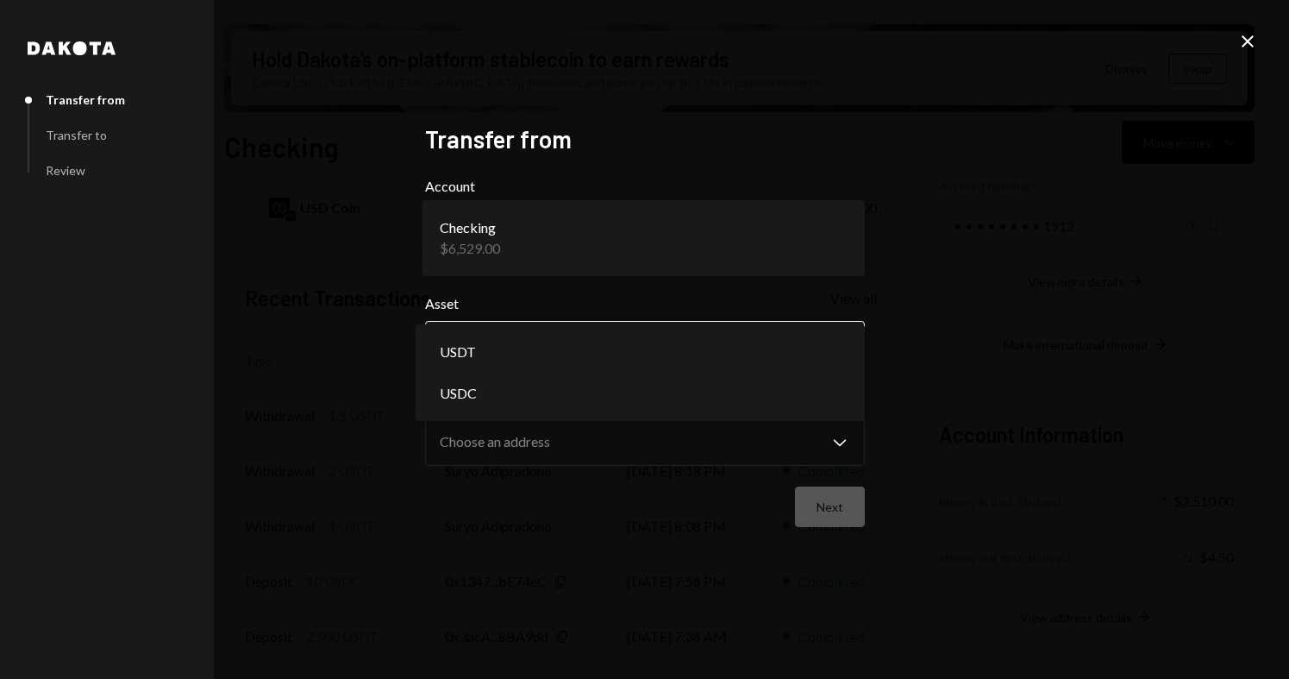
click at [577, 340] on body "A Auspicious Oppor... Caret Down Home Home Inbox Inbox Activities Transactions …" at bounding box center [644, 339] width 1289 height 679
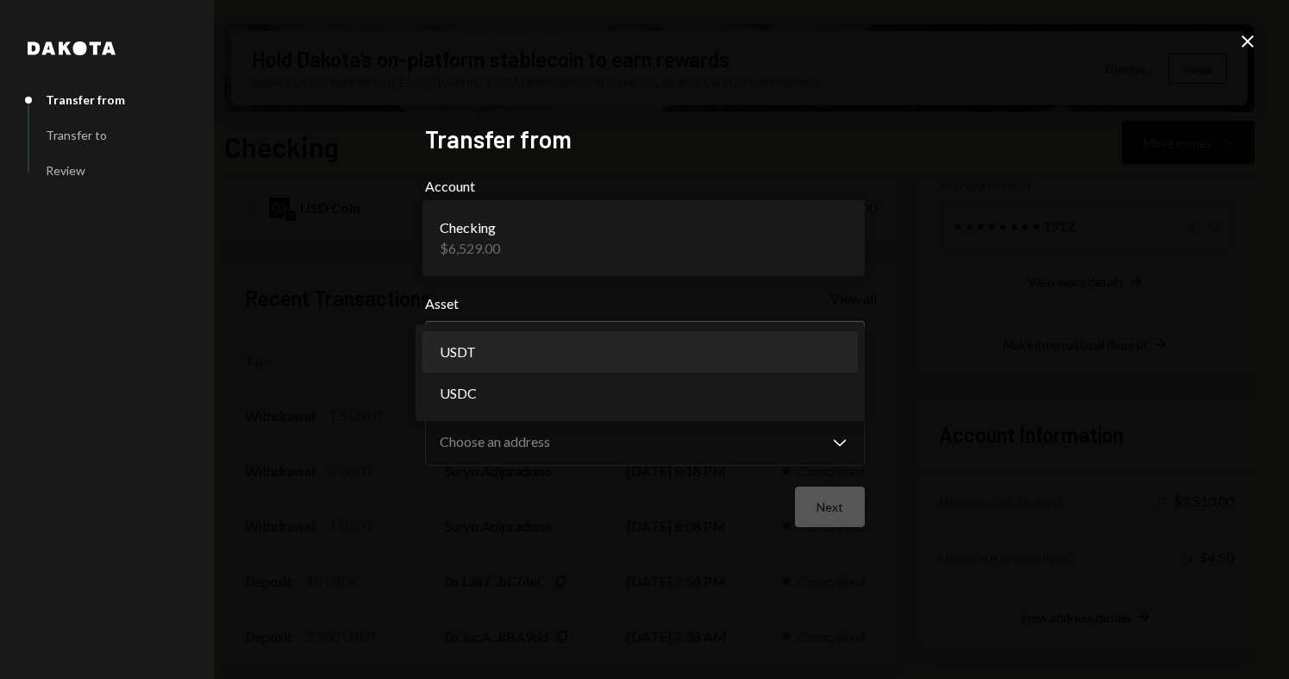
select select "****"
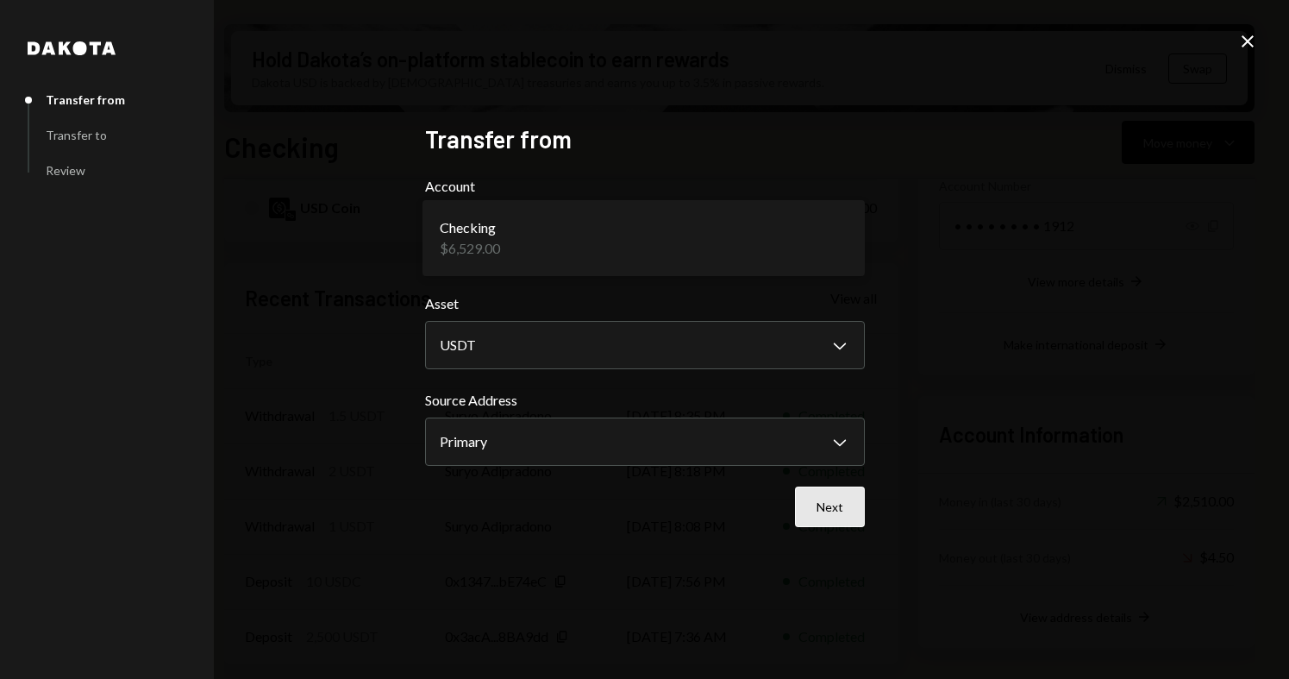
click at [808, 514] on button "Next" at bounding box center [830, 506] width 70 height 41
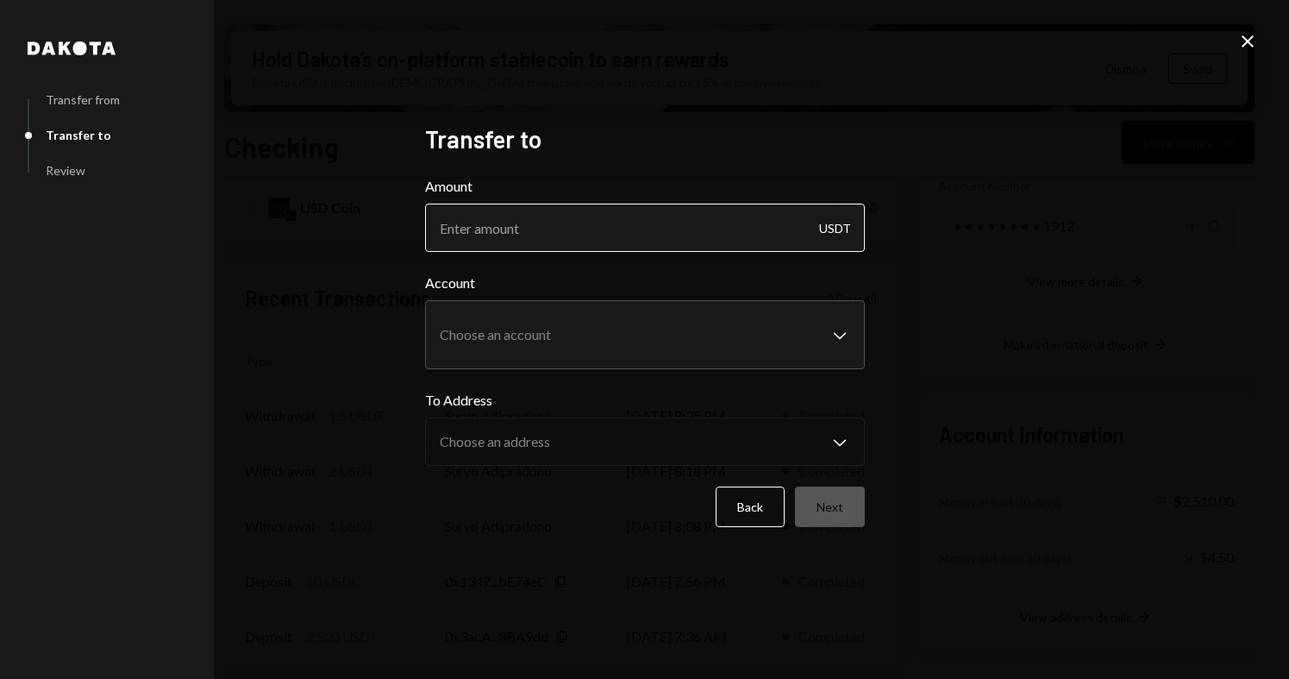
click at [572, 232] on input "Amount" at bounding box center [645, 228] width 440 height 48
type input "1.5"
click at [593, 310] on body "A Auspicious Oppor... Caret Down Home Home Inbox Inbox Activities Transactions …" at bounding box center [644, 339] width 1289 height 679
click at [685, 334] on body "A Auspicious Oppor... Caret Down Home Home Inbox Inbox Activities Transactions …" at bounding box center [644, 339] width 1289 height 679
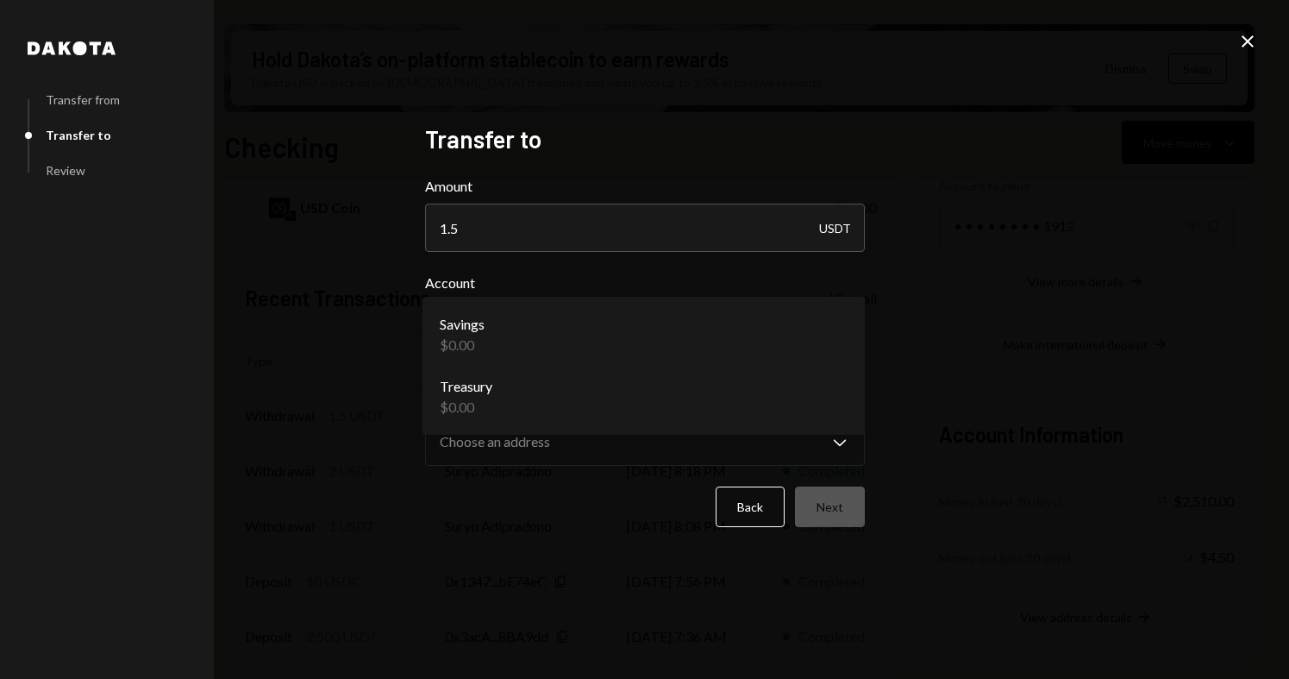
click at [1014, 265] on div "**********" at bounding box center [644, 339] width 1289 height 679
click at [776, 335] on body "A Auspicious Oppor... Caret Down Home Home Inbox Inbox Activities Transactions …" at bounding box center [644, 339] width 1289 height 679
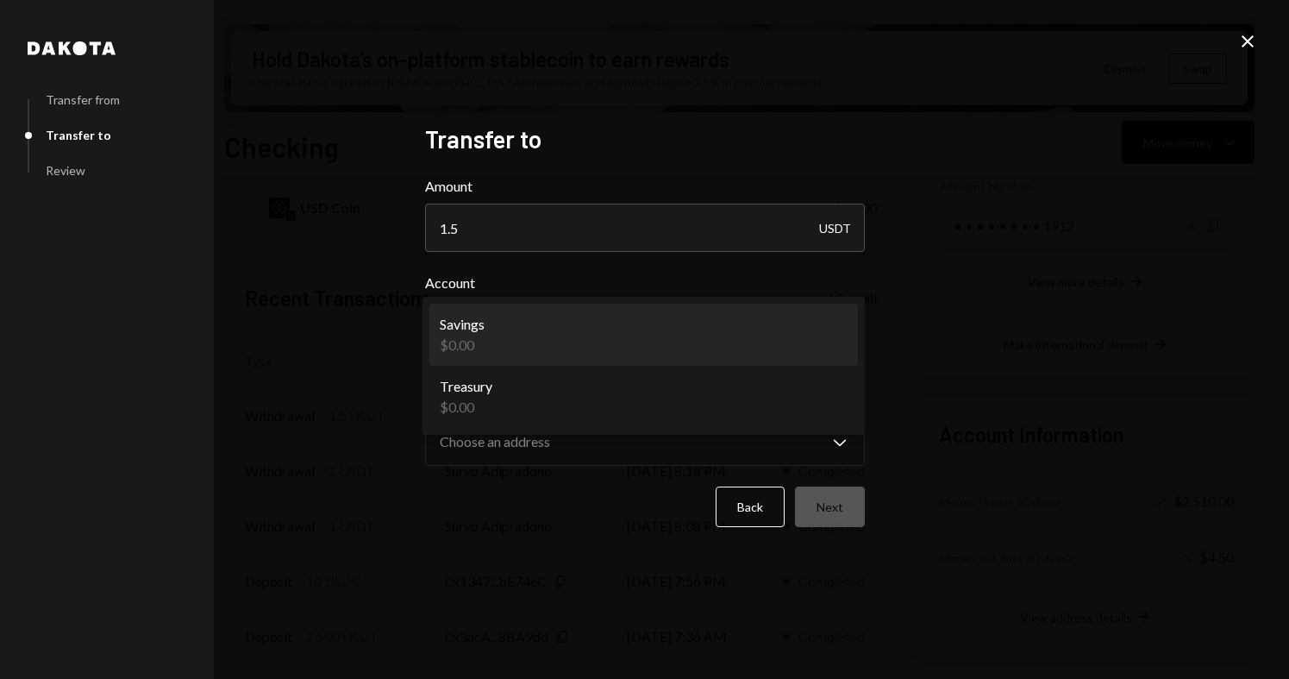
select select "**********"
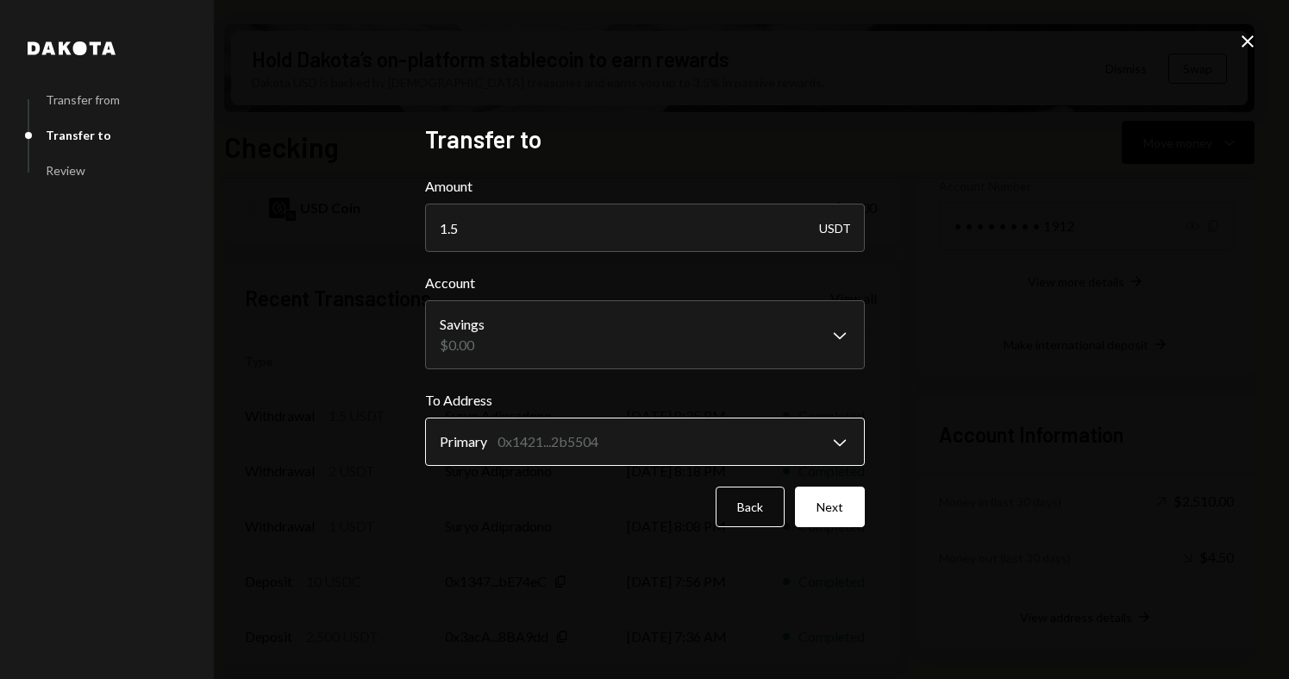
click at [762, 436] on body "A Auspicious Oppor... Caret Down Home Home Inbox Inbox Activities Transactions …" at bounding box center [644, 339] width 1289 height 679
click at [926, 371] on div "**********" at bounding box center [644, 339] width 1289 height 679
click at [768, 510] on button "Back" at bounding box center [750, 506] width 69 height 41
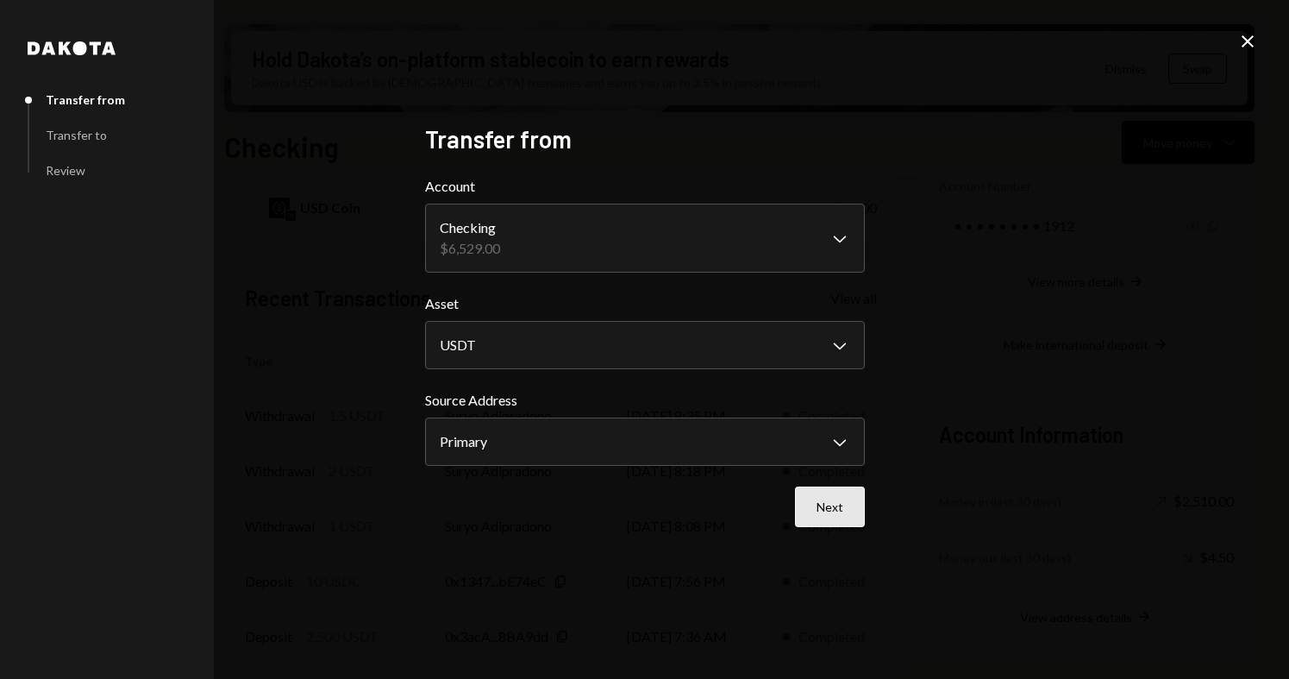
click at [826, 501] on button "Next" at bounding box center [830, 506] width 70 height 41
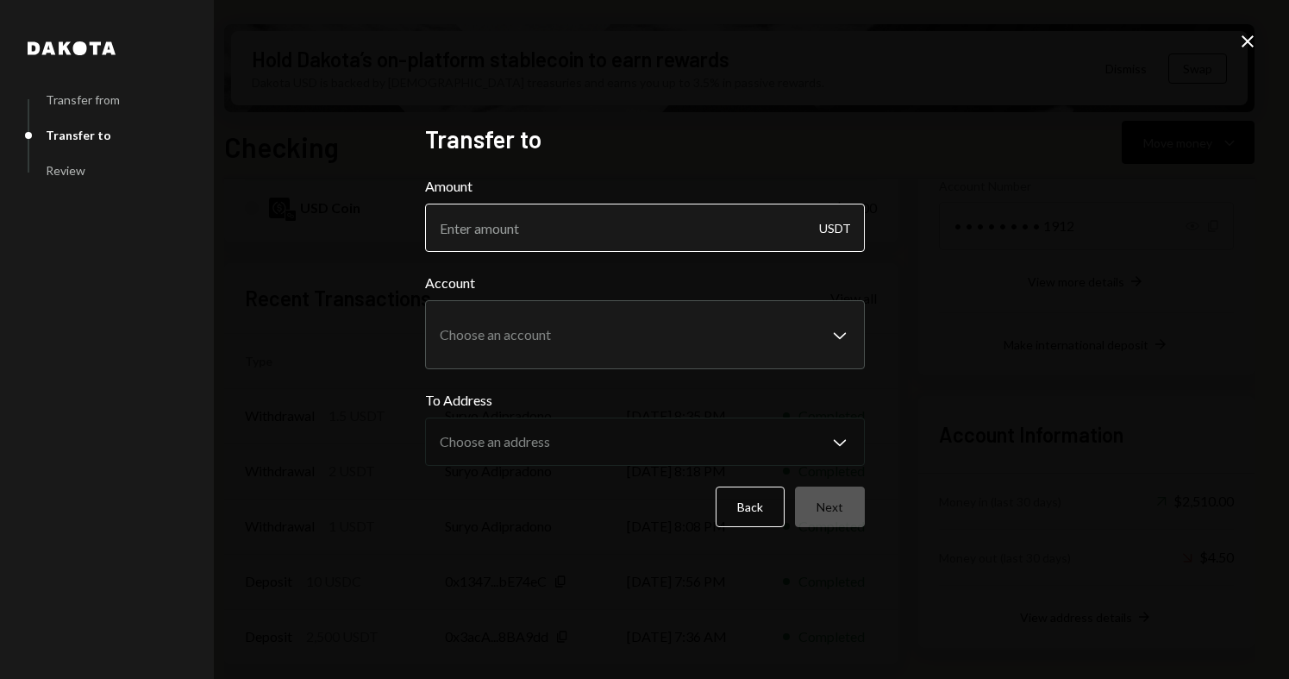
click at [637, 241] on input "Amount" at bounding box center [645, 228] width 440 height 48
type input "1.5"
click at [619, 329] on body "A Auspicious Oppor... Caret Down Home Home Inbox Inbox Activities Transactions …" at bounding box center [644, 339] width 1289 height 679
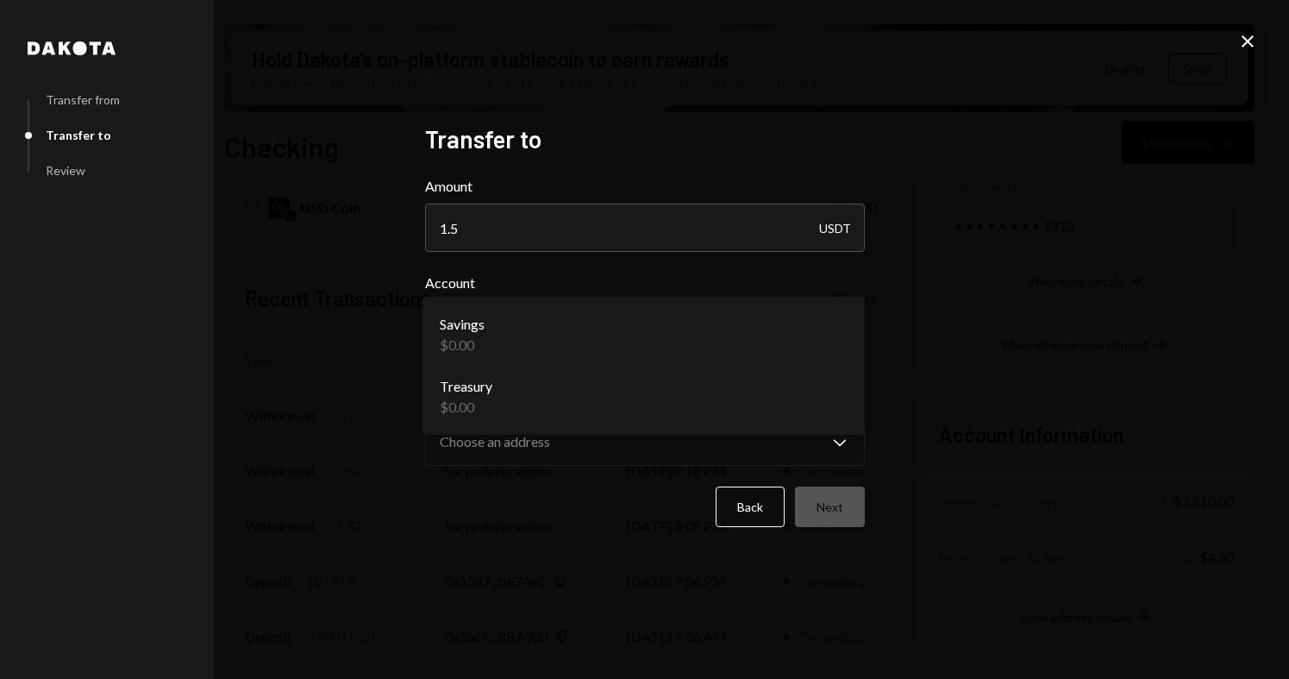
click at [1043, 265] on div "**********" at bounding box center [644, 339] width 1289 height 679
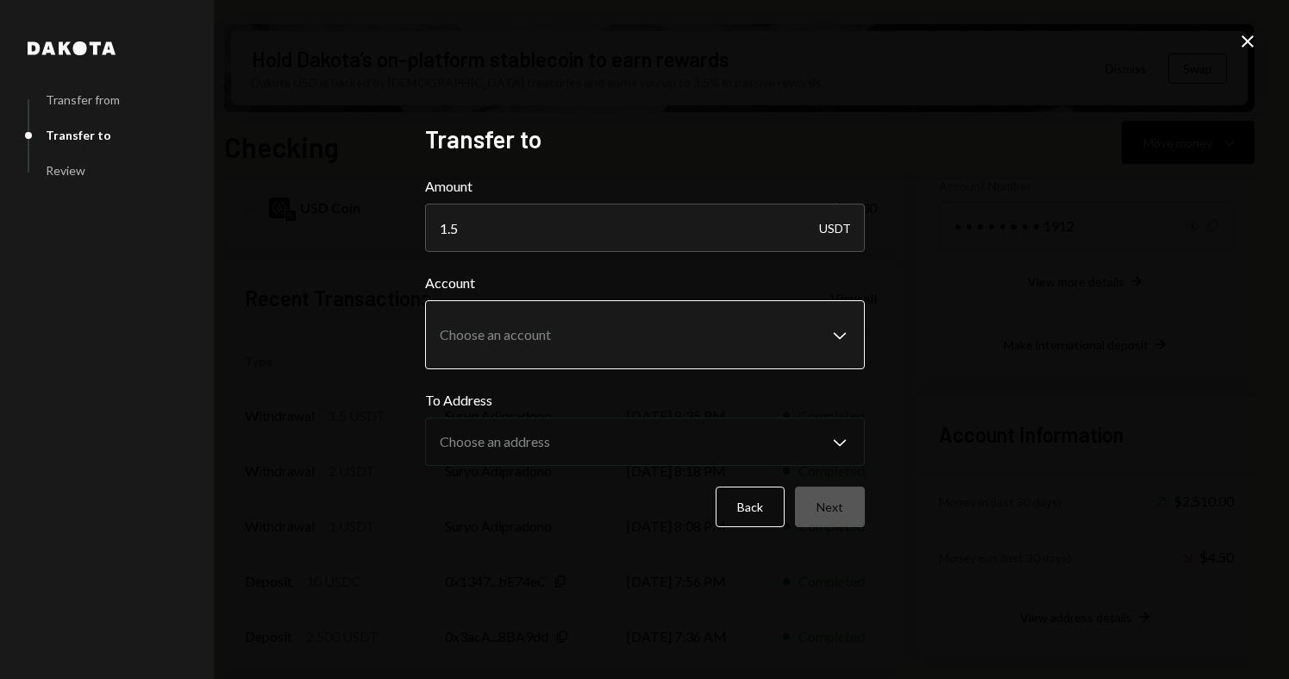
click at [705, 350] on body "A Auspicious Oppor... Caret Down Home Home Inbox Inbox Activities Transactions …" at bounding box center [644, 339] width 1289 height 679
click at [746, 509] on button "Back" at bounding box center [750, 506] width 69 height 41
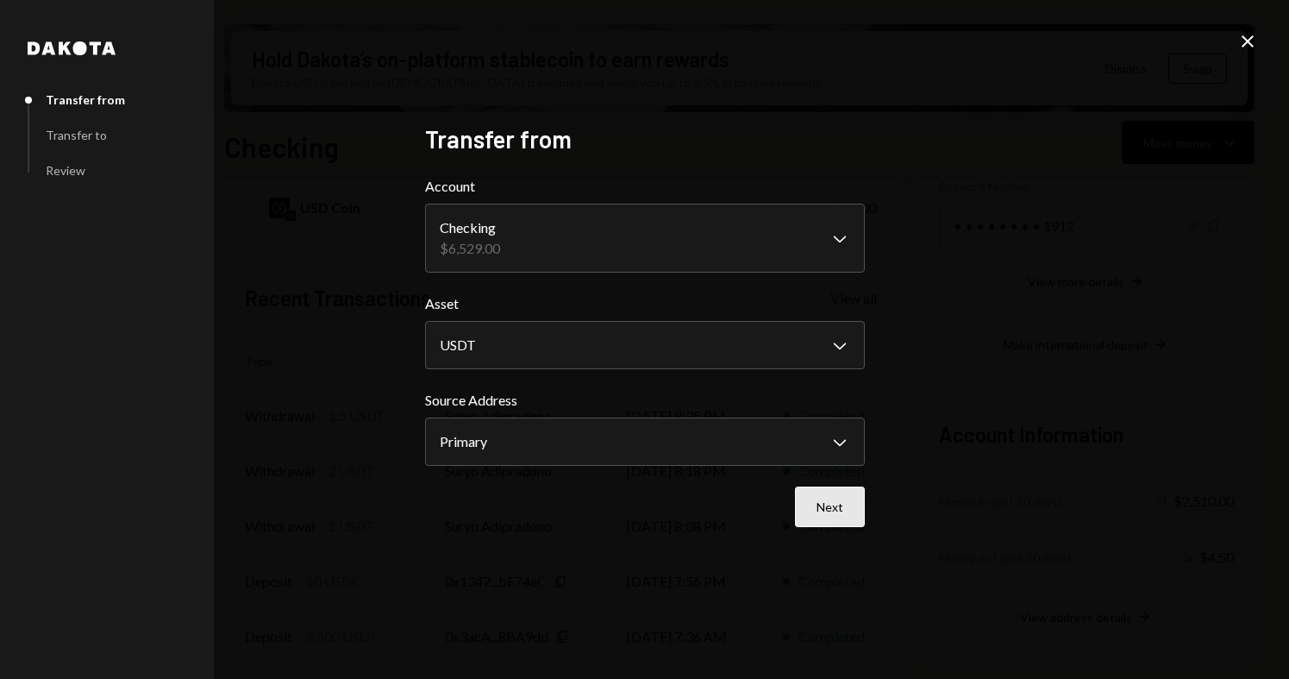
click at [812, 512] on button "Next" at bounding box center [830, 506] width 70 height 41
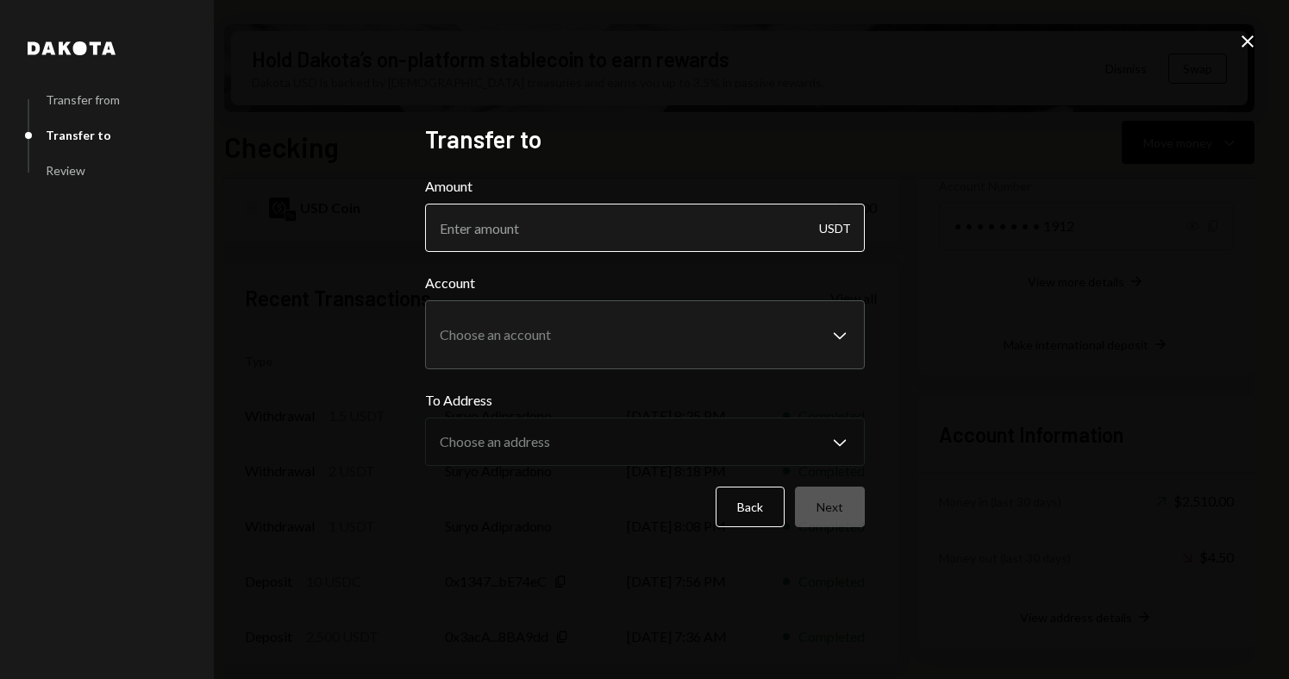
click at [711, 229] on input "Amount" at bounding box center [645, 228] width 440 height 48
type input "1.5"
click at [666, 329] on body "A Auspicious Oppor... Caret Down Home Home Inbox Inbox Activities Transactions …" at bounding box center [644, 339] width 1289 height 679
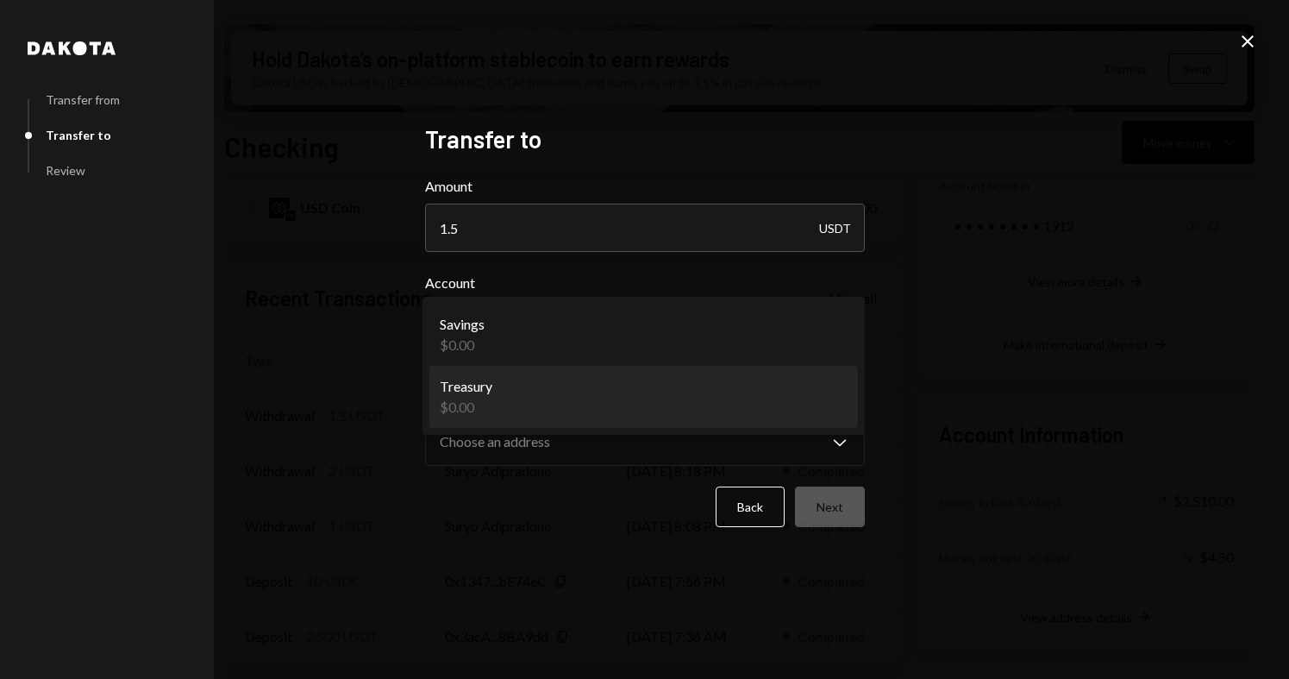
select select "**********"
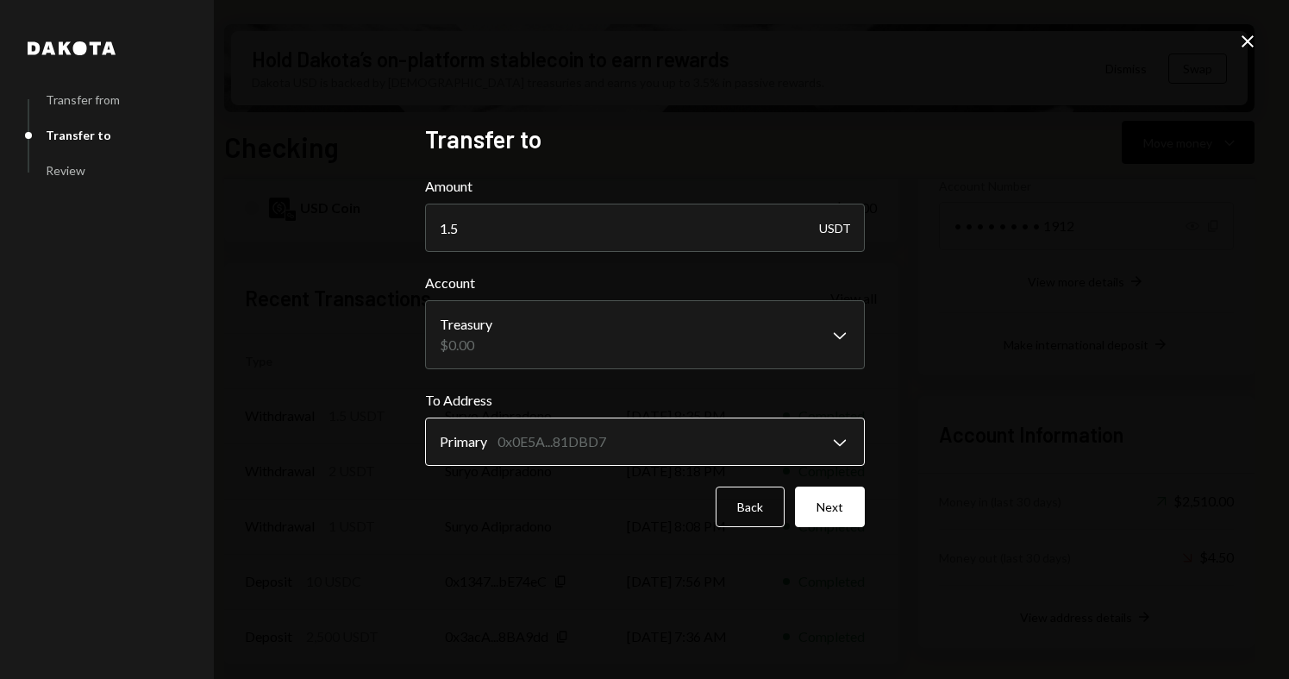
click at [588, 442] on body "A Auspicious Oppor... Caret Down Home Home Inbox Inbox Activities Transactions …" at bounding box center [644, 339] width 1289 height 679
click at [757, 514] on button "Back" at bounding box center [750, 506] width 69 height 41
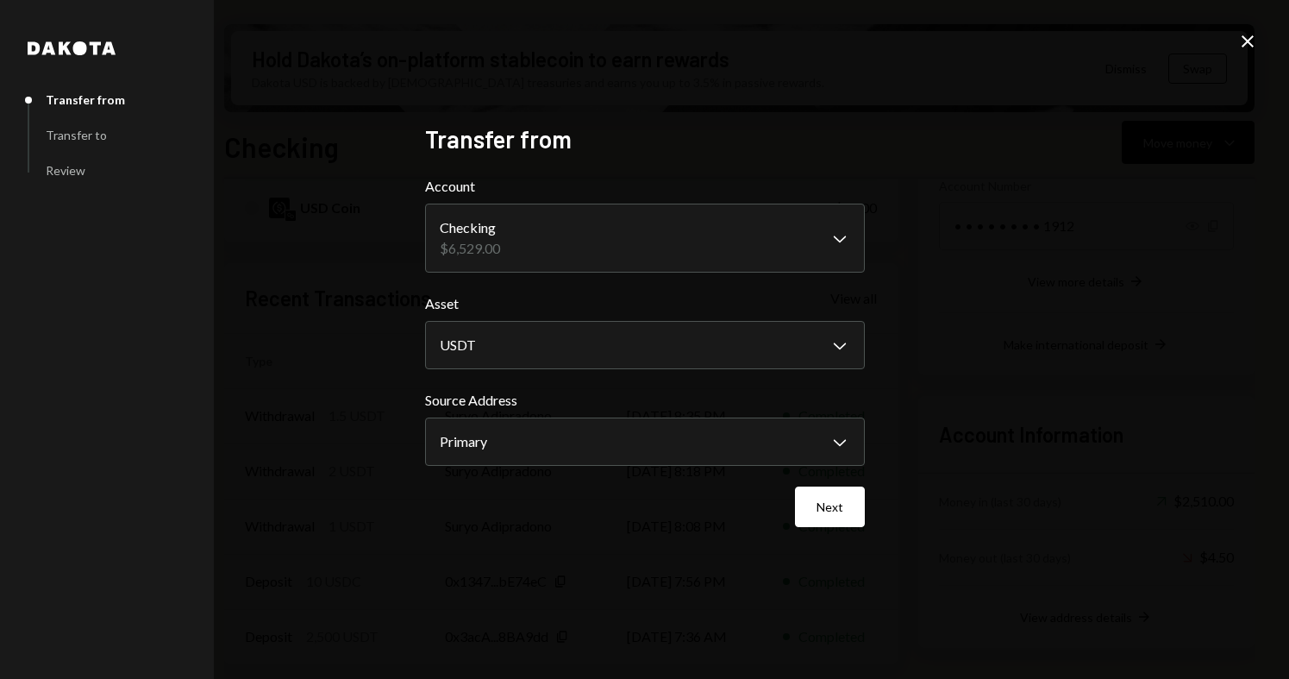
click at [1250, 44] on icon at bounding box center [1248, 41] width 12 height 12
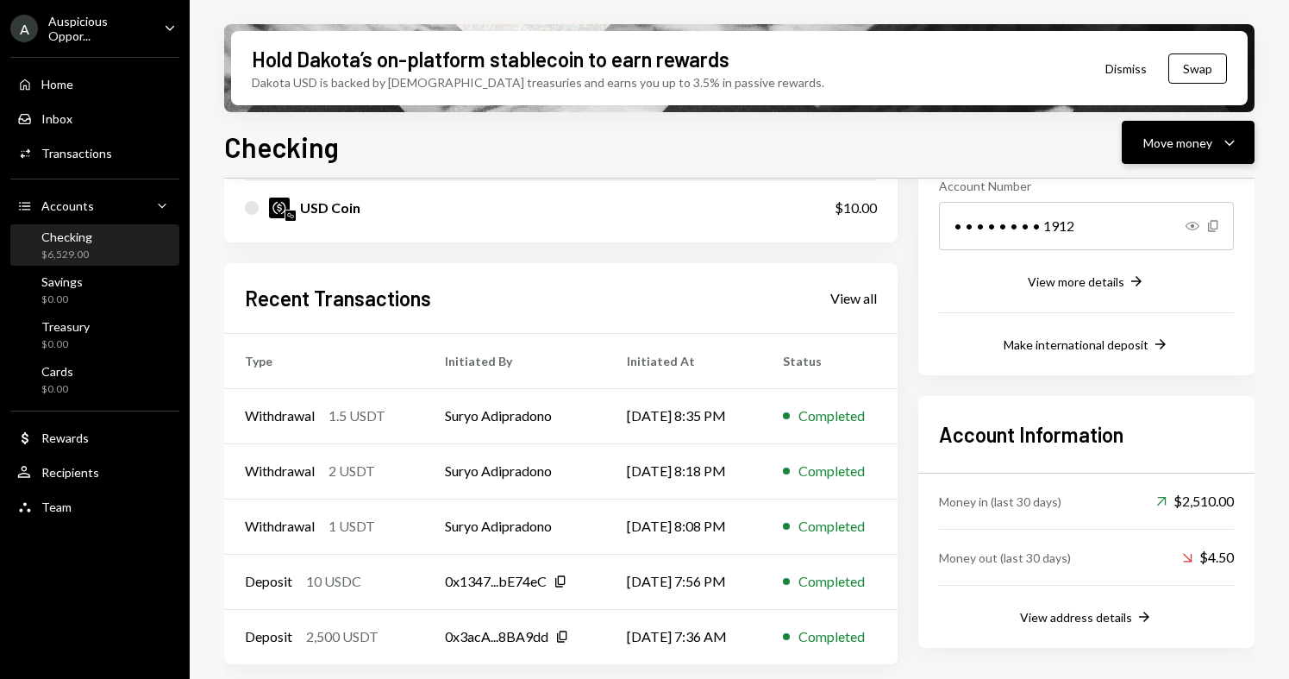
click at [1230, 141] on icon "Caret Down" at bounding box center [1229, 142] width 21 height 21
click at [1172, 189] on div "Send" at bounding box center [1175, 194] width 126 height 18
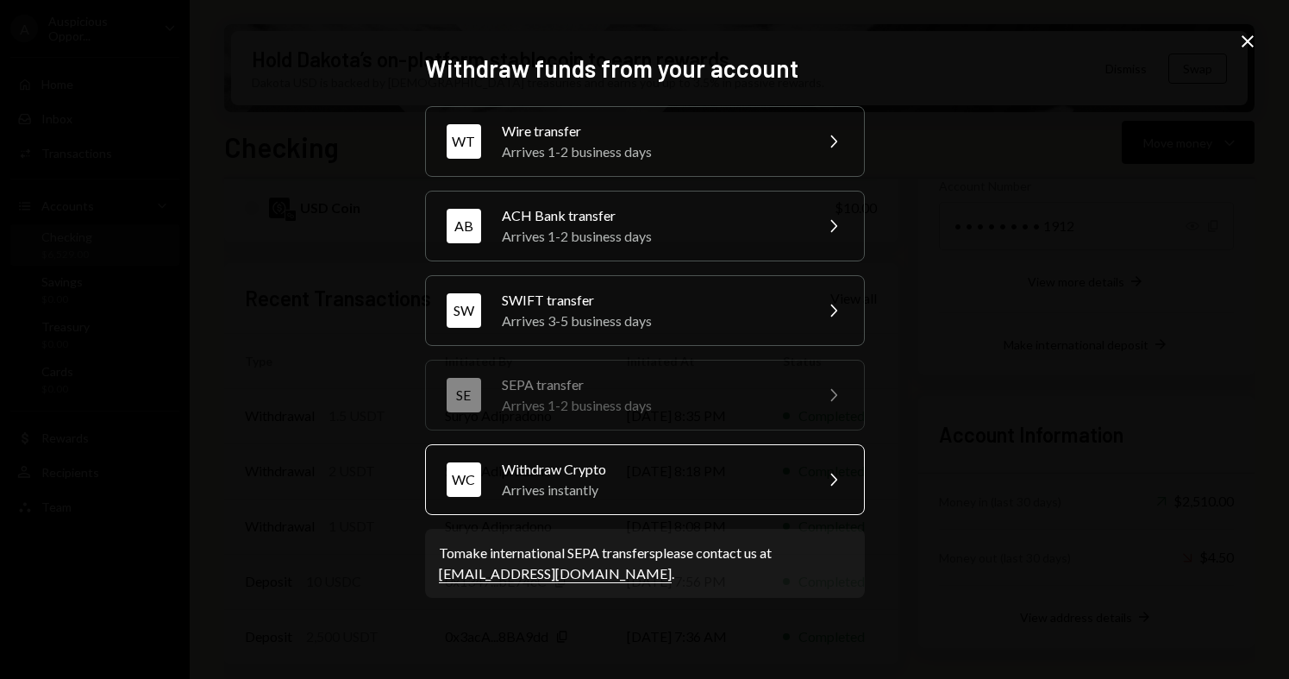
click at [608, 460] on div "Withdraw Crypto" at bounding box center [652, 469] width 300 height 21
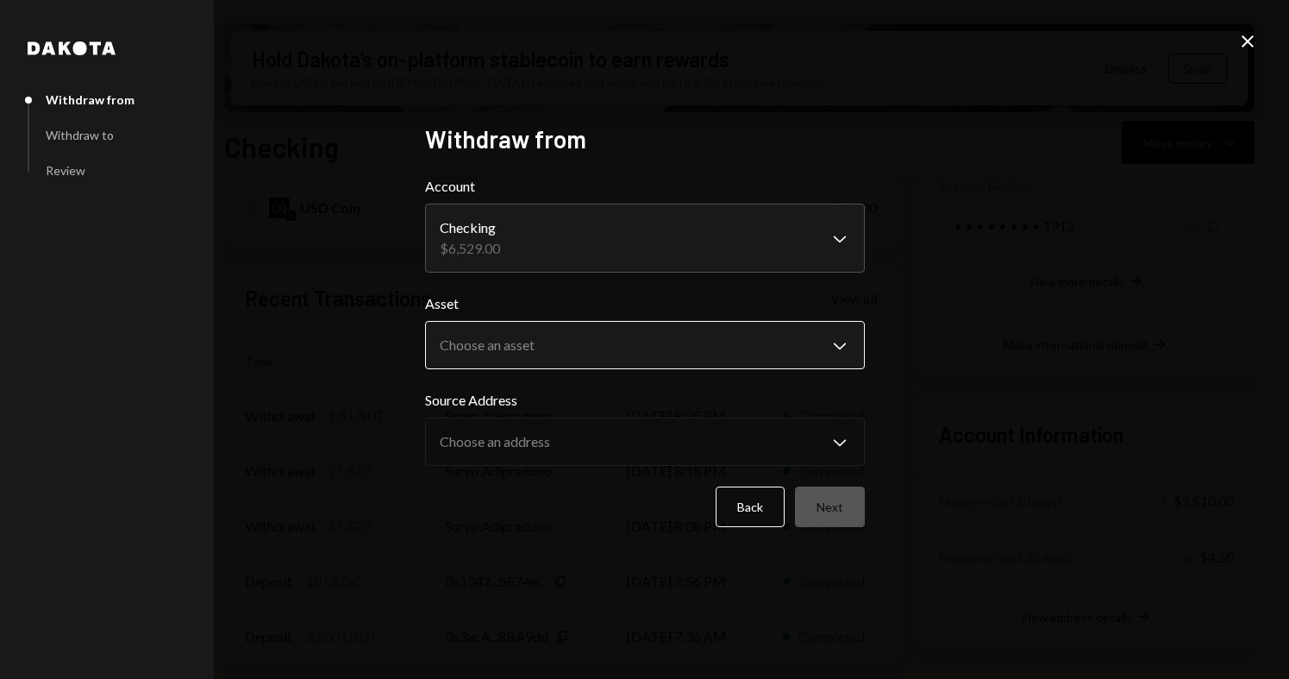
click at [599, 340] on body "A Auspicious Oppor... Caret Down Home Home Inbox Inbox Activities Transactions …" at bounding box center [644, 339] width 1289 height 679
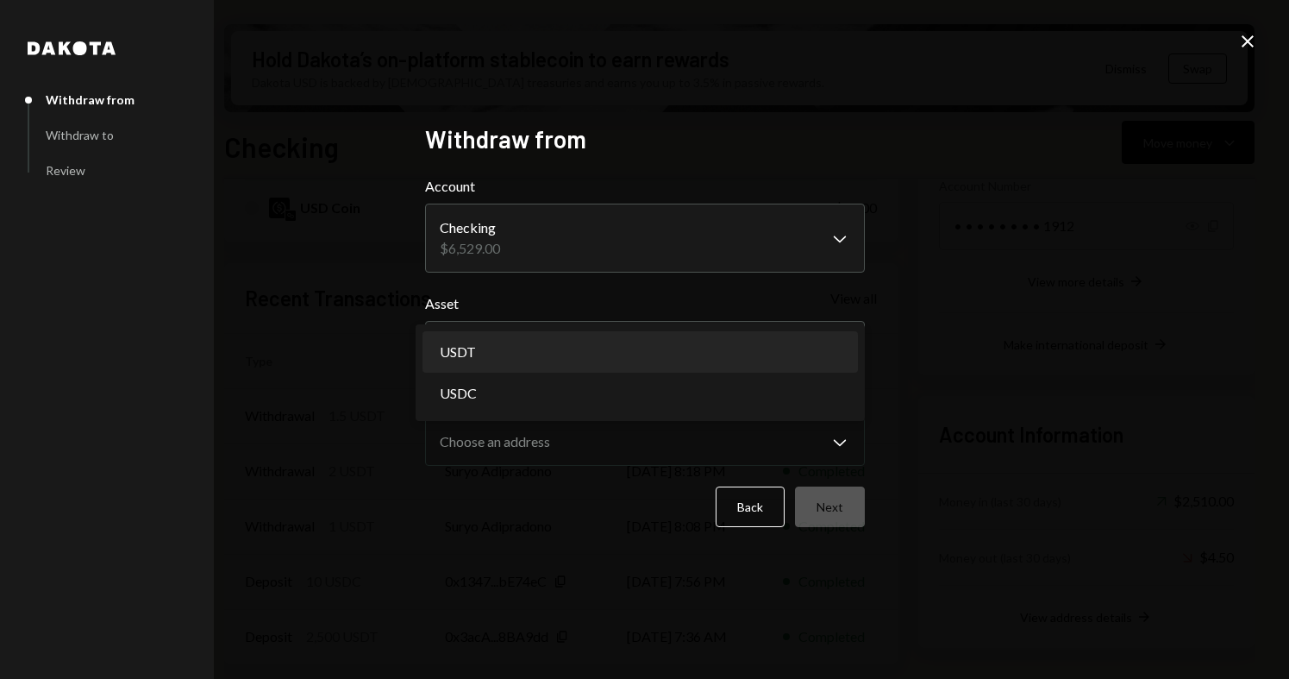
select select "****"
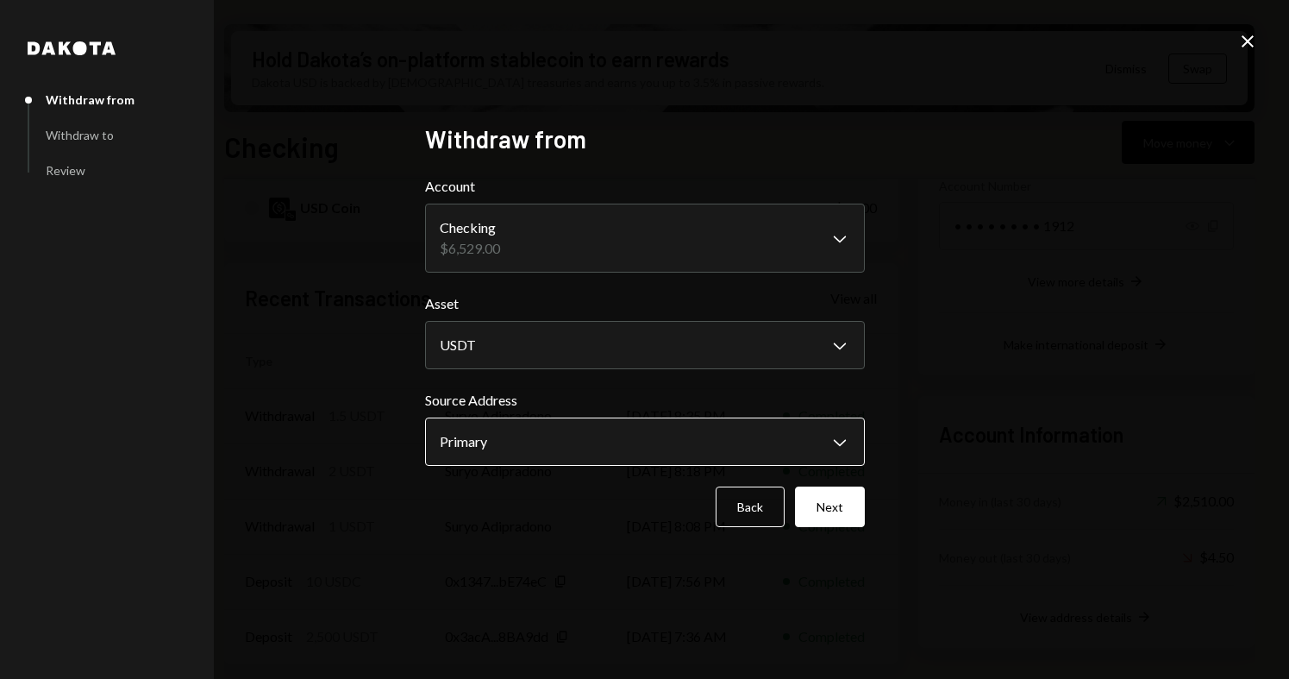
click at [527, 448] on body "A Auspicious Oppor... Caret Down Home Home Inbox Inbox Activities Transactions …" at bounding box center [644, 339] width 1289 height 679
click at [918, 467] on div "**********" at bounding box center [644, 339] width 1289 height 679
click at [833, 497] on button "Next" at bounding box center [830, 506] width 70 height 41
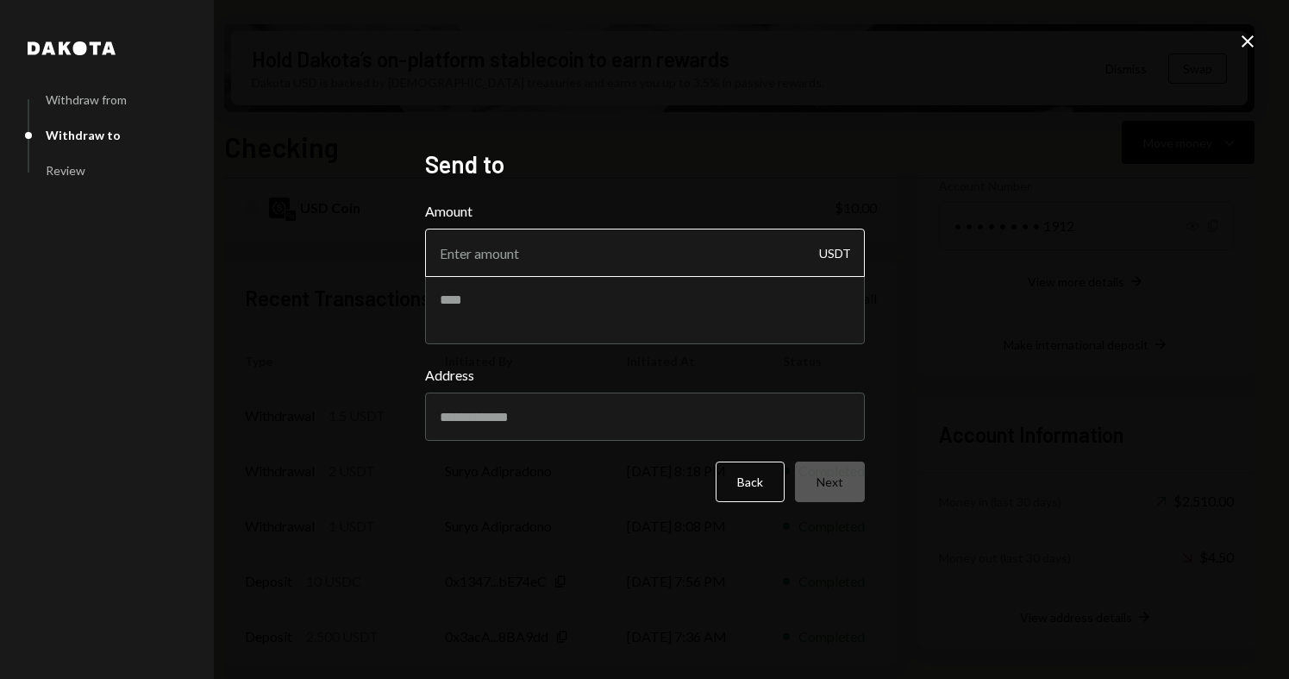
click at [570, 269] on input "Amount" at bounding box center [645, 253] width 440 height 48
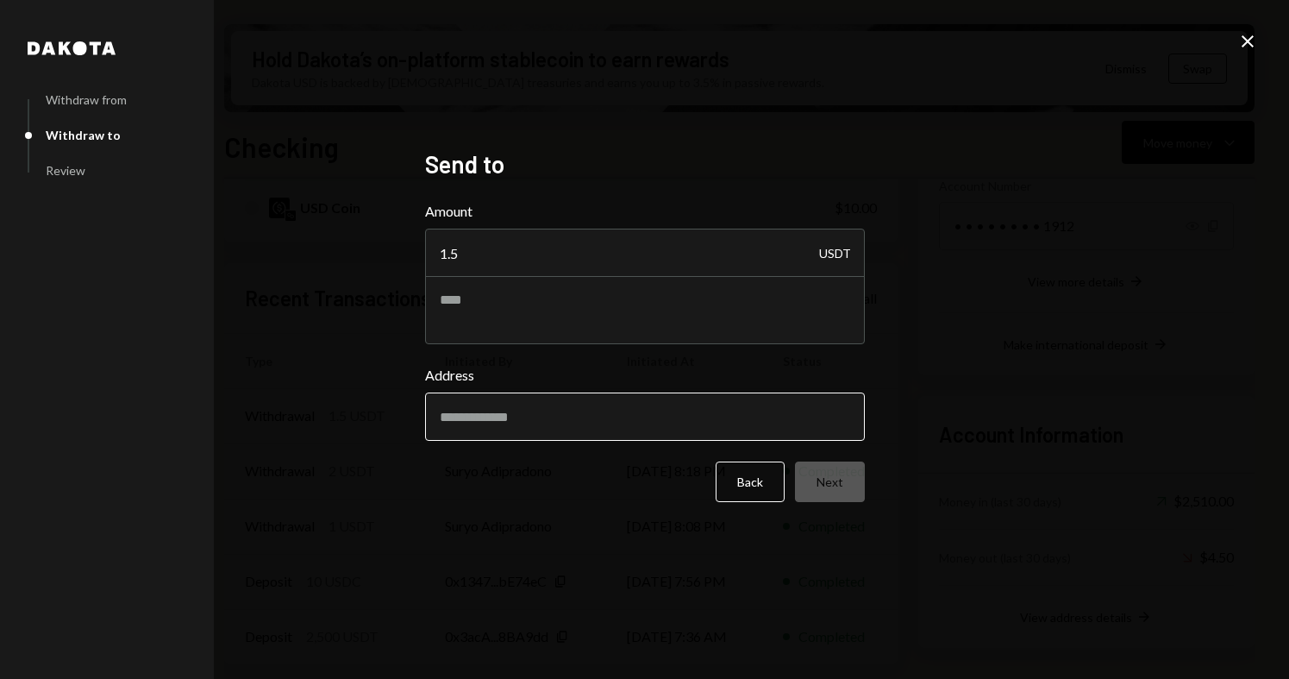
type input "1.5"
click at [549, 416] on input "Address" at bounding box center [645, 416] width 440 height 48
paste input "**********"
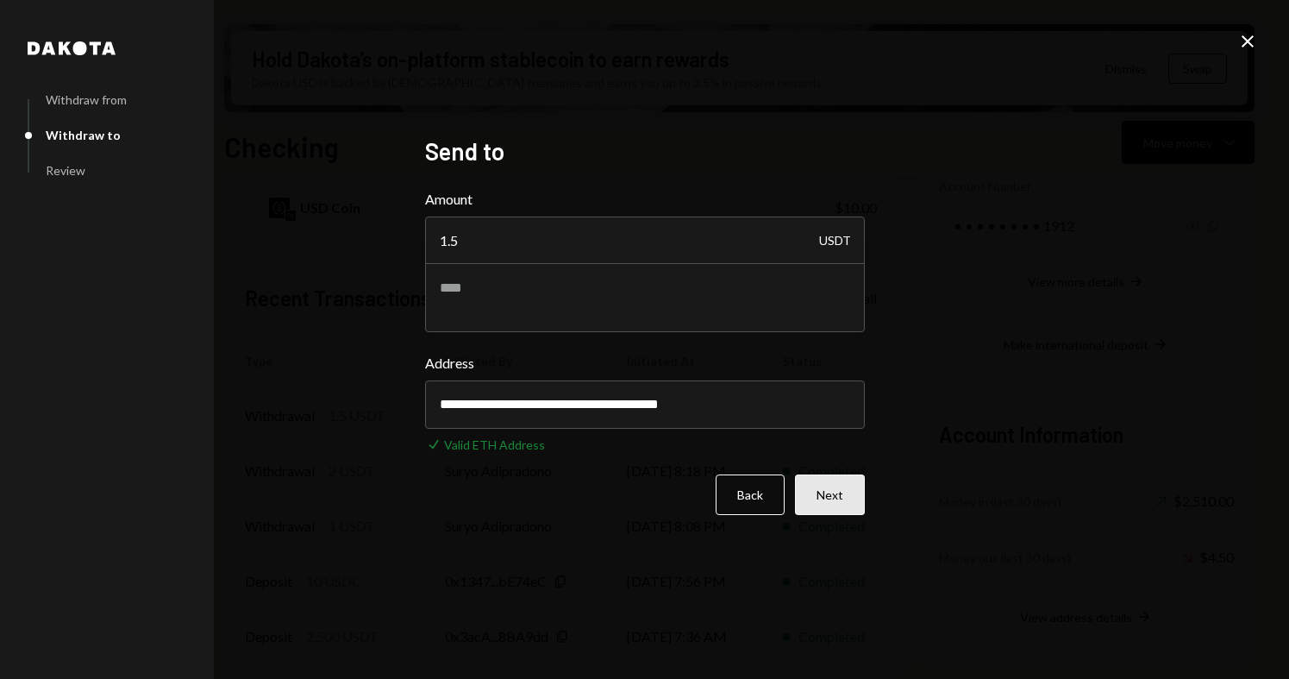
type input "**********"
click at [834, 499] on button "Next" at bounding box center [830, 494] width 70 height 41
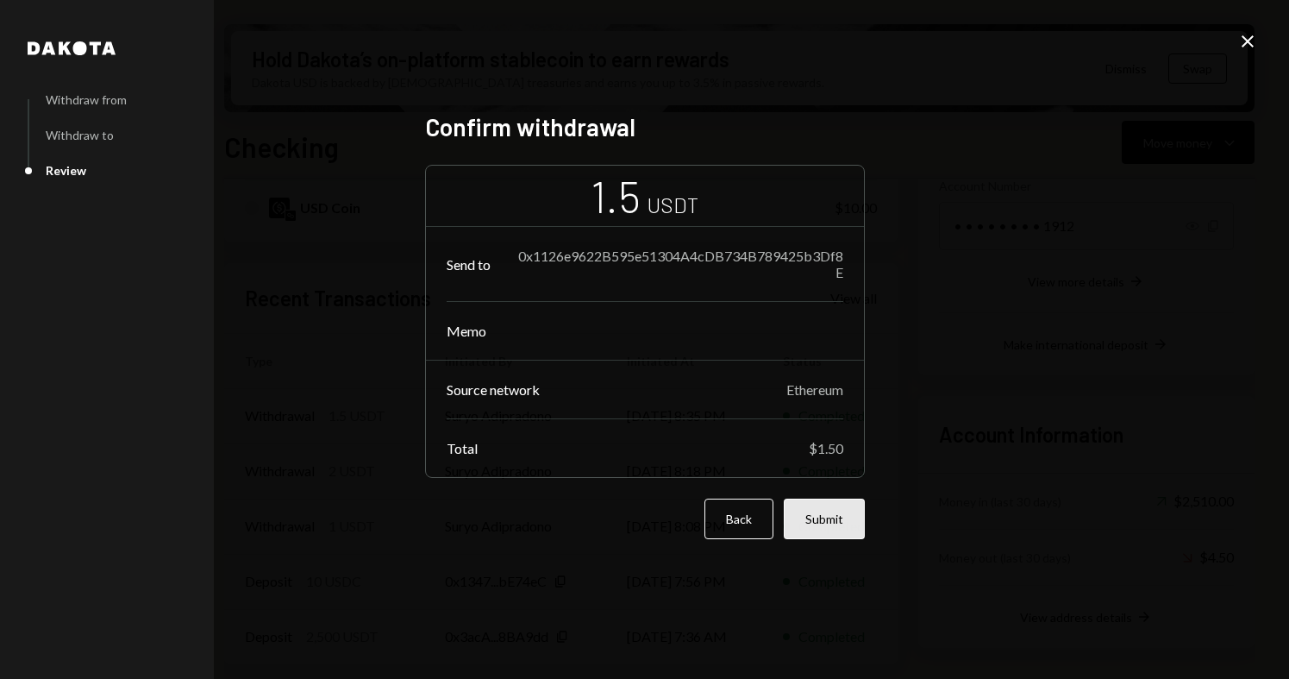
click at [831, 526] on button "Submit" at bounding box center [824, 518] width 81 height 41
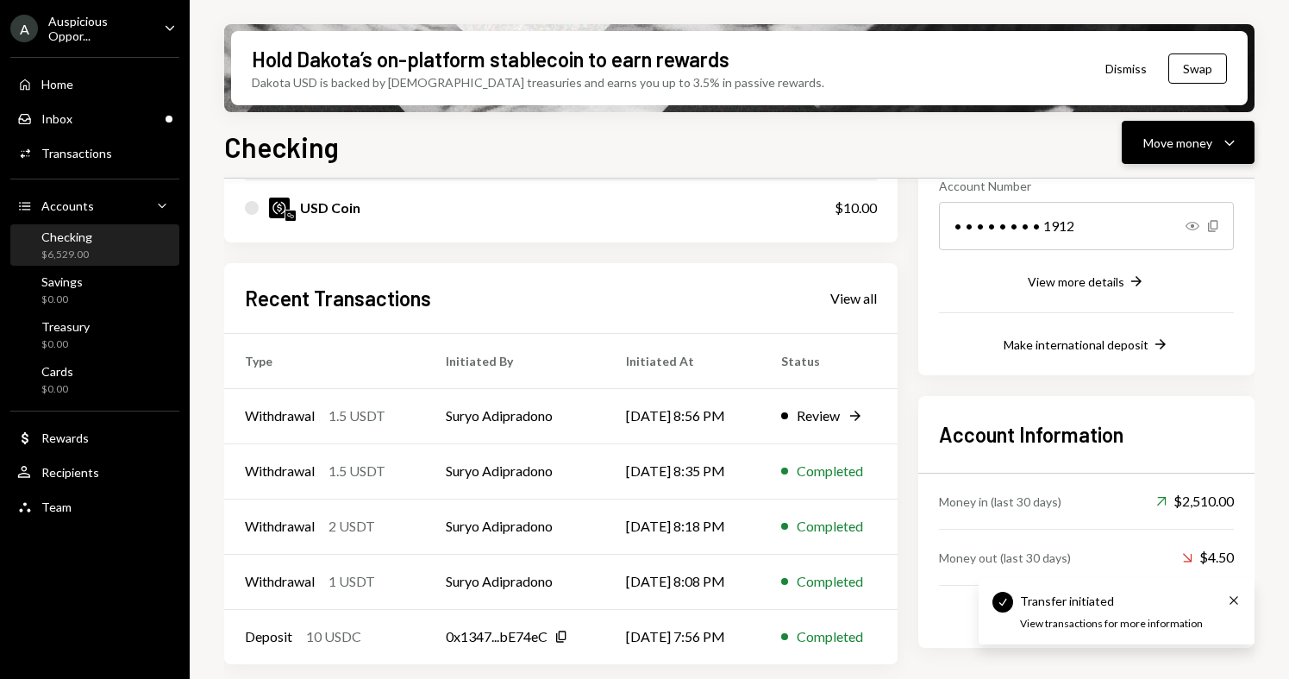
click at [1221, 150] on icon "Caret Down" at bounding box center [1229, 142] width 21 height 21
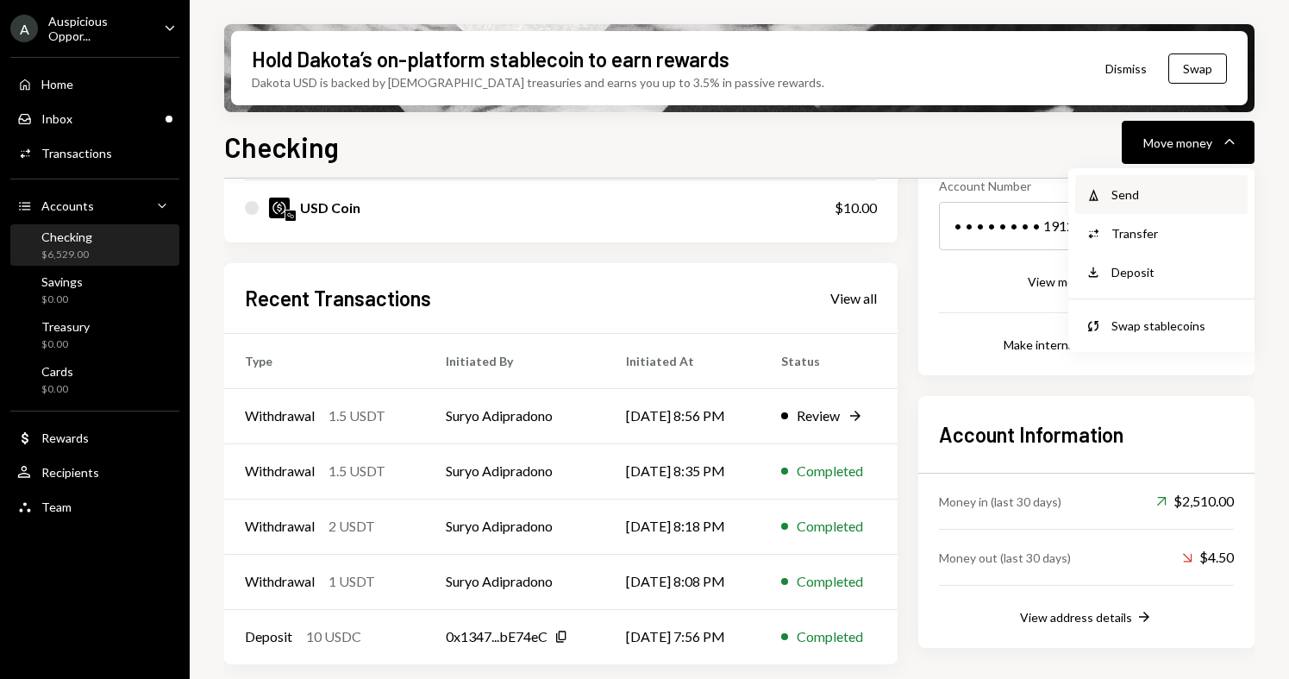
click at [1124, 196] on div "Send" at bounding box center [1175, 194] width 126 height 18
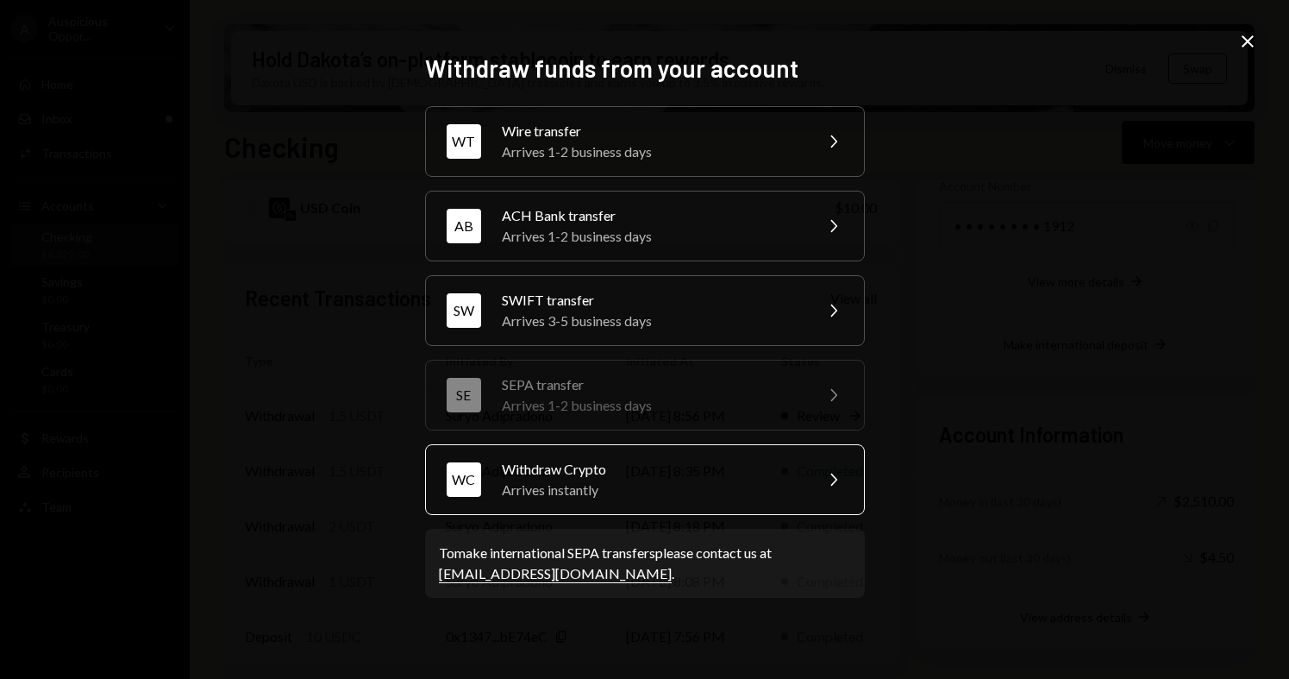
click at [702, 484] on div "Arrives instantly" at bounding box center [652, 490] width 300 height 21
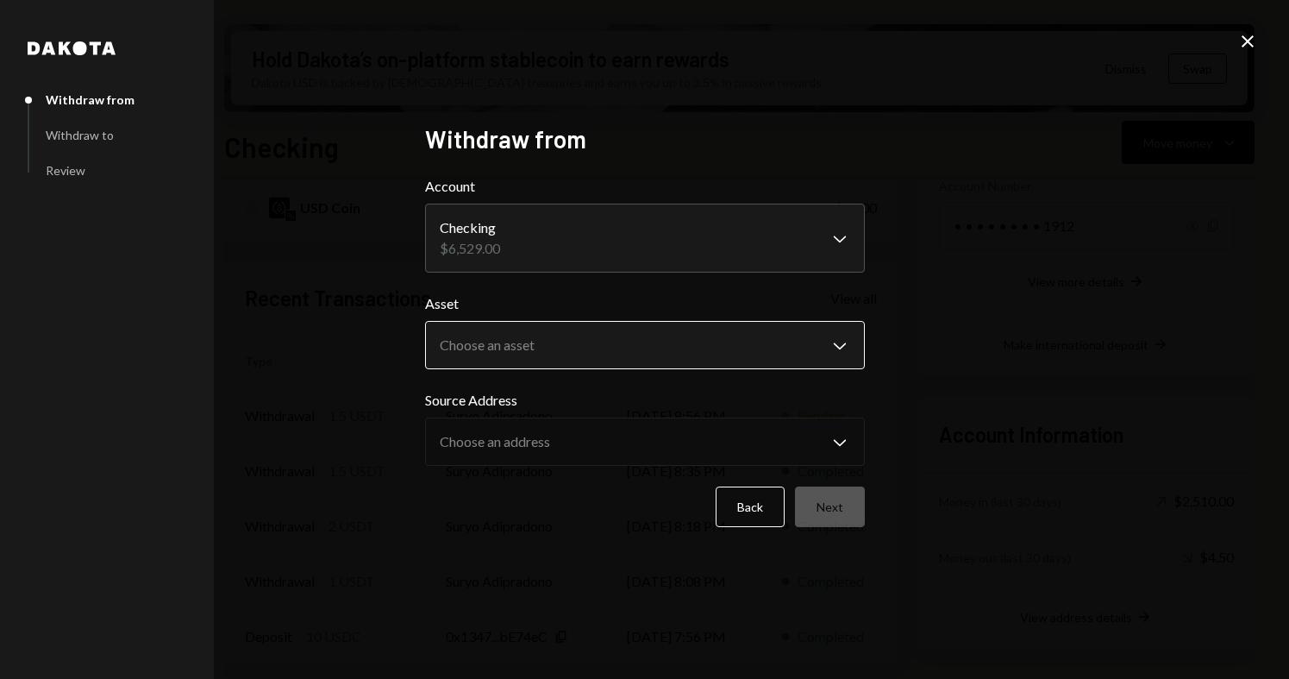
click at [600, 331] on body "A Auspicious Oppor... Caret Down Home Home Inbox Inbox Activities Transactions …" at bounding box center [644, 339] width 1289 height 679
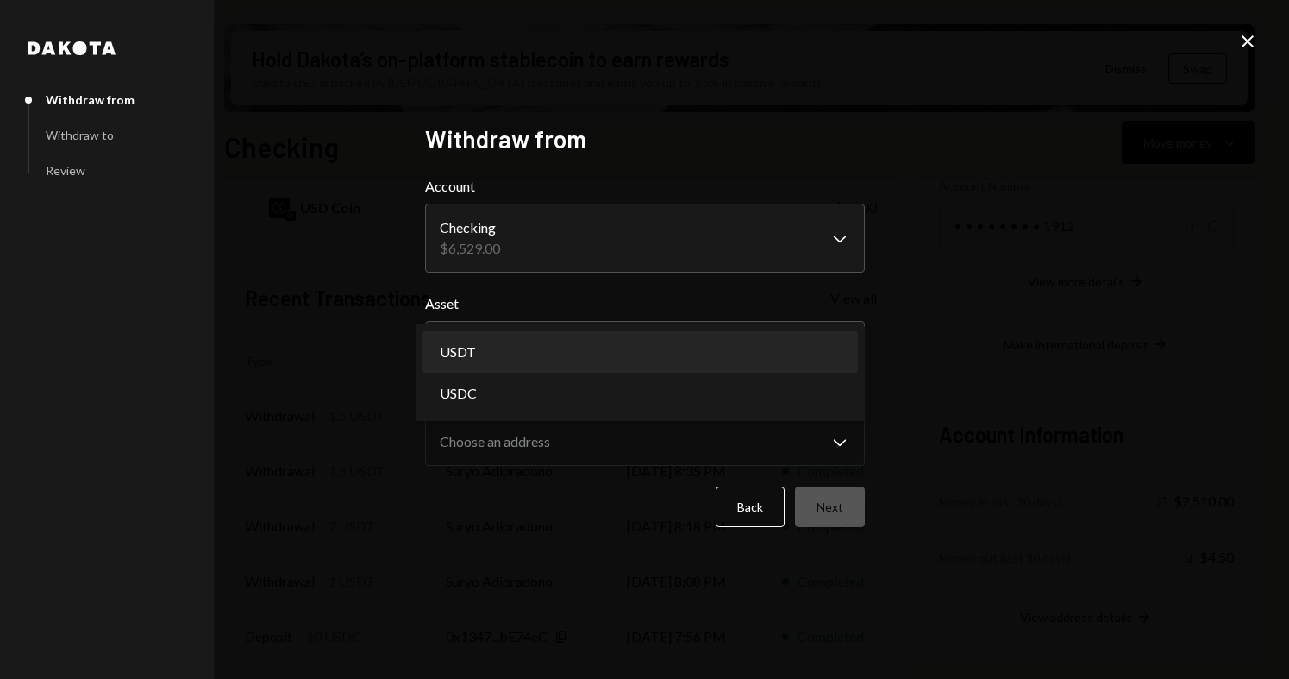
select select "****"
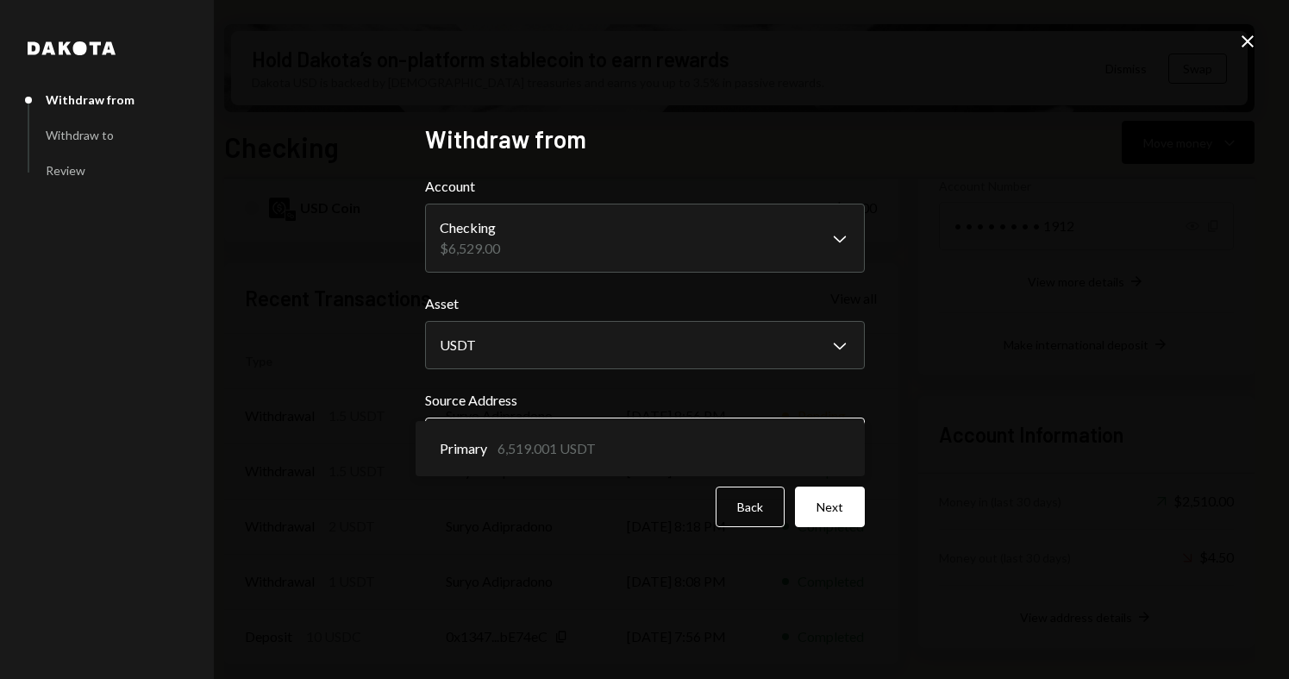
click at [611, 439] on body "A Auspicious Oppor... Caret Down Home Home Inbox Inbox Activities Transactions …" at bounding box center [644, 339] width 1289 height 679
click at [605, 542] on div "**********" at bounding box center [645, 339] width 440 height 431
click at [644, 467] on form "**********" at bounding box center [645, 351] width 440 height 351
click at [645, 461] on body "A Auspicious Oppor... Caret Down Home Home Inbox Inbox Activities Transactions …" at bounding box center [644, 339] width 1289 height 679
click at [837, 514] on button "Next" at bounding box center [830, 506] width 70 height 41
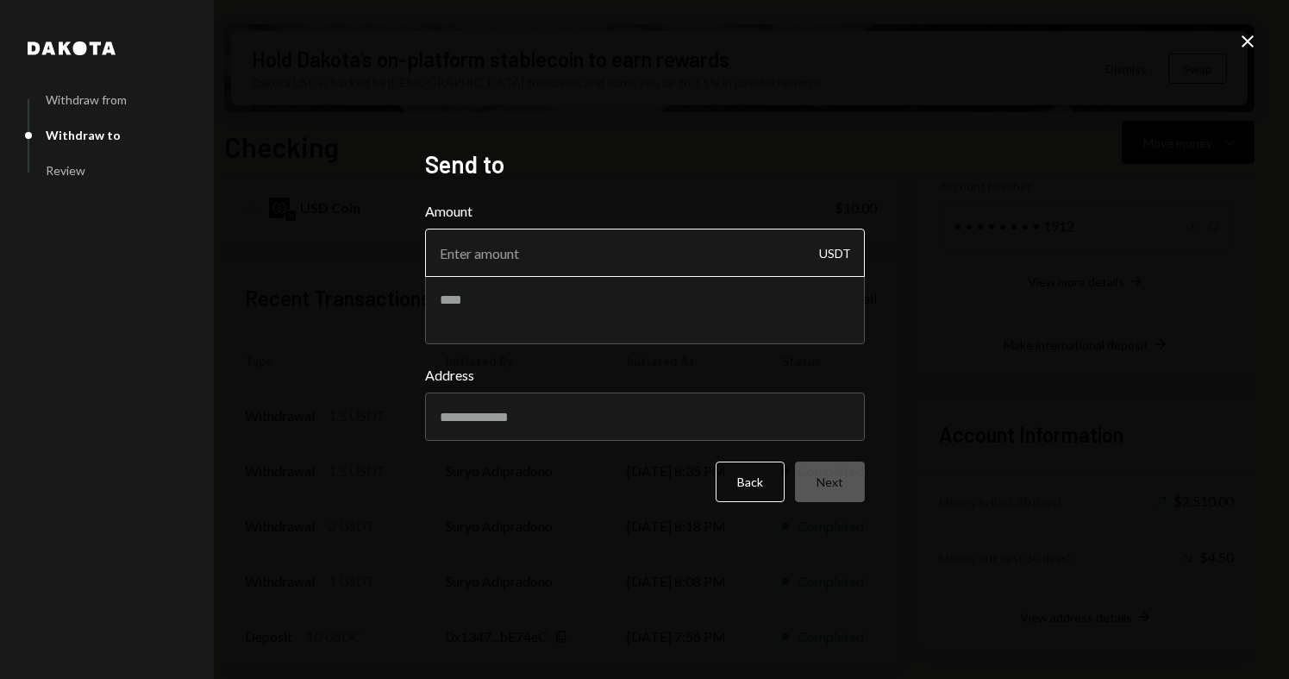
click at [688, 259] on input "Amount" at bounding box center [645, 253] width 440 height 48
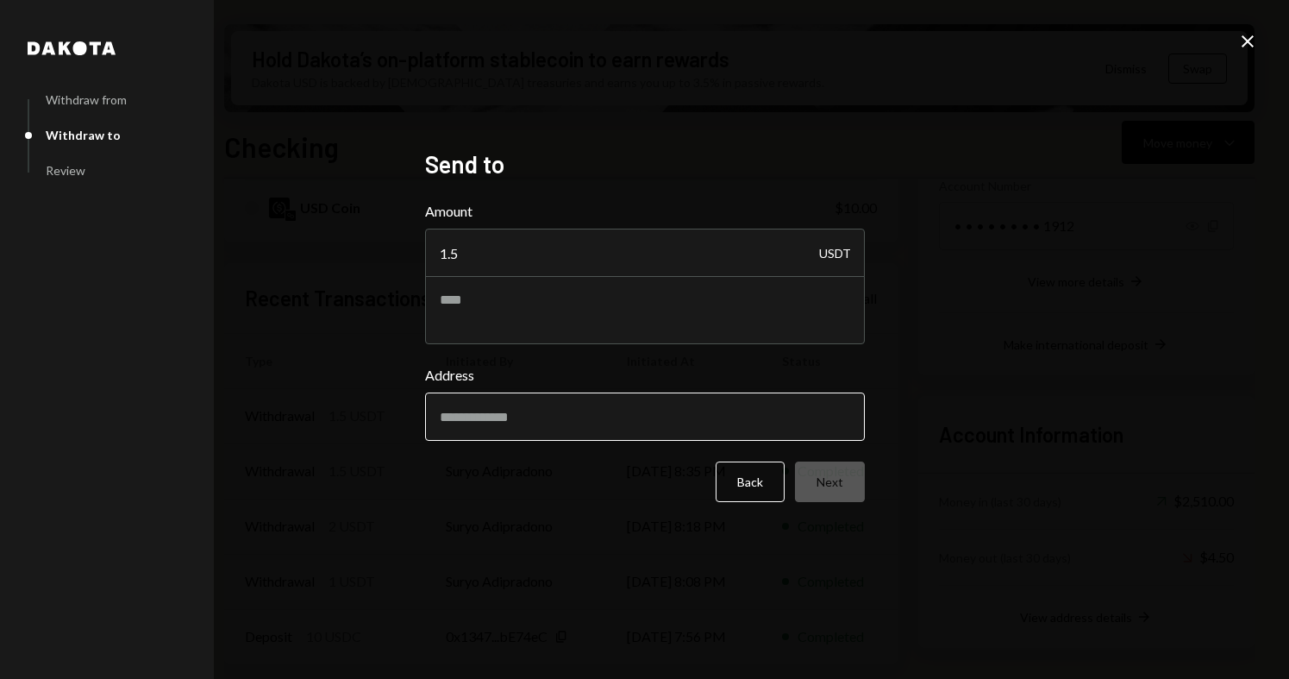
type input "1.5"
click at [661, 431] on input "Address" at bounding box center [645, 416] width 440 height 48
paste input "**********"
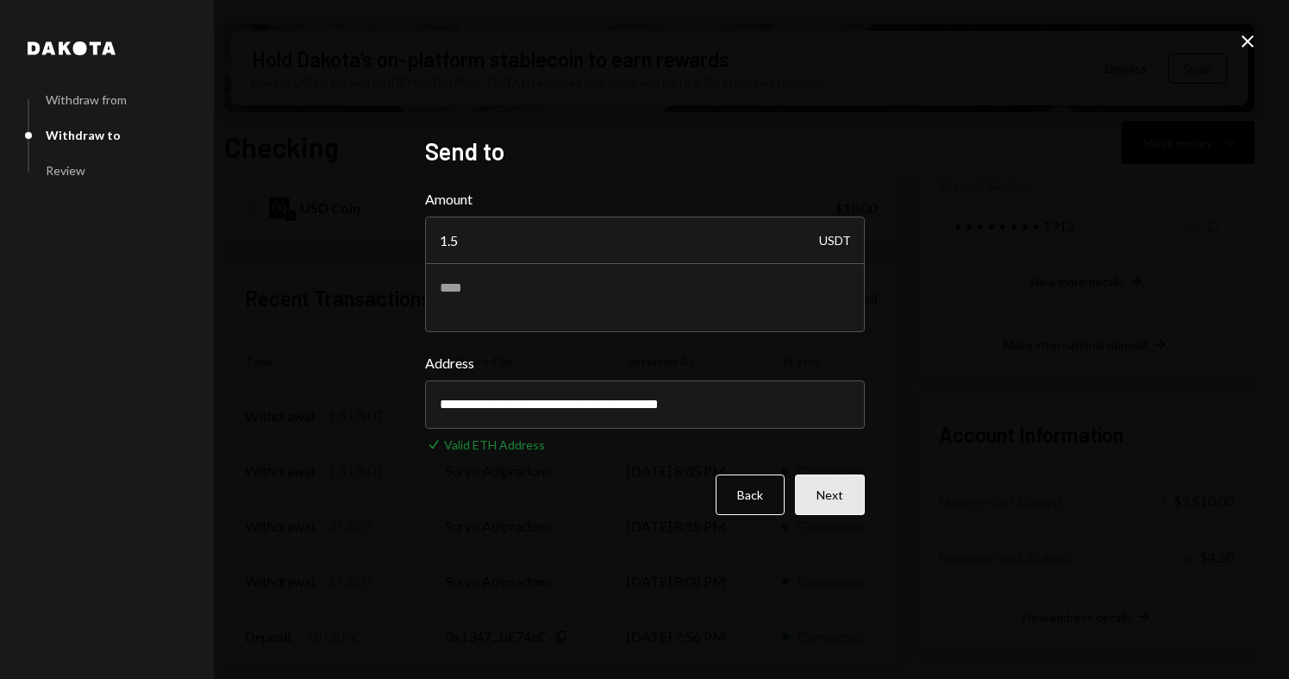
type input "**********"
click at [829, 499] on button "Next" at bounding box center [830, 494] width 70 height 41
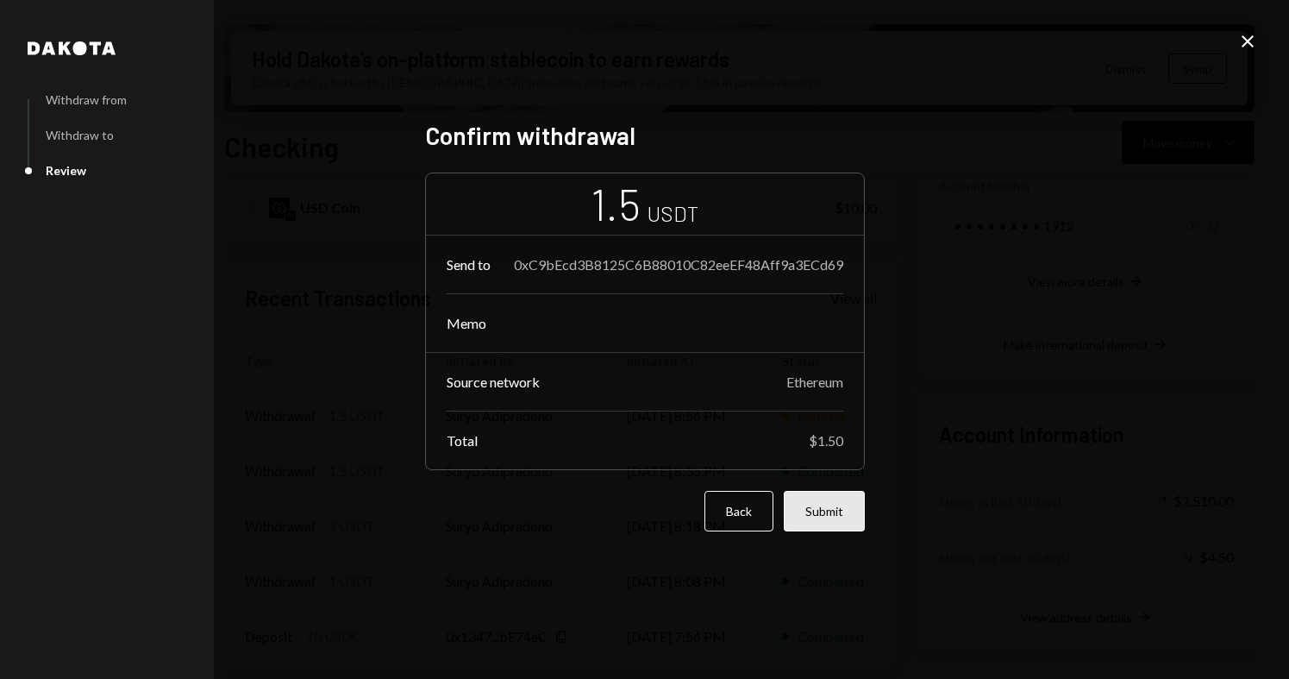
click at [825, 522] on button "Submit" at bounding box center [824, 511] width 81 height 41
